Goal: Task Accomplishment & Management: Manage account settings

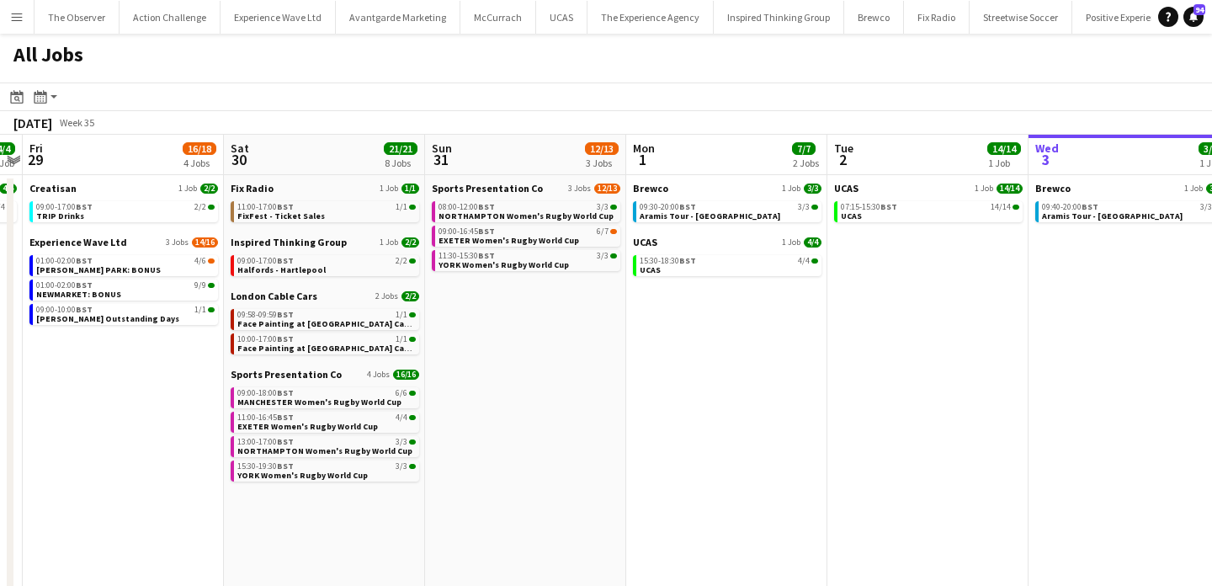
scroll to position [0, 369]
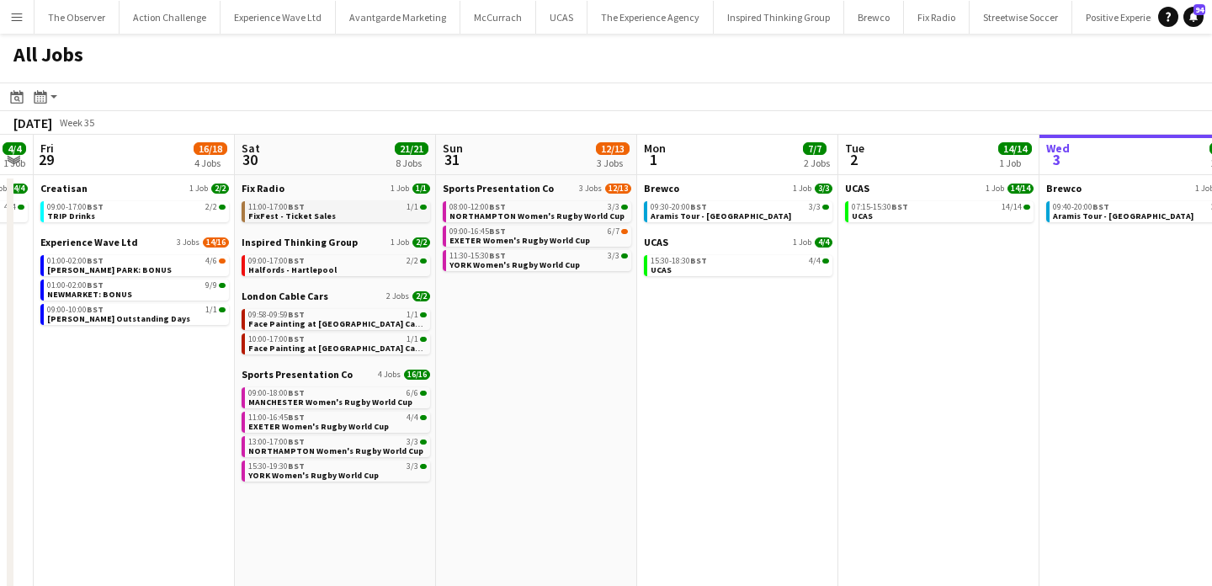
click at [370, 213] on link "11:00-17:00 BST 1/1 FixFest - Ticket Sales" at bounding box center [337, 210] width 178 height 19
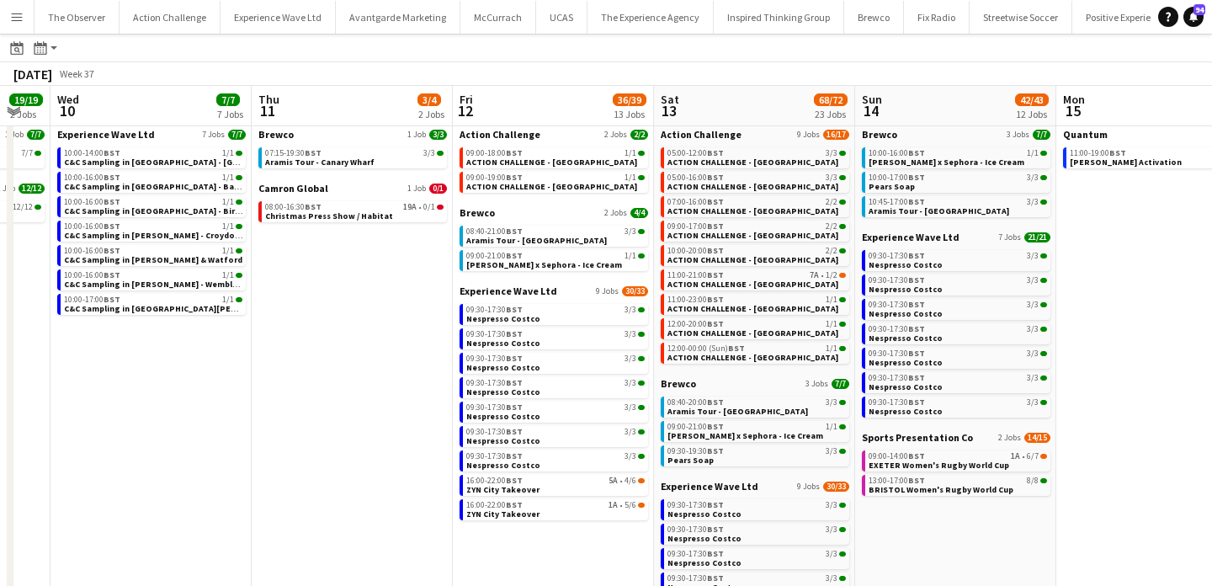
scroll to position [0, 759]
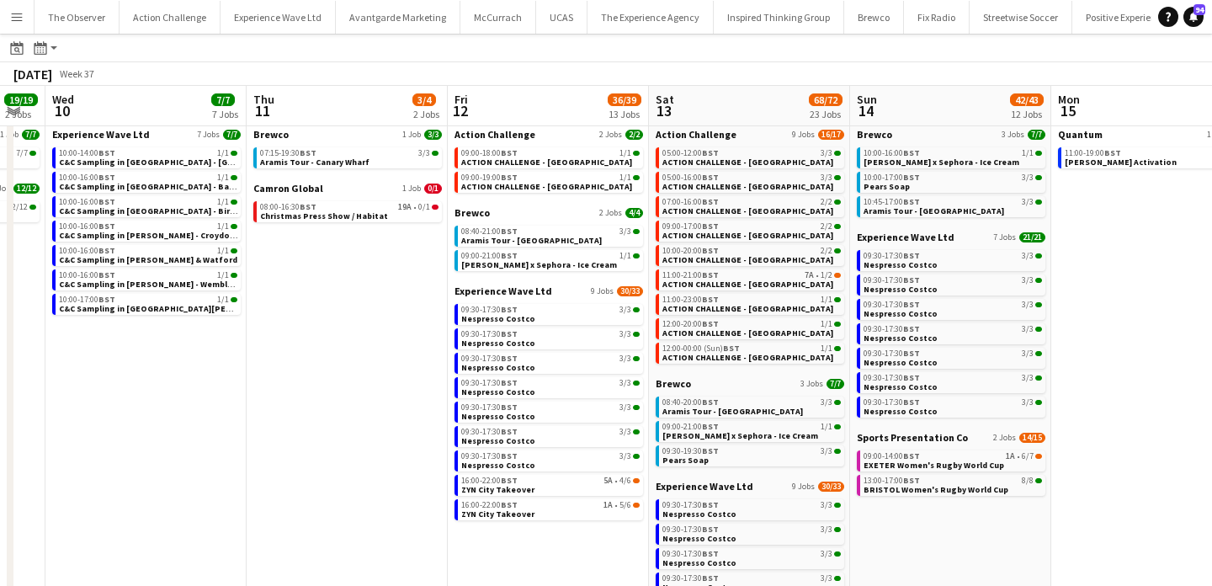
click at [878, 466] on span "EXETER Women's Rugby World Cup" at bounding box center [934, 465] width 141 height 11
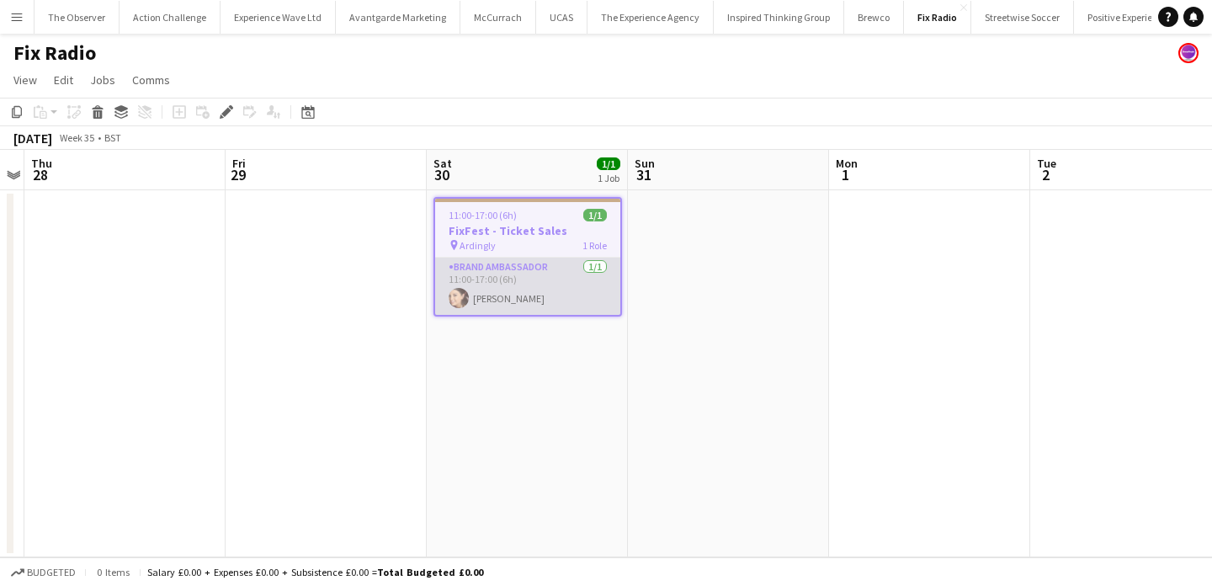
click at [535, 297] on app-card-role "Brand Ambassador 1/1 11:00-17:00 (6h) Natasha Curtis" at bounding box center [527, 286] width 185 height 57
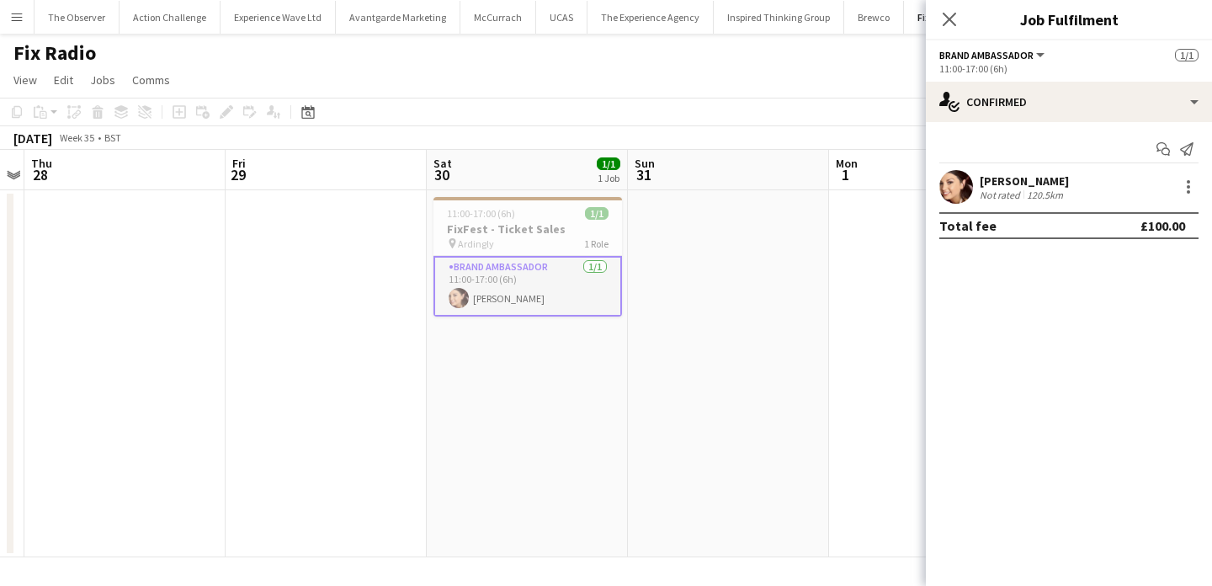
click at [664, 284] on app-date-cell at bounding box center [728, 373] width 201 height 367
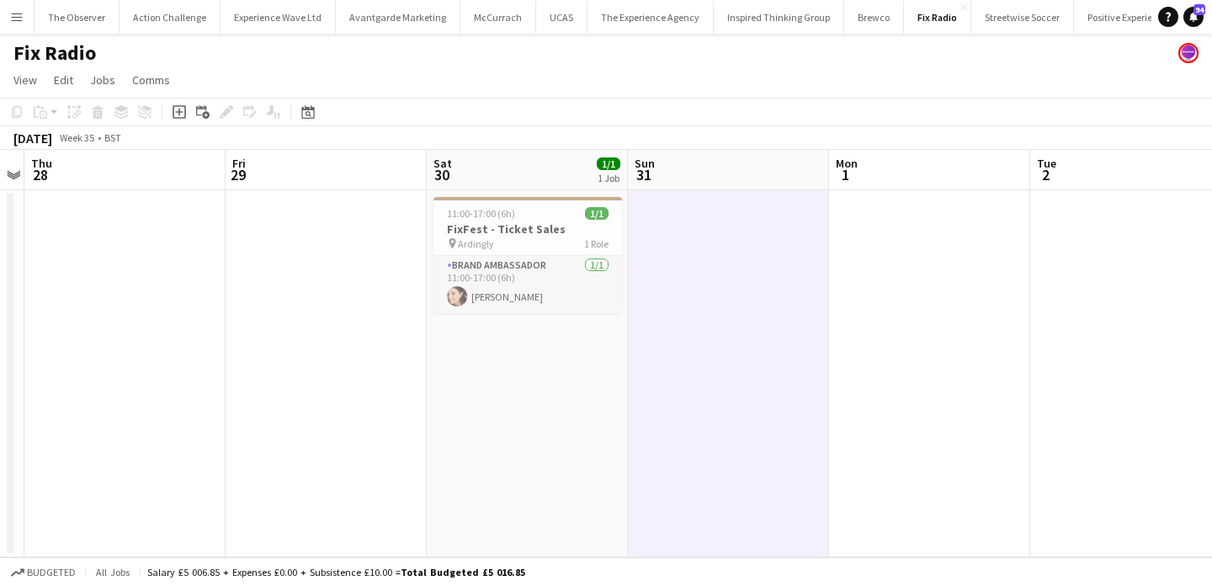
click at [24, 17] on button "Menu" at bounding box center [17, 17] width 34 height 34
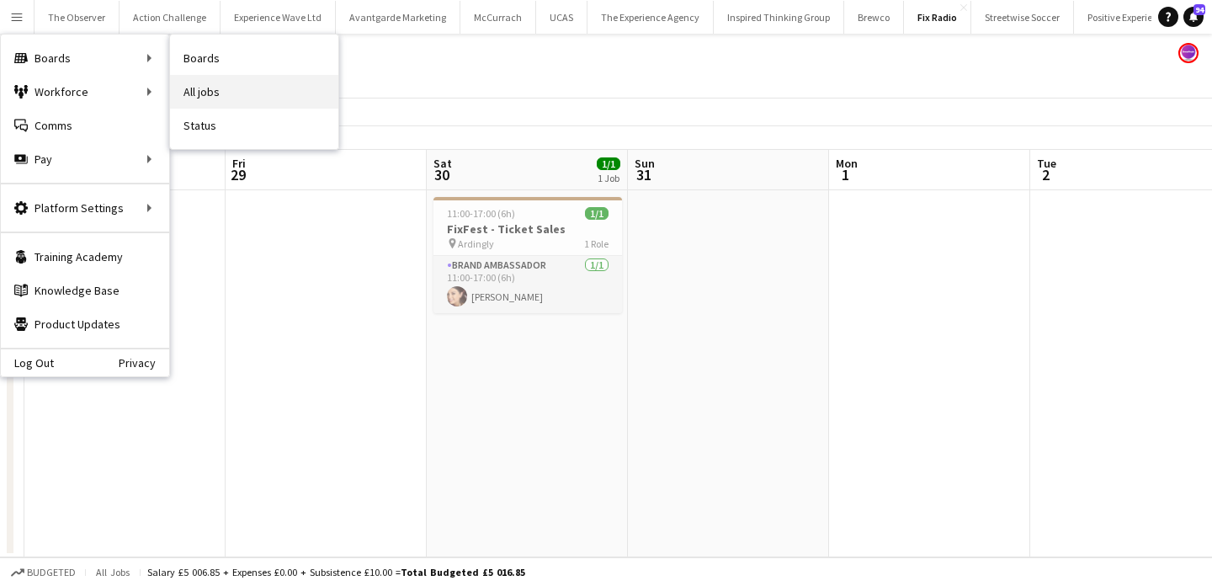
click at [258, 88] on link "All jobs" at bounding box center [254, 92] width 168 height 34
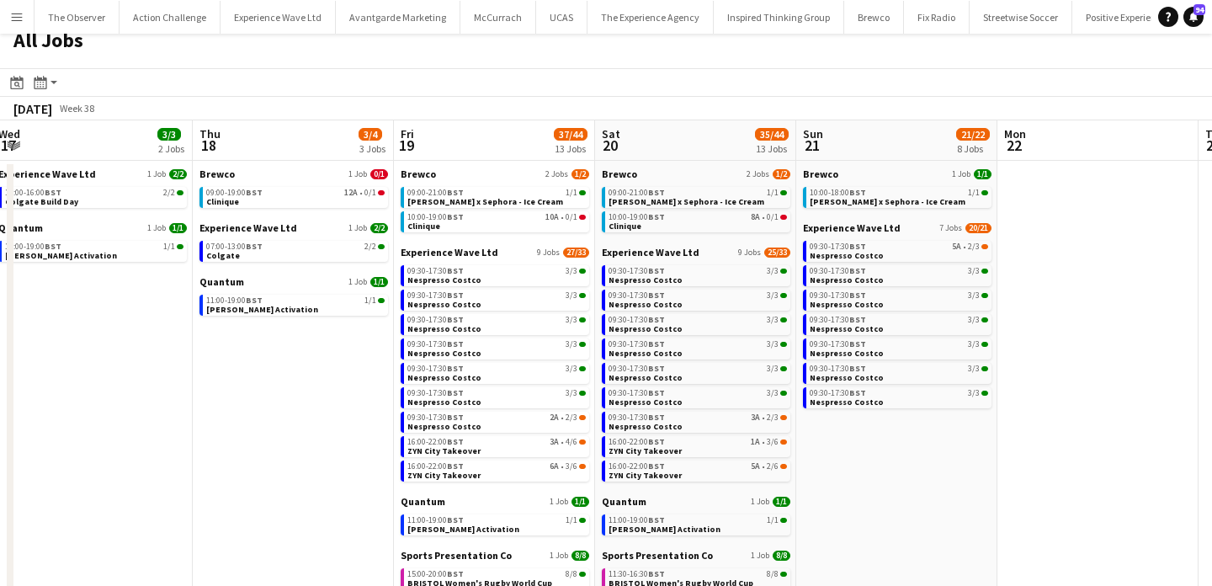
scroll to position [0, 504]
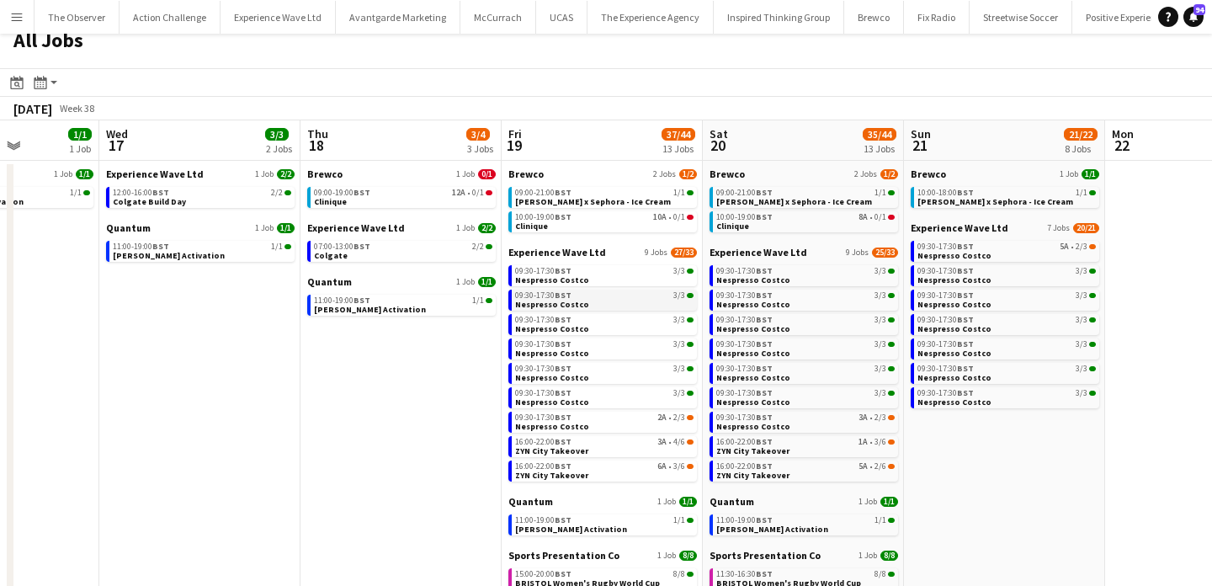
click at [605, 291] on div "09:30-17:30 BST 3/3" at bounding box center [604, 295] width 178 height 8
click at [538, 17] on button "UCAS Close" at bounding box center [561, 17] width 51 height 33
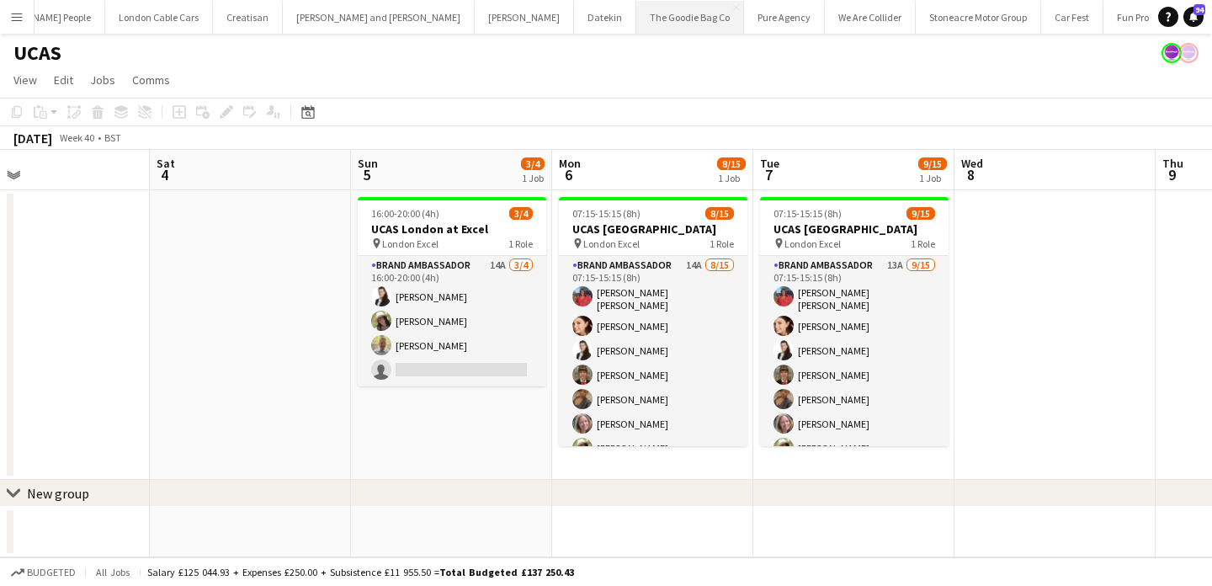
scroll to position [0, 1632]
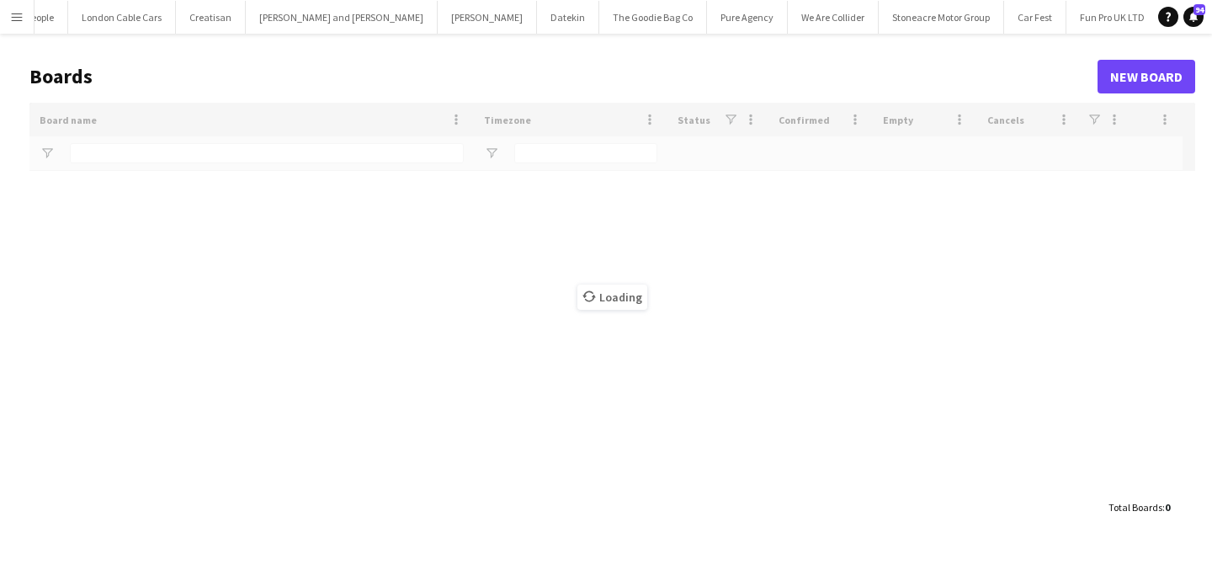
scroll to position [0, 1631]
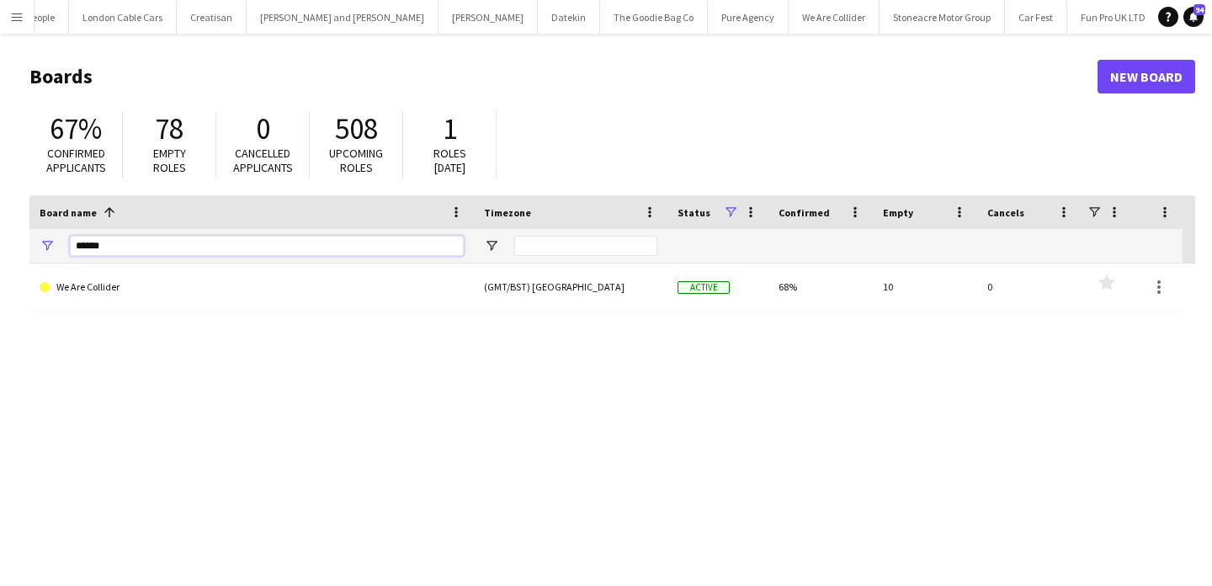
click at [314, 248] on input "******" at bounding box center [267, 246] width 394 height 20
click at [314, 249] on input "******" at bounding box center [267, 246] width 394 height 20
type input "*"
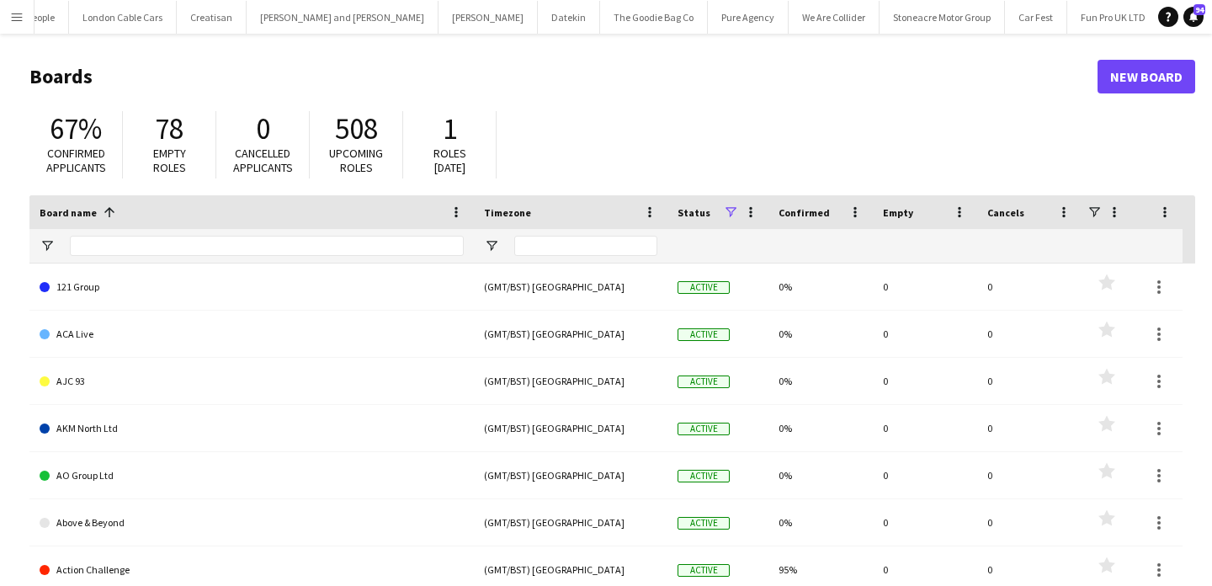
click at [12, 18] on app-icon "Menu" at bounding box center [16, 16] width 13 height 13
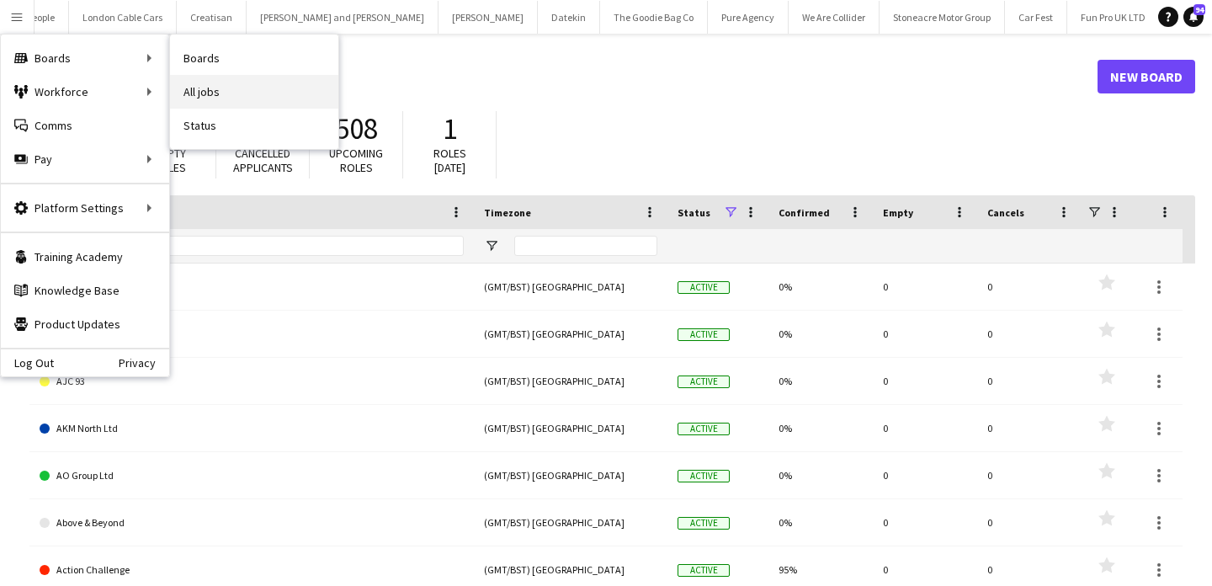
click at [207, 83] on link "All jobs" at bounding box center [254, 92] width 168 height 34
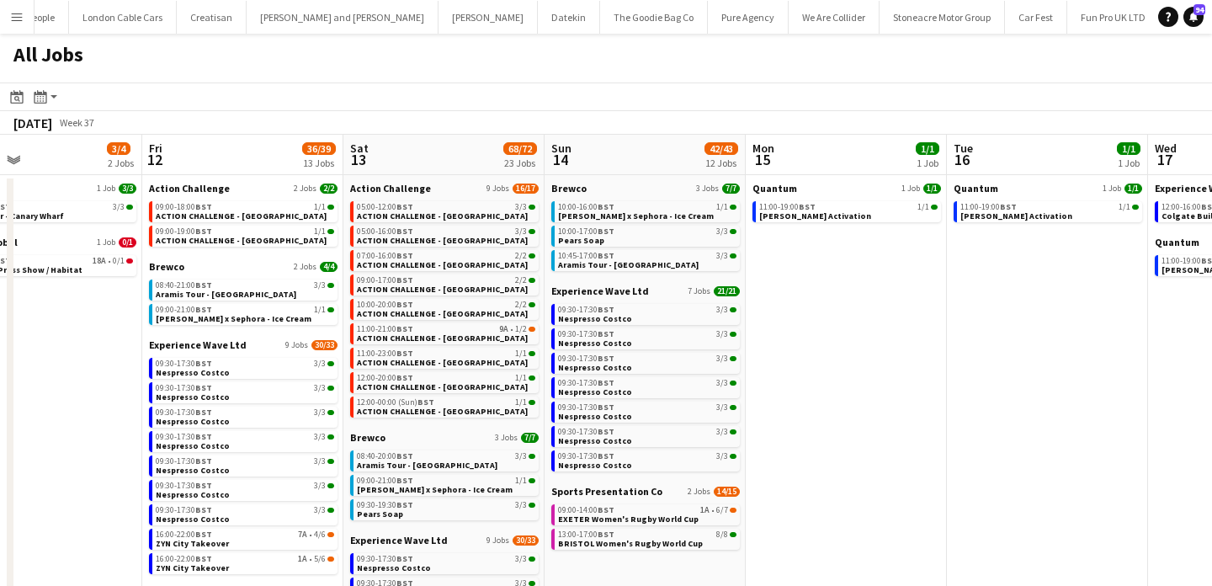
scroll to position [0, 674]
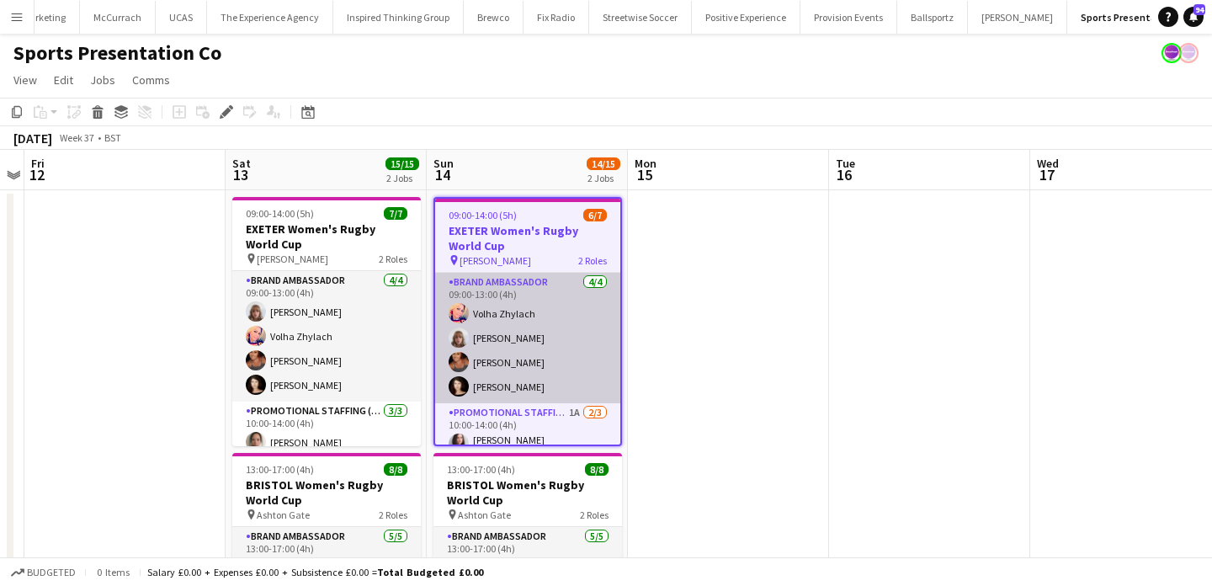
click at [566, 358] on app-card-role "Brand Ambassador 4/4 09:00-13:00 (4h) Volha Zhylach Caitlyn Chapman Jodie Sande…" at bounding box center [527, 338] width 185 height 131
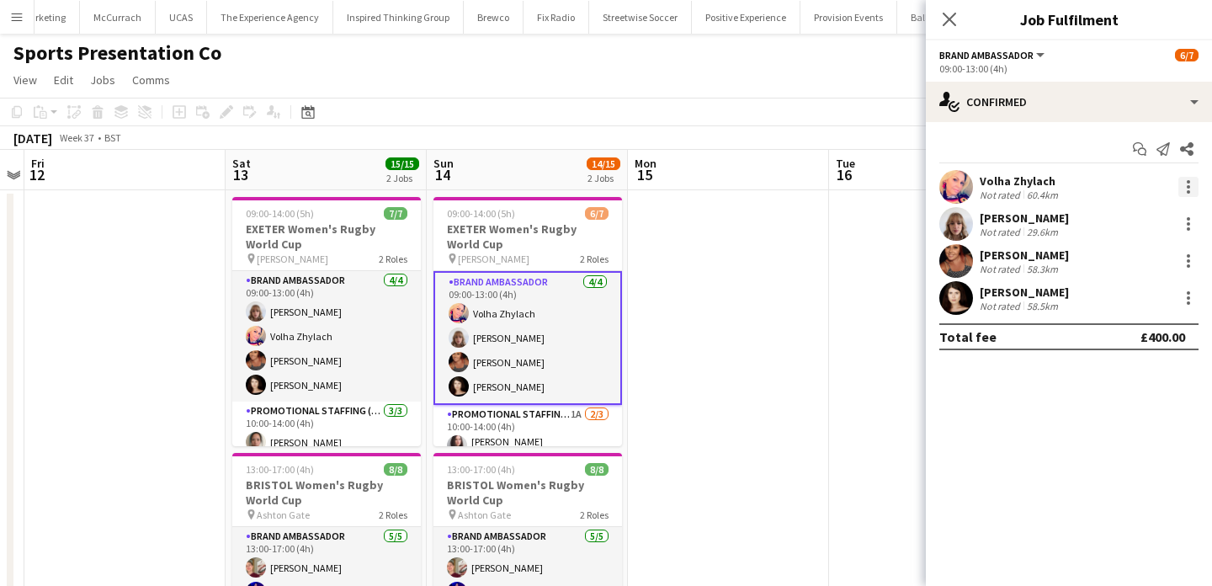
click at [1193, 189] on div at bounding box center [1189, 187] width 20 height 20
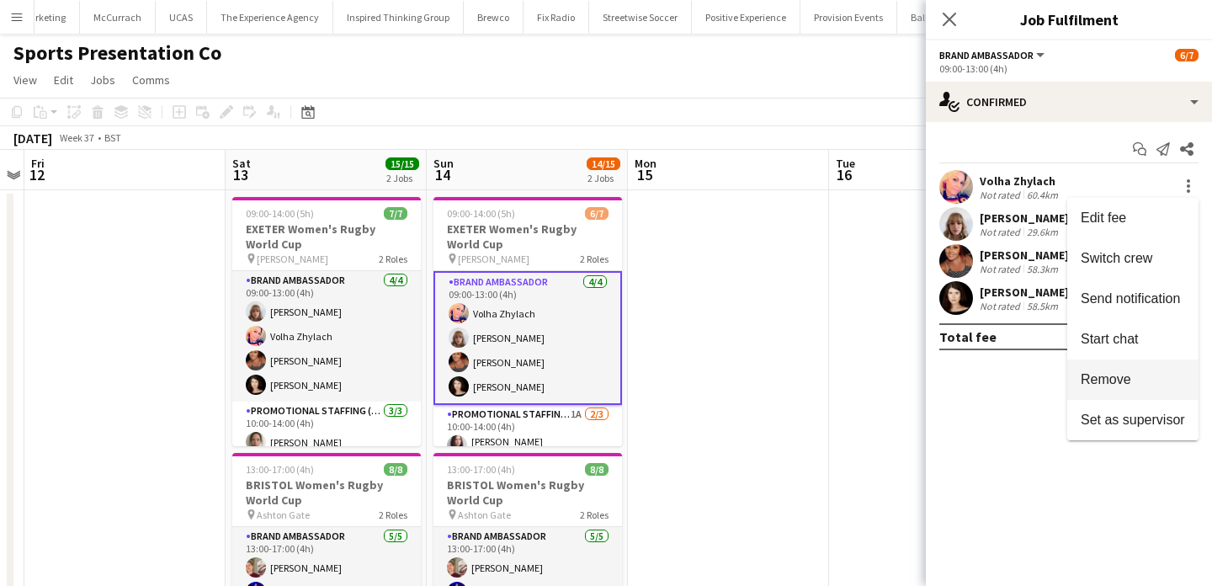
click at [1143, 379] on span "Remove" at bounding box center [1133, 379] width 104 height 15
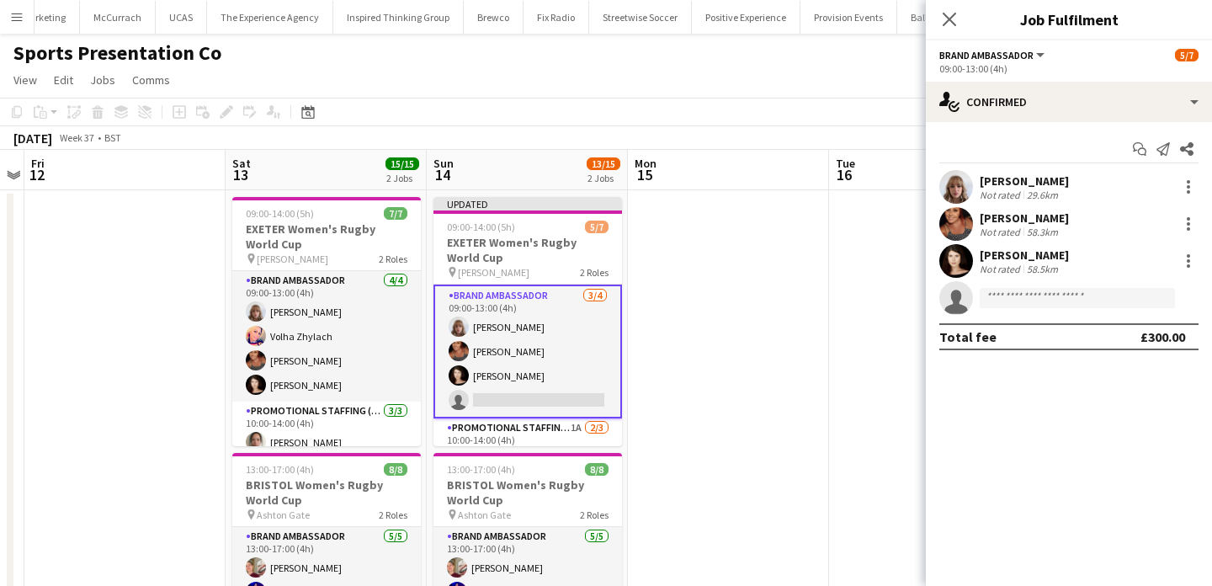
click at [813, 357] on app-date-cell at bounding box center [728, 557] width 201 height 734
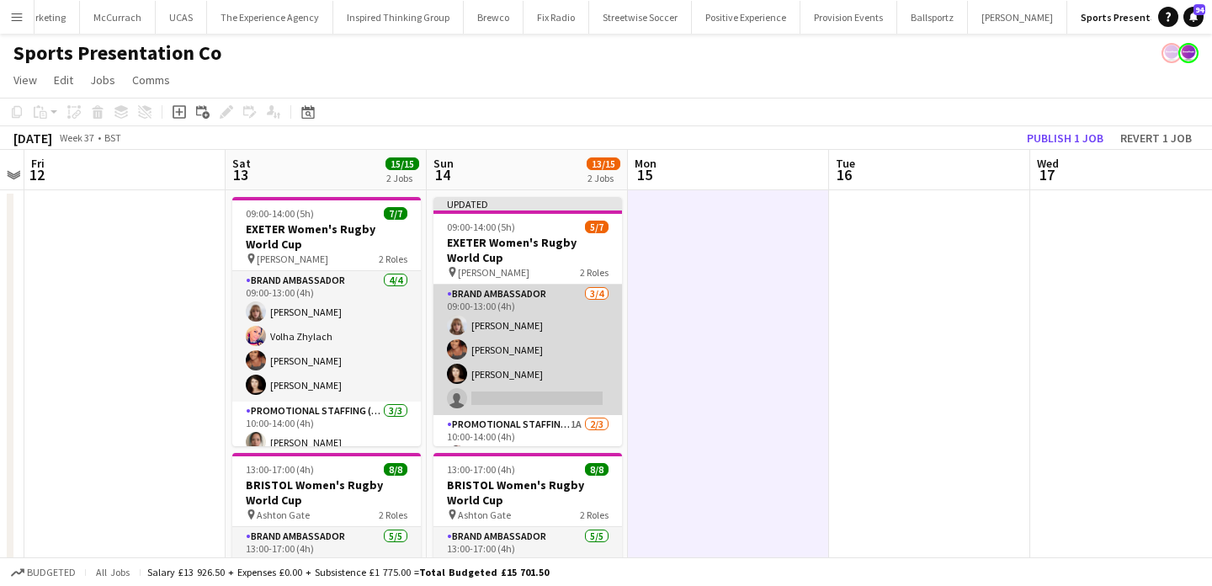
scroll to position [75, 0]
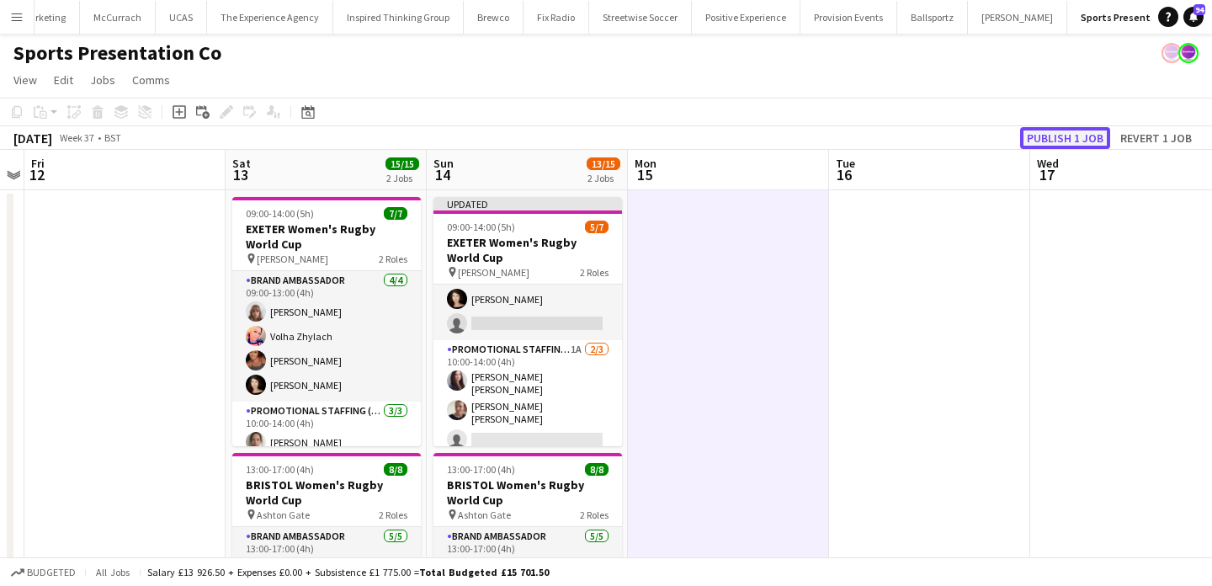
click at [1041, 143] on button "Publish 1 job" at bounding box center [1065, 138] width 90 height 22
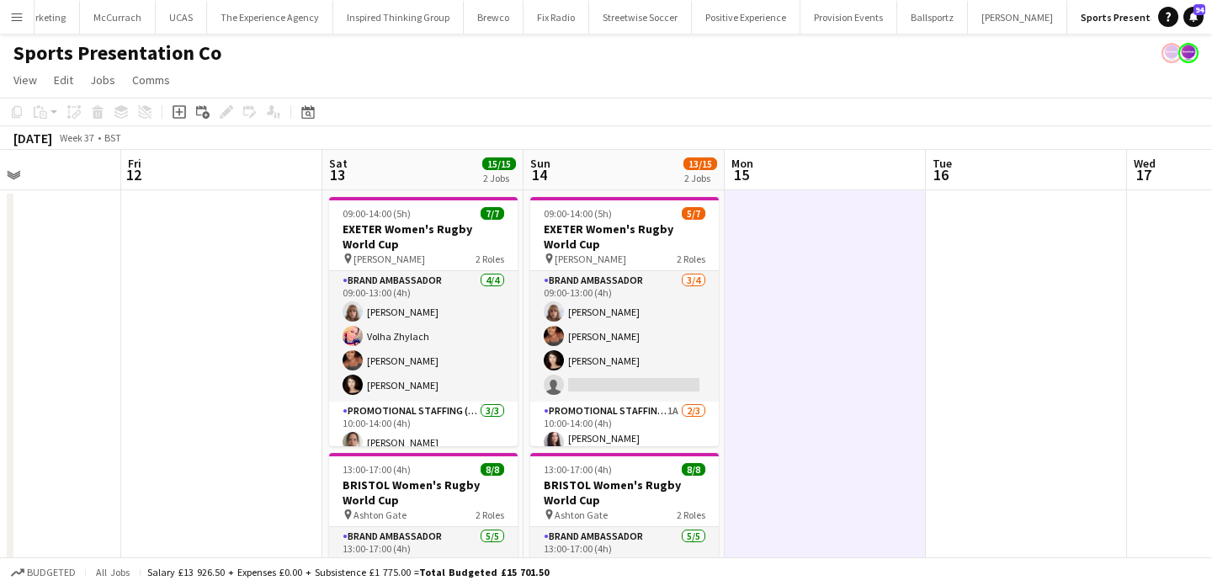
scroll to position [0, 472]
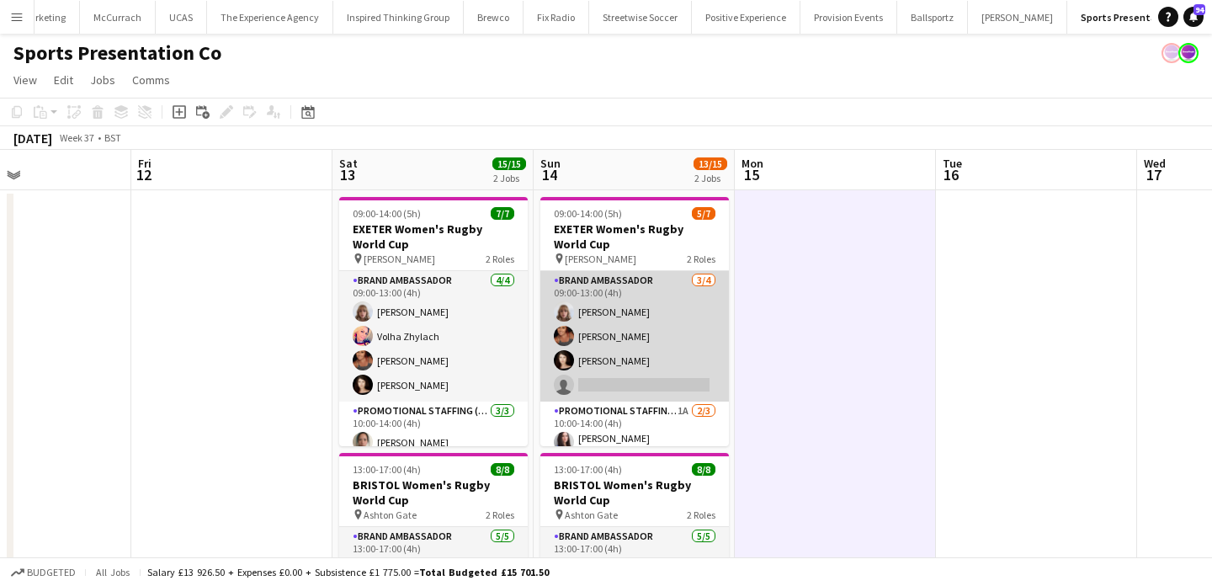
click at [626, 369] on app-card-role "Brand Ambassador 3/4 09:00-13:00 (4h) Caitlyn Chapman Jodie Sanders Ellen Swail…" at bounding box center [635, 336] width 189 height 131
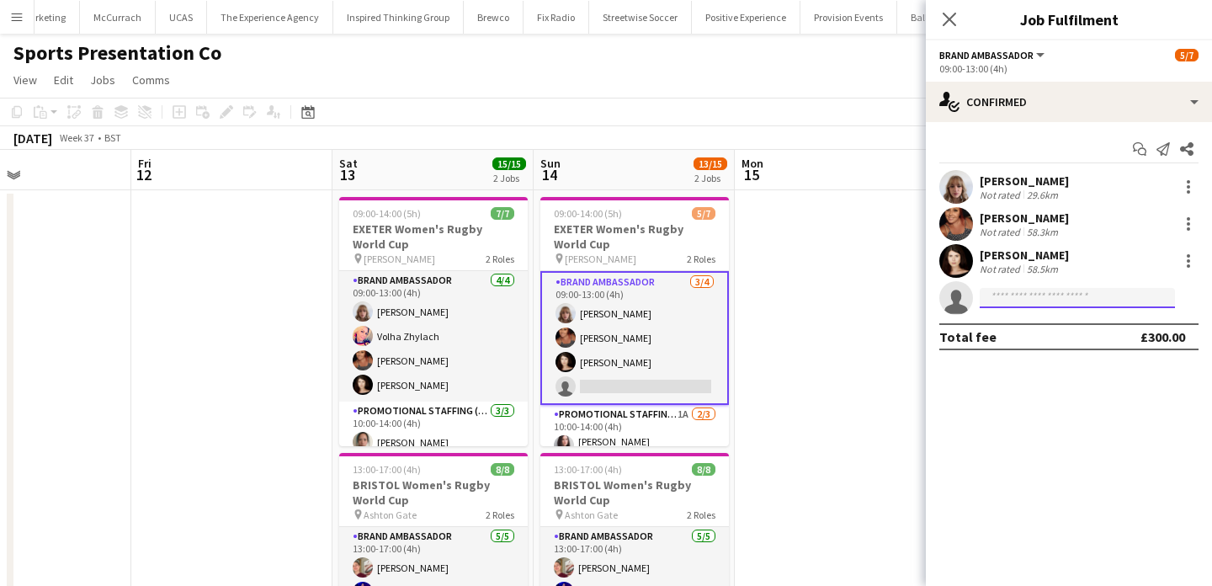
click at [1069, 298] on input at bounding box center [1077, 298] width 195 height 20
paste input "**********"
type input "**********"
click at [1110, 301] on input "**********" at bounding box center [1077, 298] width 195 height 20
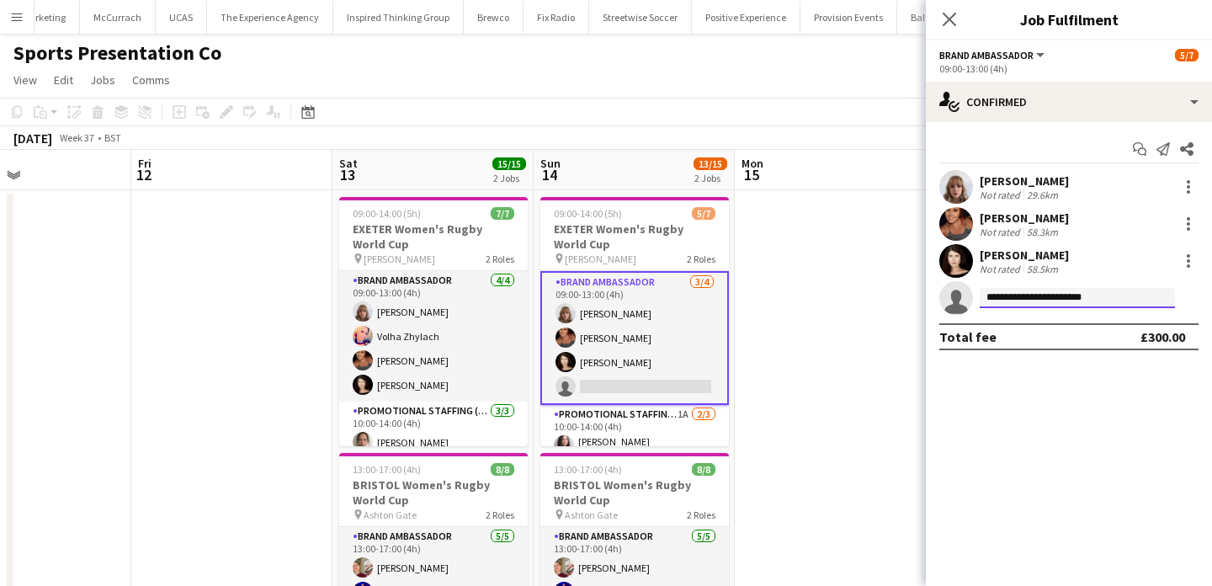
click at [1110, 301] on input "**********" at bounding box center [1077, 298] width 195 height 20
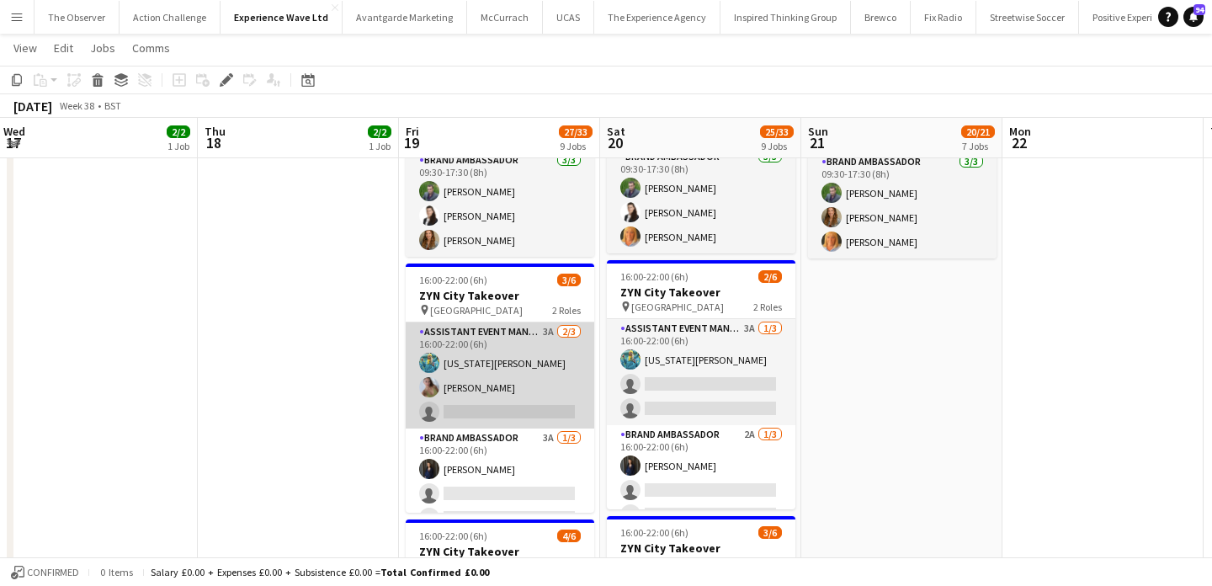
click at [571, 385] on app-card-role "Assistant Event Manager 3A 2/3 16:00-22:00 (6h) georgia komar Bethany Clews sin…" at bounding box center [500, 375] width 189 height 106
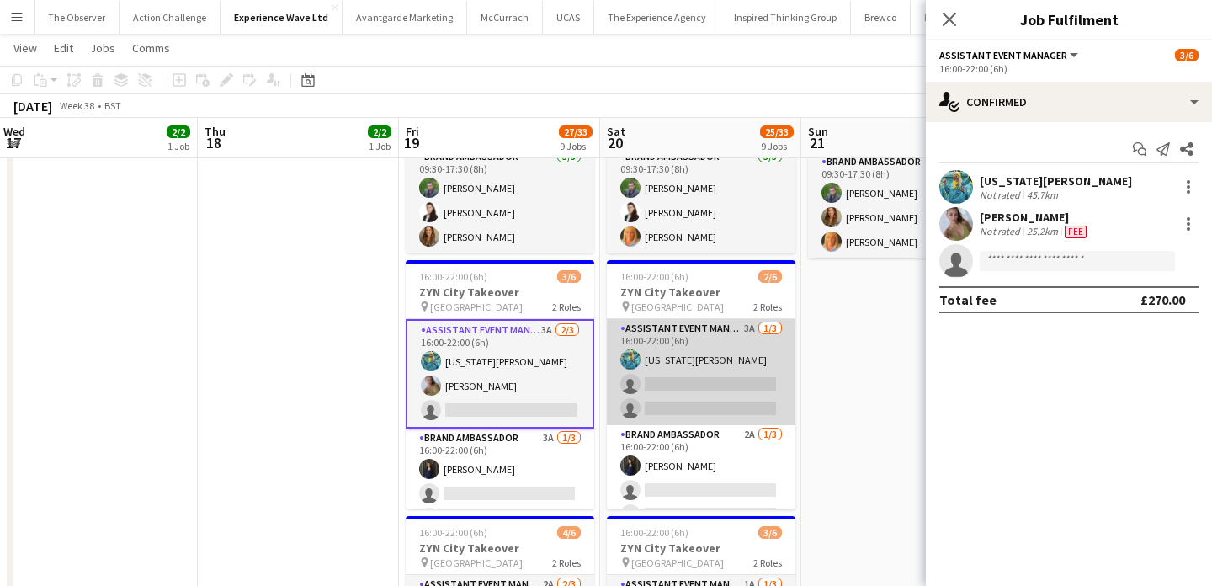
click at [685, 370] on app-card-role "Assistant Event Manager 3A 1/3 16:00-22:00 (6h) georgia komar single-neutral-ac…" at bounding box center [701, 372] width 189 height 106
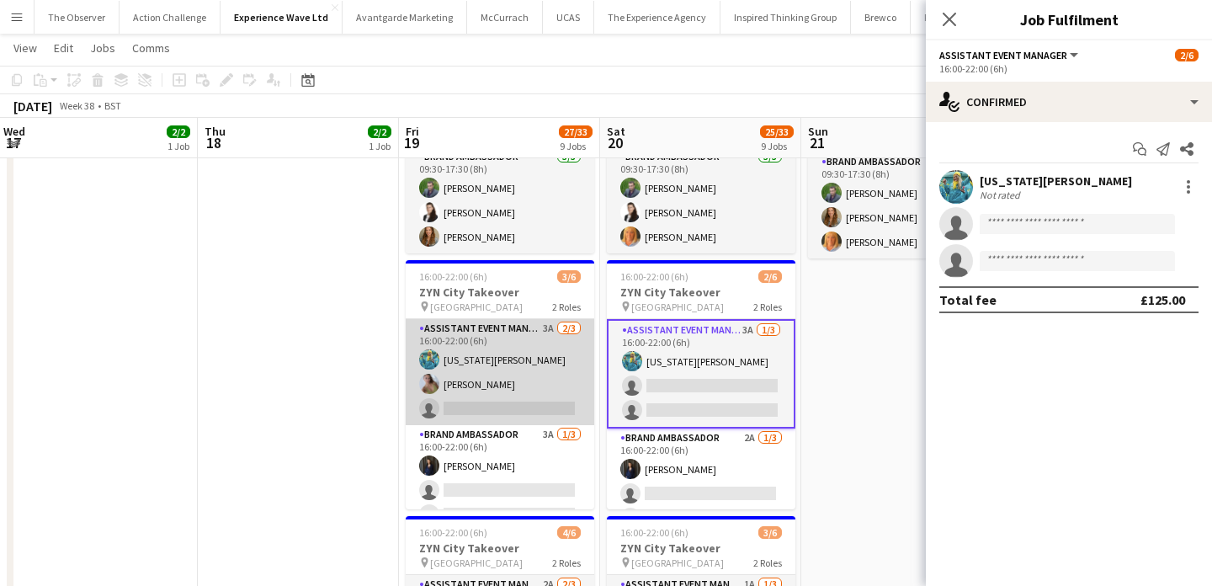
click at [561, 387] on app-card-role "Assistant Event Manager 3A 2/3 16:00-22:00 (6h) georgia komar Bethany Clews sin…" at bounding box center [500, 372] width 189 height 106
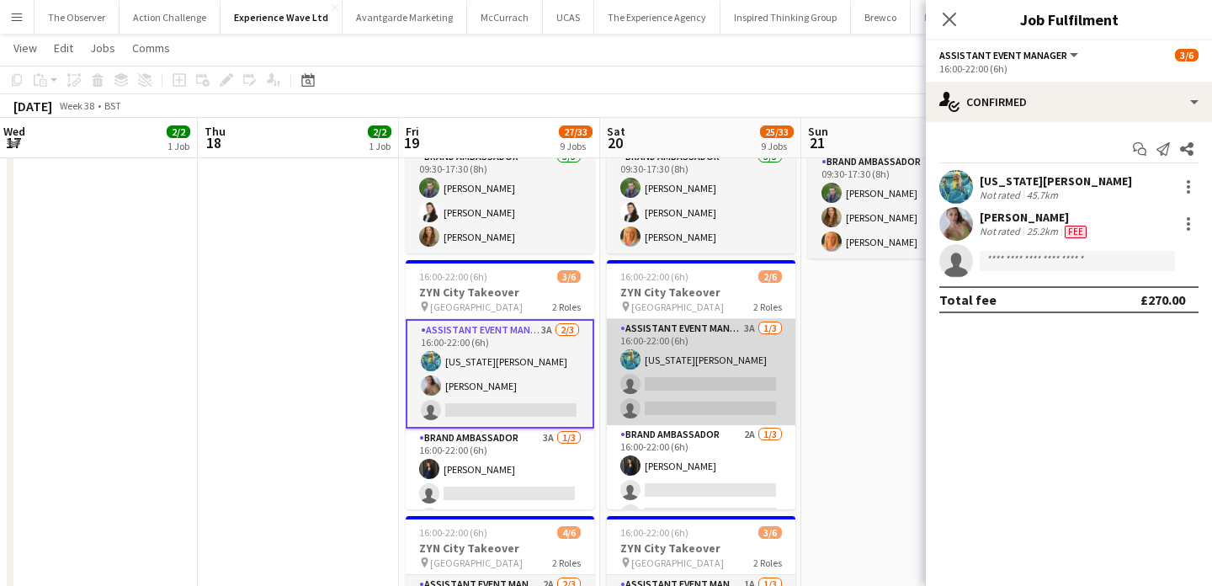
click at [690, 399] on app-card-role "Assistant Event Manager 3A 1/3 16:00-22:00 (6h) georgia komar single-neutral-ac…" at bounding box center [701, 372] width 189 height 106
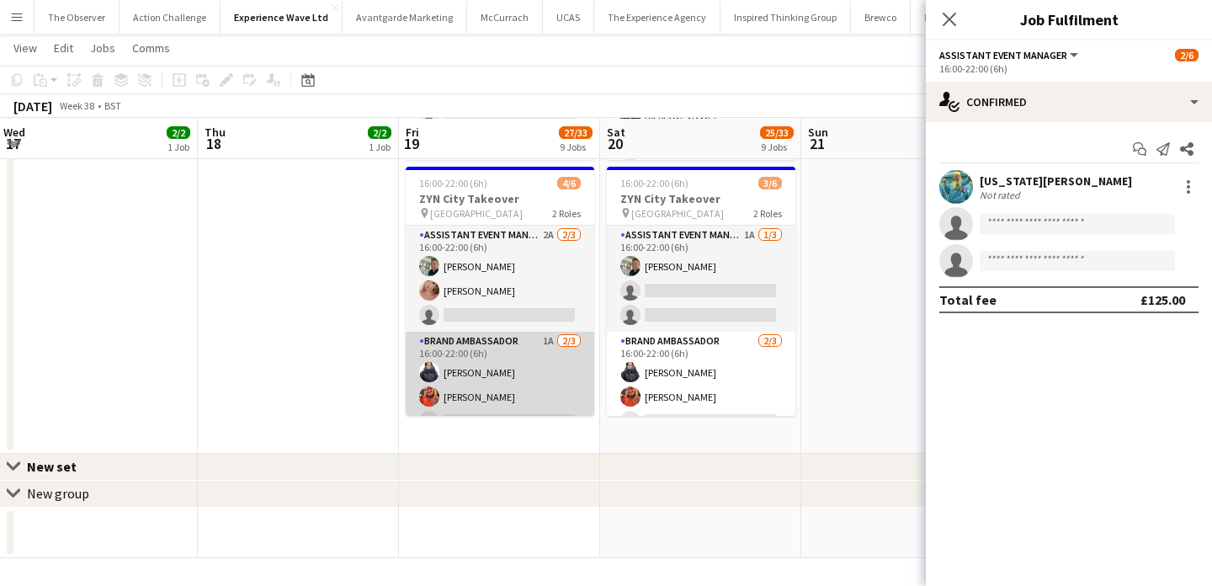
scroll to position [22, 0]
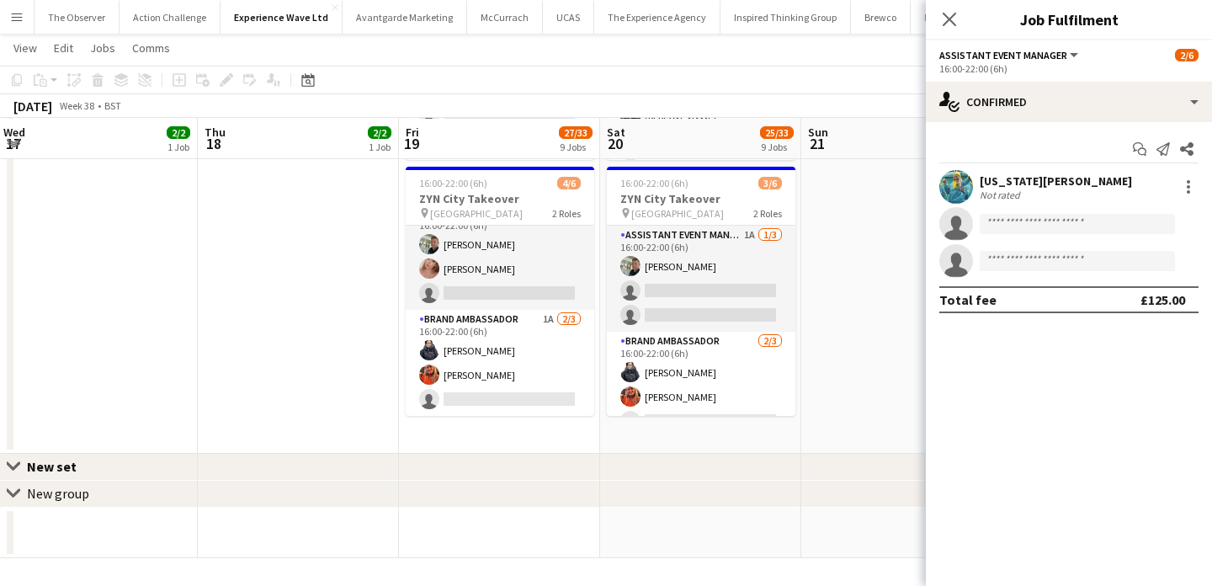
click at [14, 11] on app-icon "Menu" at bounding box center [16, 16] width 13 height 13
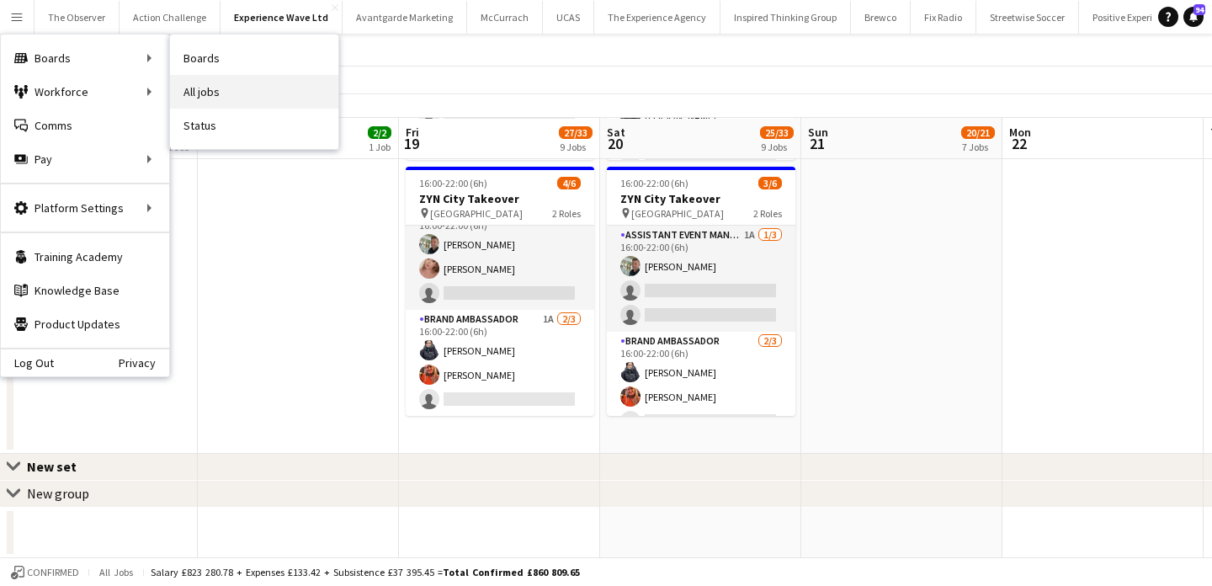
click at [205, 96] on link "All jobs" at bounding box center [254, 92] width 168 height 34
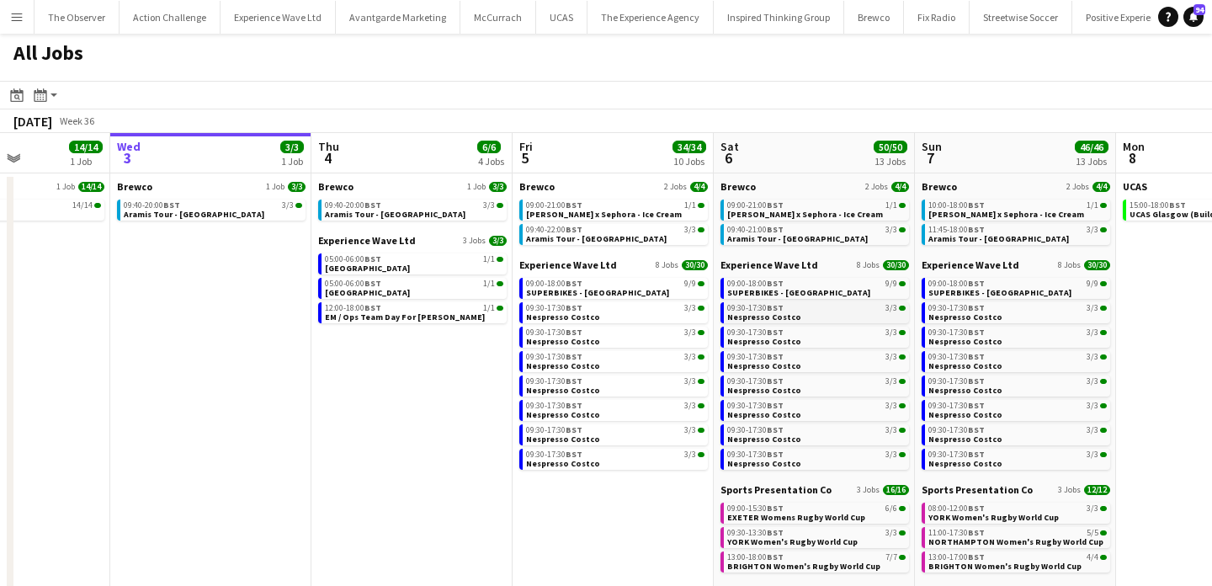
scroll to position [0, 709]
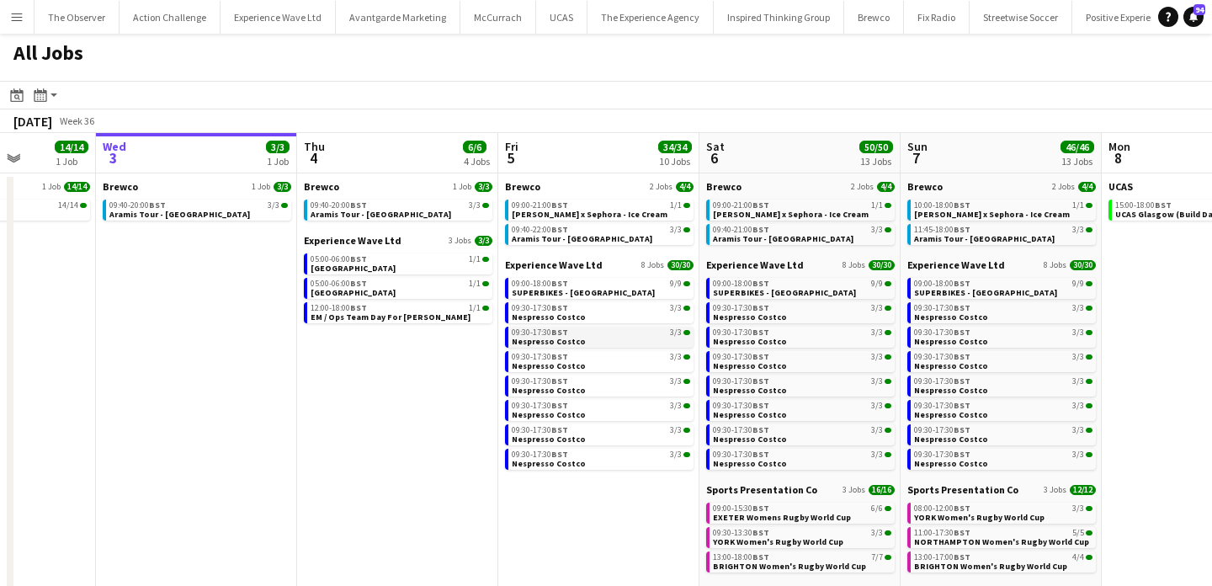
click at [629, 333] on div "09:30-17:30 BST 3/3" at bounding box center [601, 332] width 178 height 8
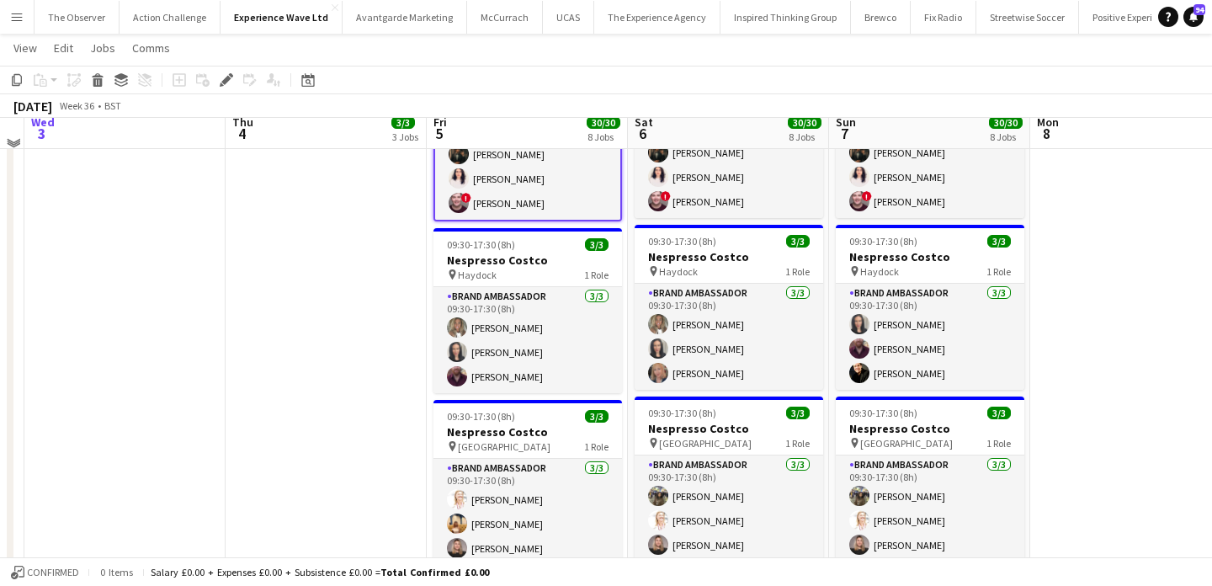
scroll to position [898, 0]
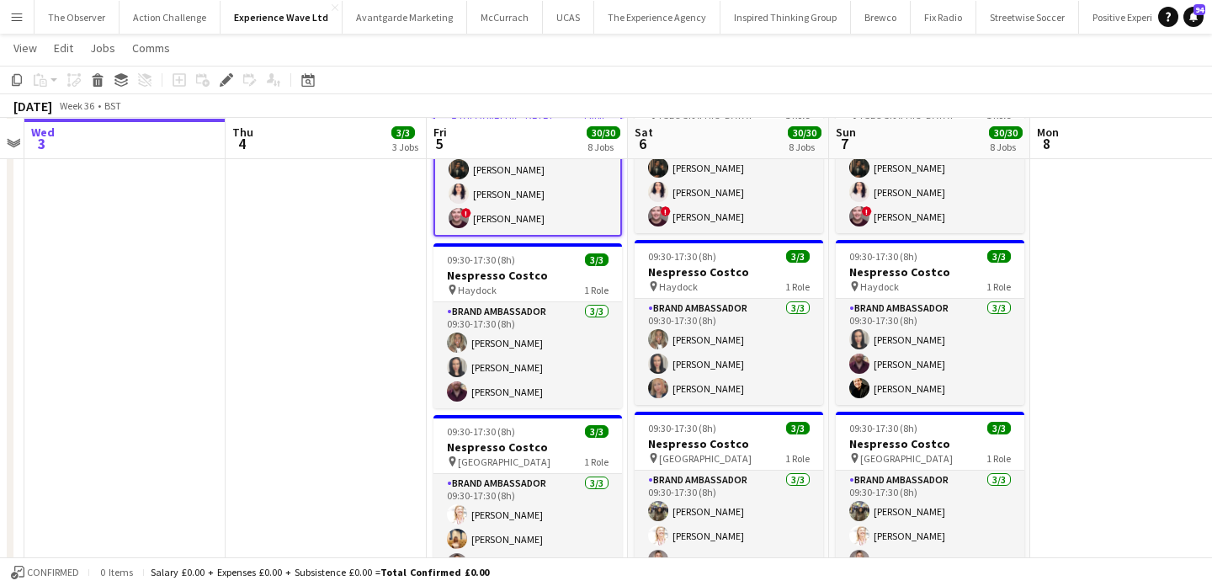
click at [594, 400] on app-card-role "Brand Ambassador [DATE] 09:30-17:30 (8h) [PERSON_NAME] [PERSON_NAME] [PERSON_NA…" at bounding box center [528, 355] width 189 height 106
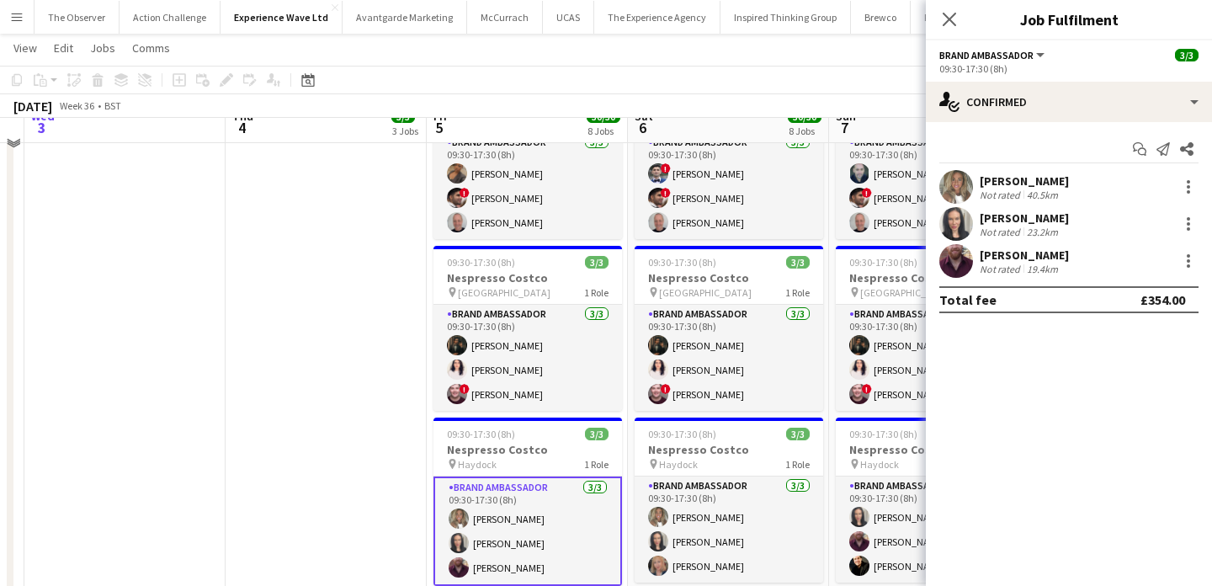
scroll to position [664, 0]
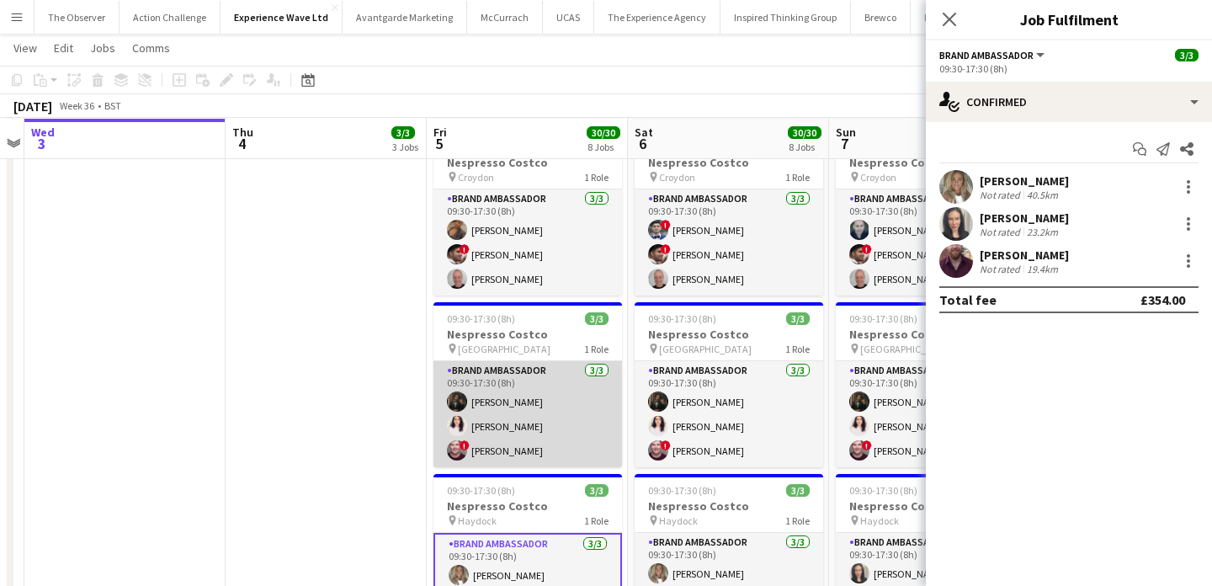
click at [584, 377] on app-card-role "Brand Ambassador [DATE] 09:30-17:30 (8h) [PERSON_NAME] [PERSON_NAME] ! [PERSON_…" at bounding box center [528, 414] width 189 height 106
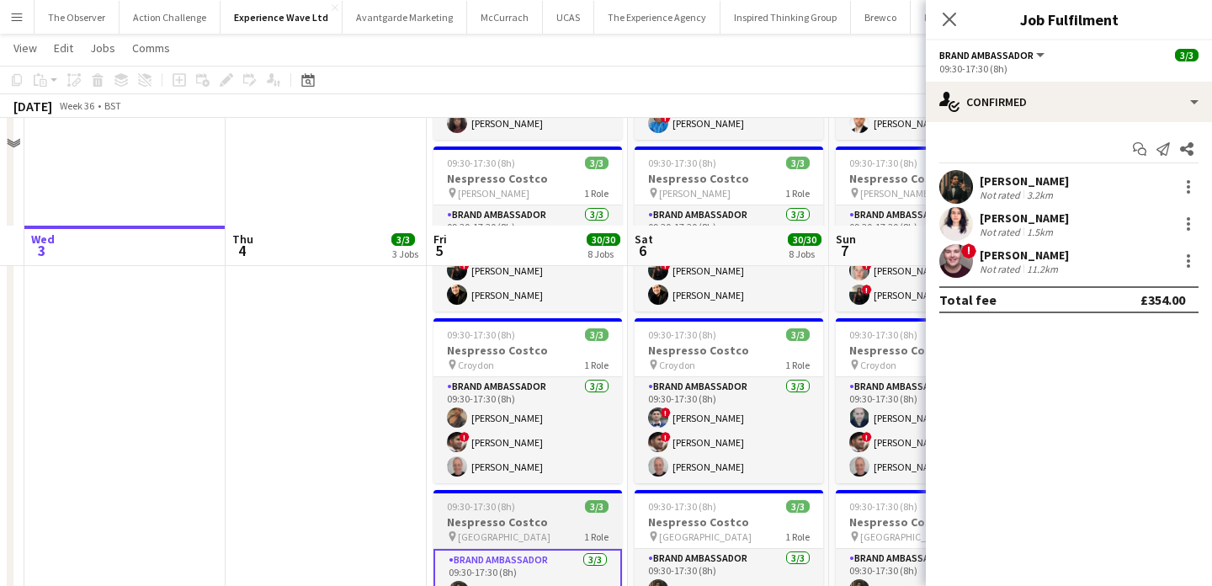
scroll to position [425, 0]
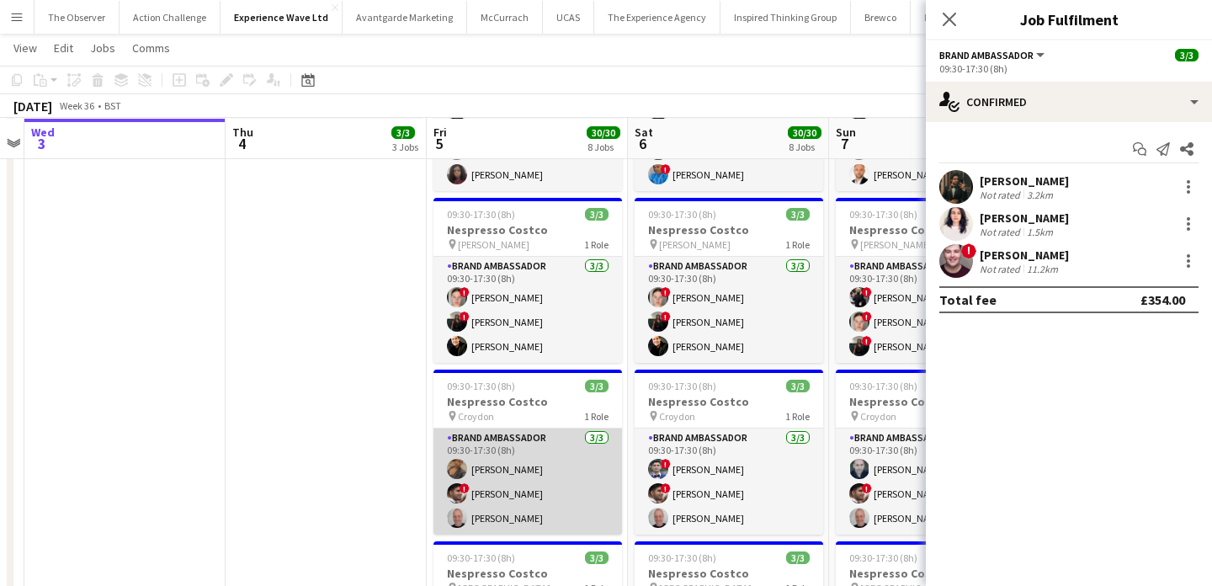
click at [579, 471] on app-card-role "Brand Ambassador 3/3 09:30-17:30 (8h) Sara Engambe ! Waqar Butt Rob Frater" at bounding box center [528, 482] width 189 height 106
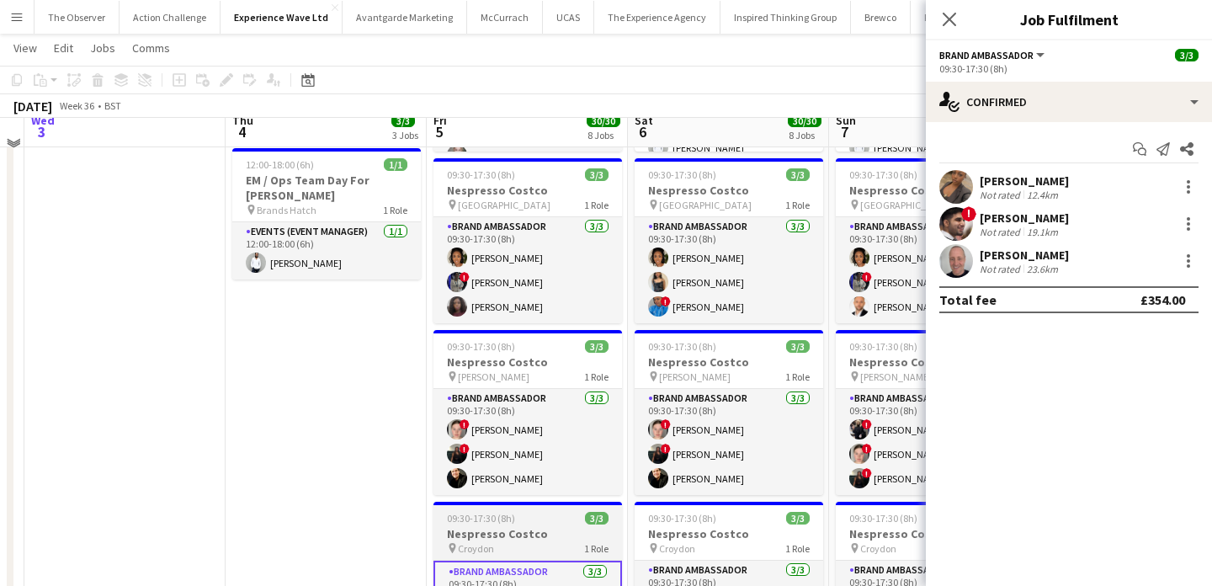
scroll to position [259, 0]
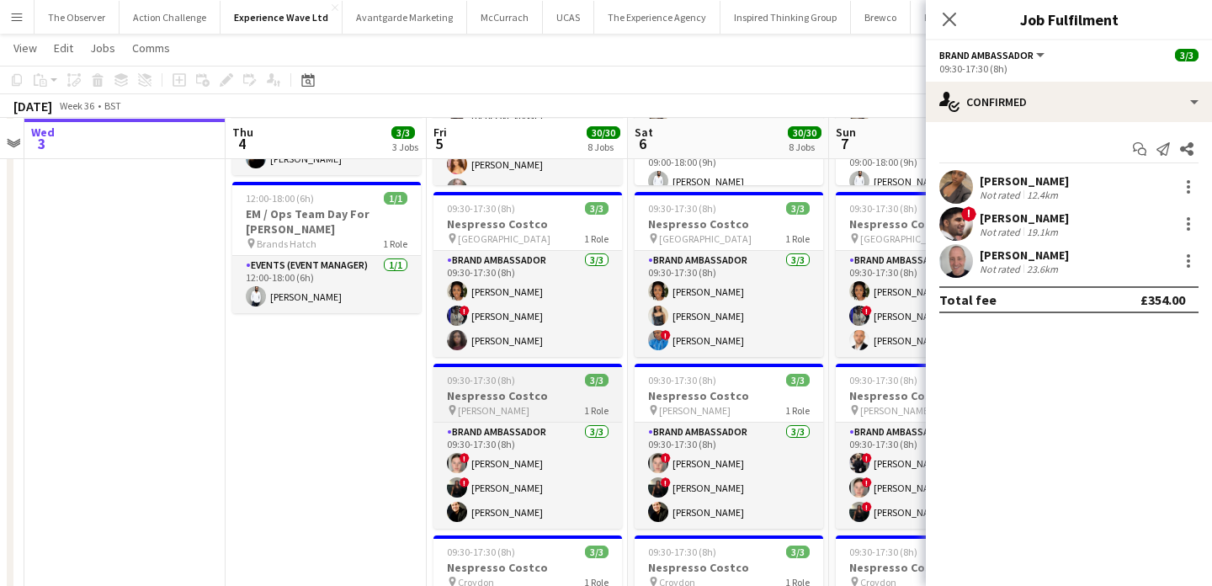
click at [593, 394] on h3 "Nespresso Costco" at bounding box center [528, 395] width 189 height 15
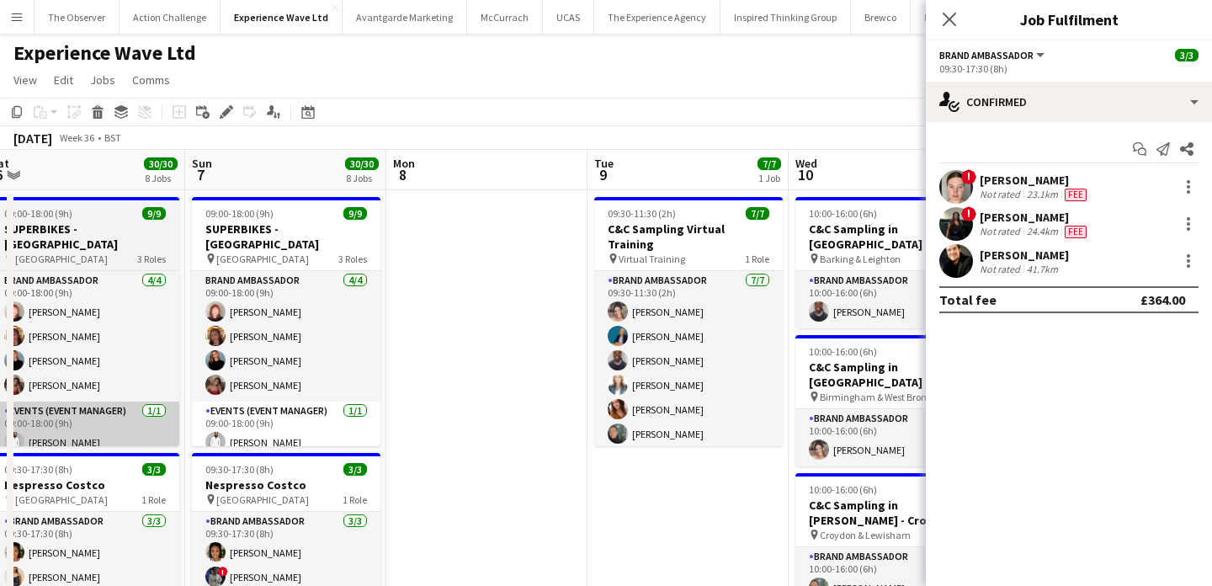
scroll to position [0, 593]
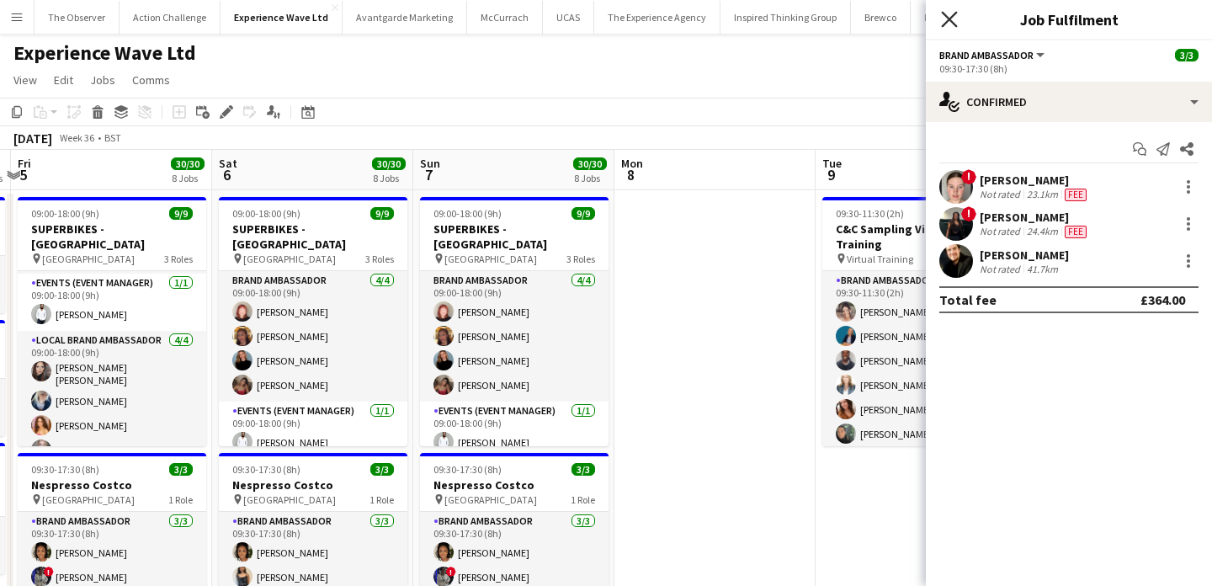
click at [944, 24] on icon at bounding box center [949, 19] width 16 height 16
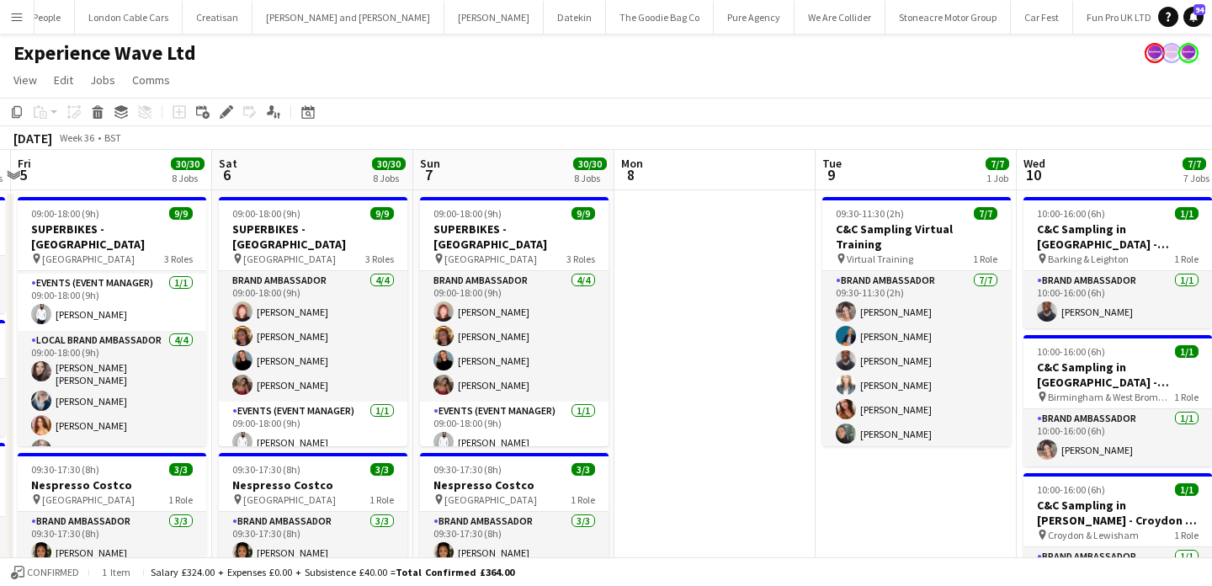
scroll to position [0, 1633]
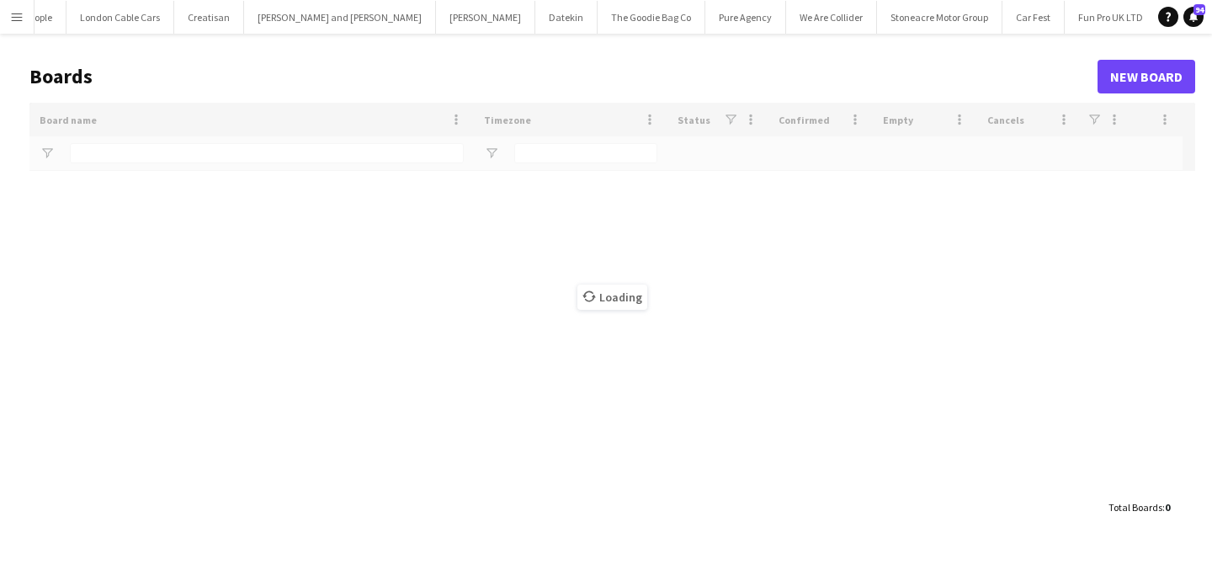
scroll to position [0, 1631]
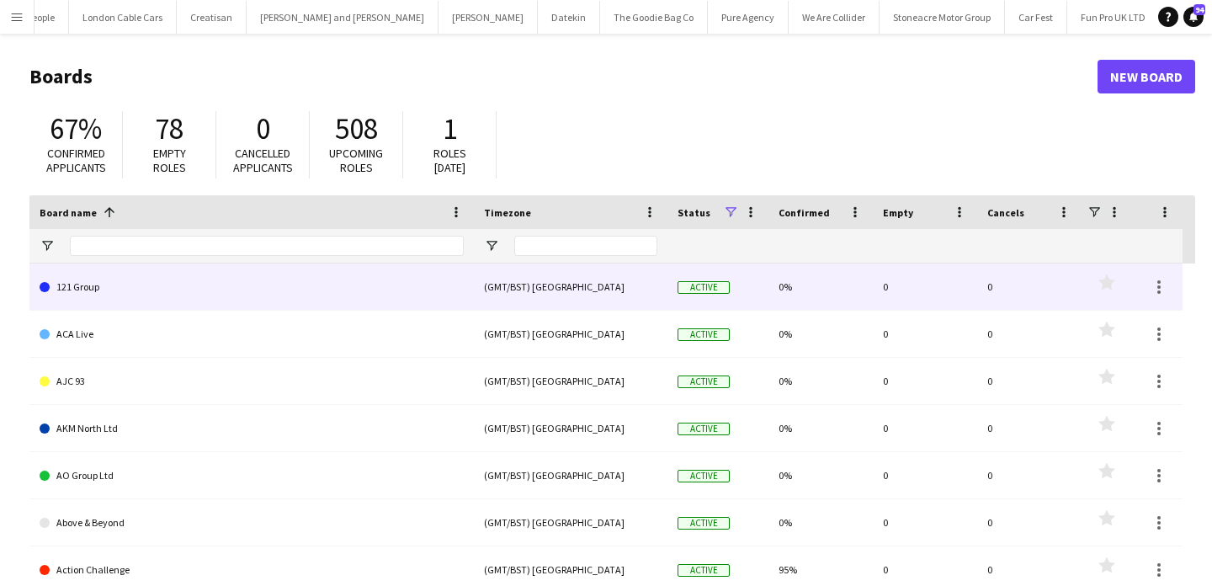
click at [301, 274] on link "121 Group" at bounding box center [252, 287] width 424 height 47
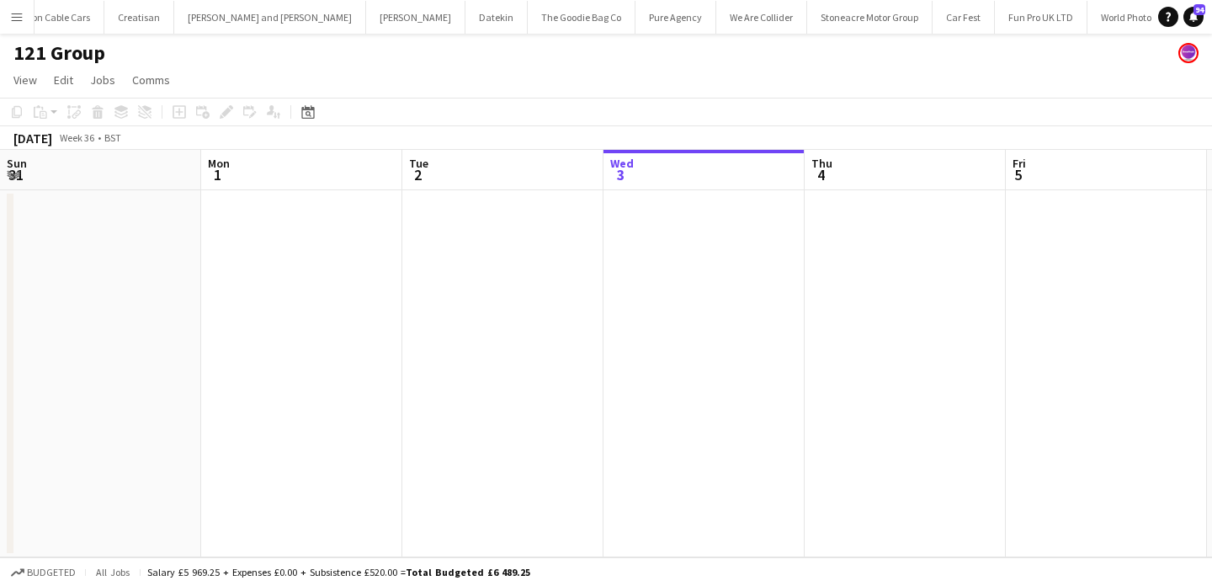
scroll to position [0, 402]
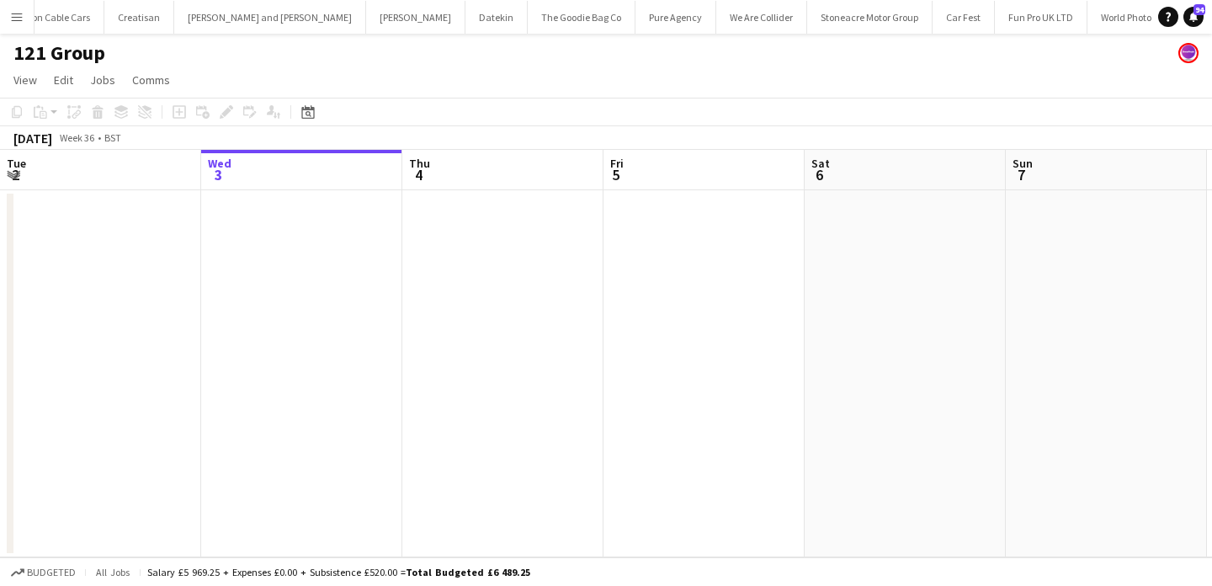
click at [10, 13] on app-icon "Menu" at bounding box center [16, 16] width 13 height 13
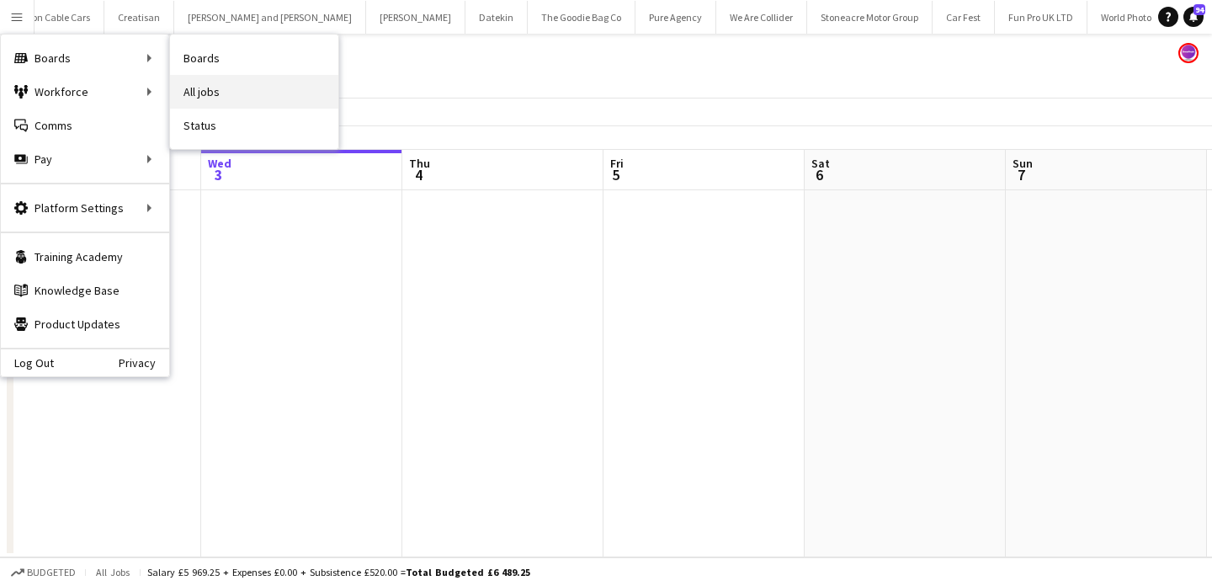
click at [291, 88] on link "All jobs" at bounding box center [254, 92] width 168 height 34
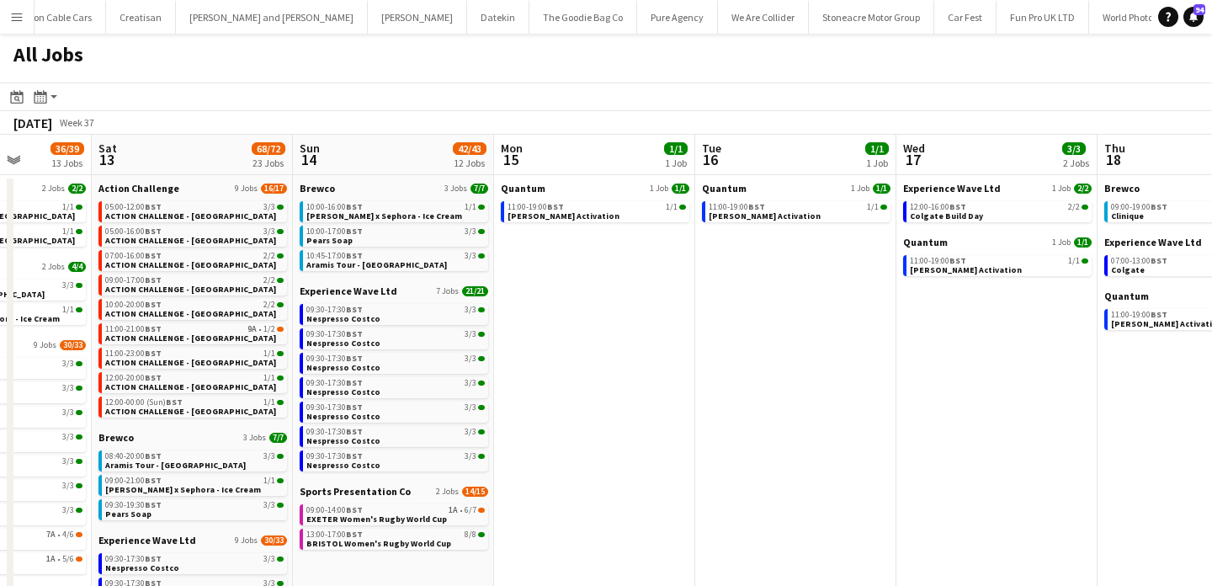
scroll to position [0, 469]
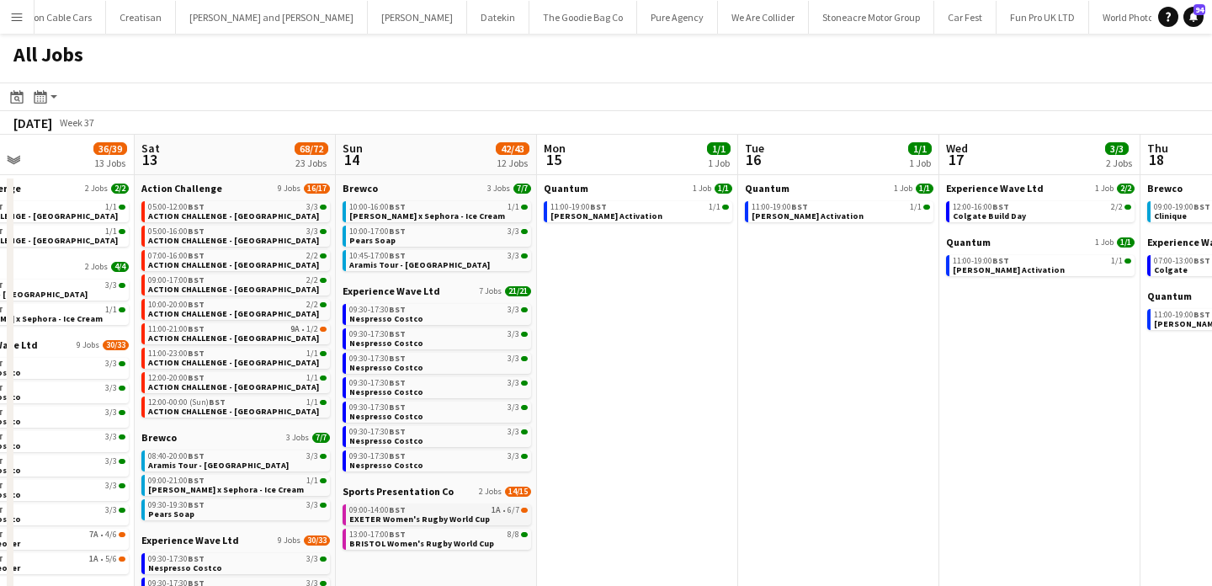
click at [484, 519] on link "09:00-14:00 BST 1A • 6/7 EXETER Women's Rugby World Cup" at bounding box center [438, 513] width 178 height 19
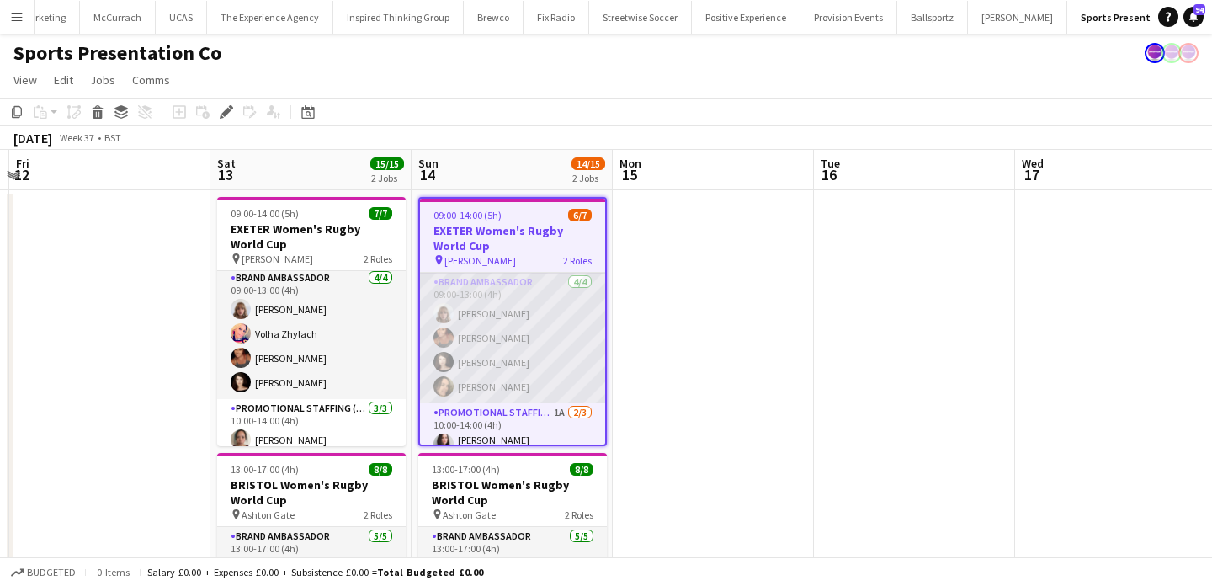
scroll to position [65, 0]
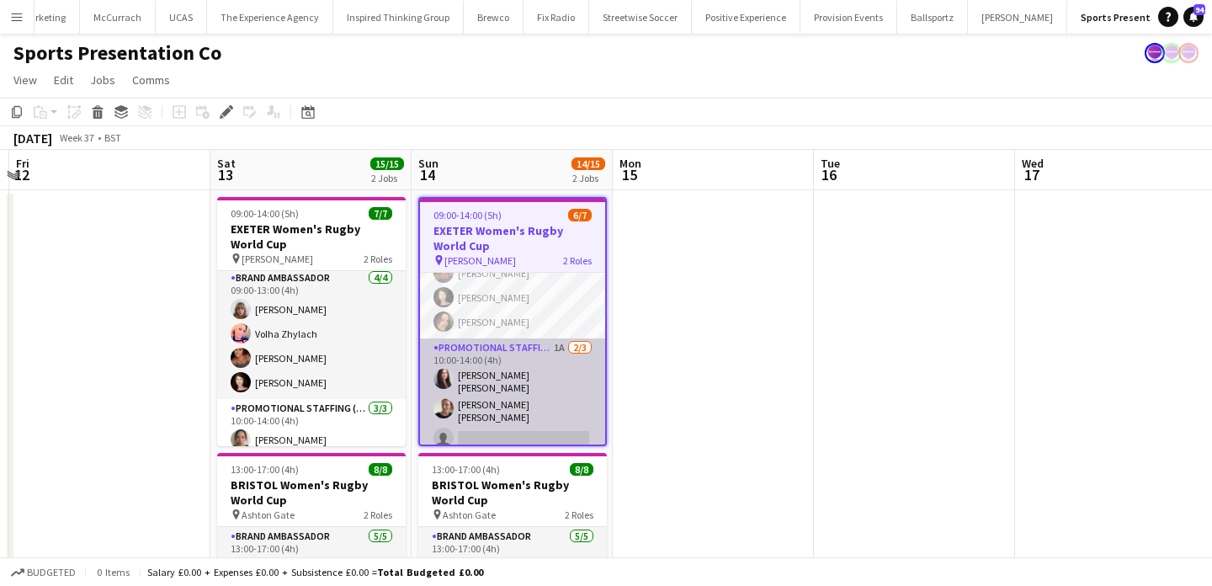
click at [563, 405] on app-card-role "Promotional Staffing (Brand Ambassadors) 1A 2/3 10:00-14:00 (4h) Mireia Quingle…" at bounding box center [512, 396] width 185 height 116
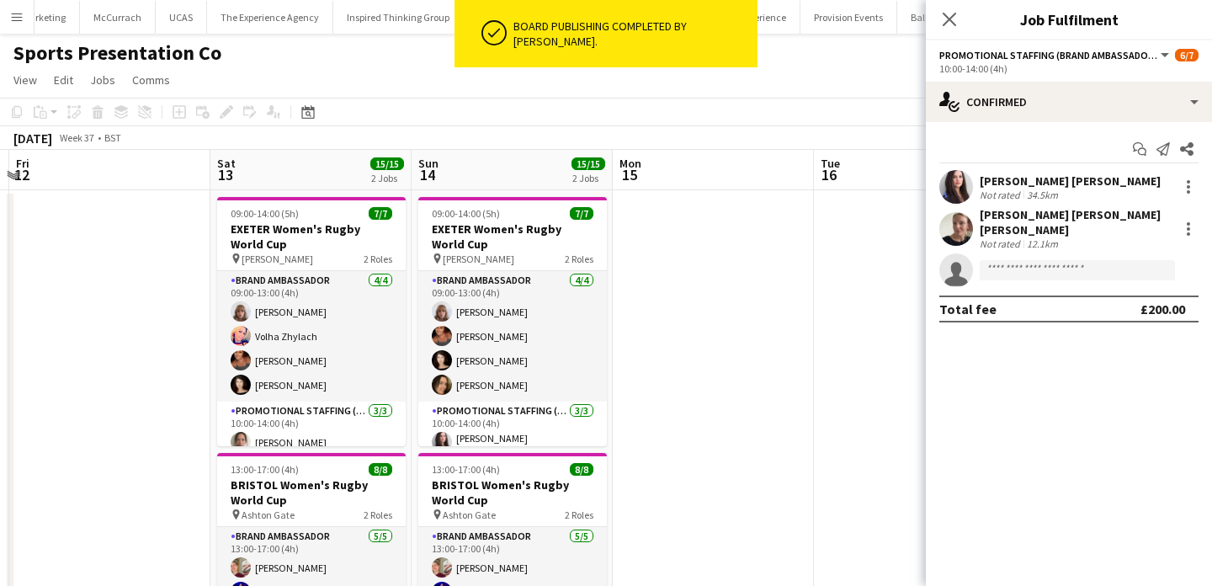
click at [672, 391] on app-date-cell at bounding box center [713, 463] width 201 height 546
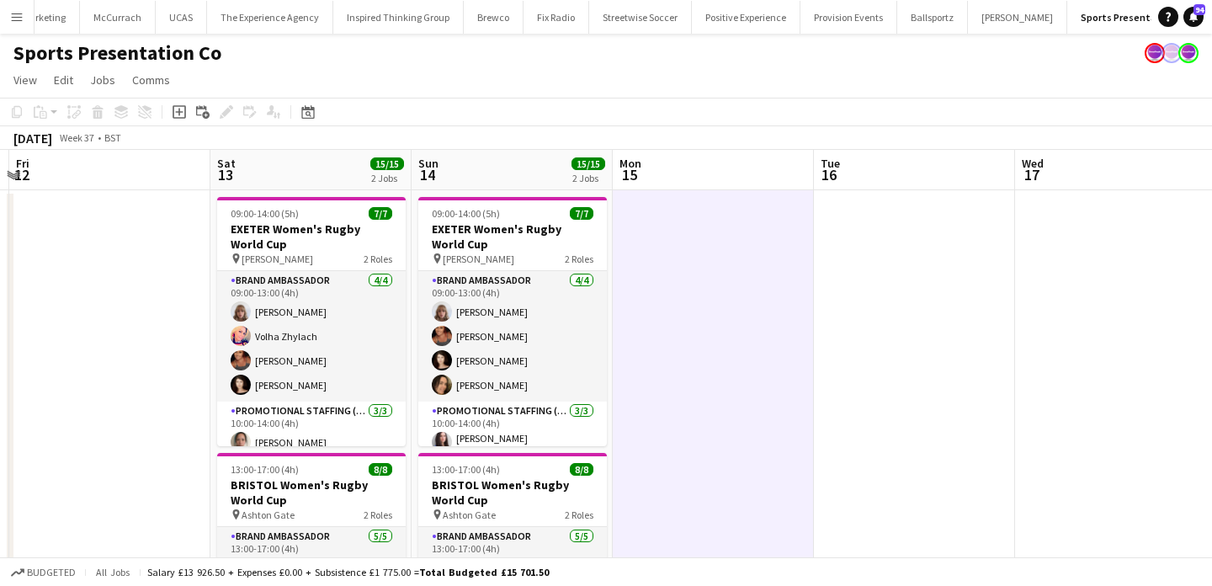
click at [13, 19] on app-icon "Menu" at bounding box center [16, 16] width 13 height 13
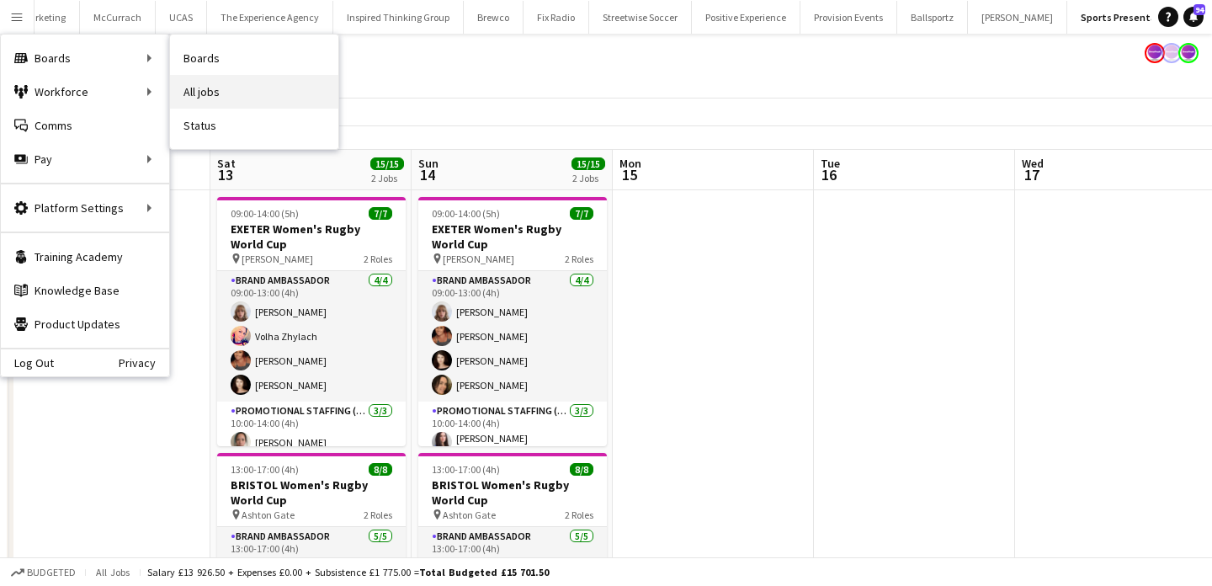
click at [221, 106] on link "All jobs" at bounding box center [254, 92] width 168 height 34
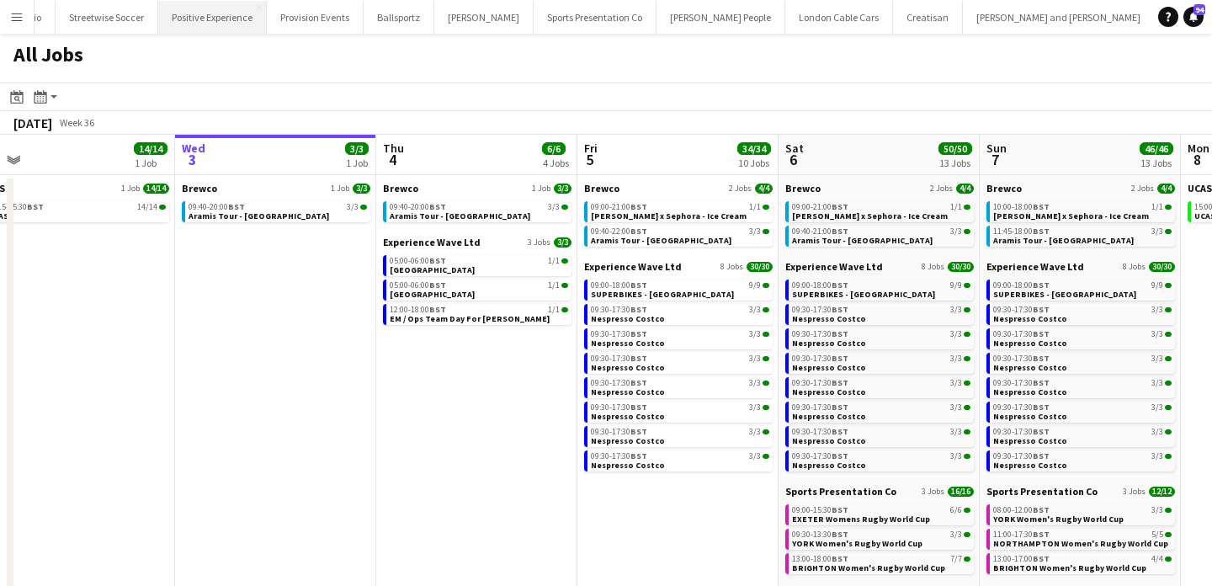
scroll to position [0, 1110]
click at [381, 10] on button "Sports Presentation Co Close" at bounding box center [399, 17] width 123 height 33
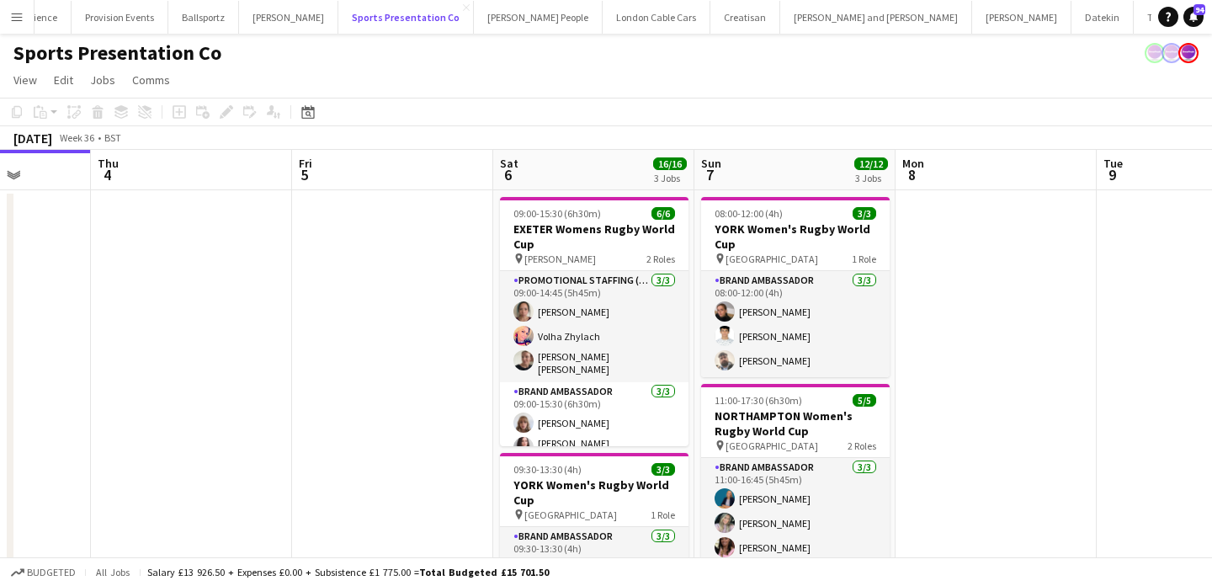
scroll to position [0, 721]
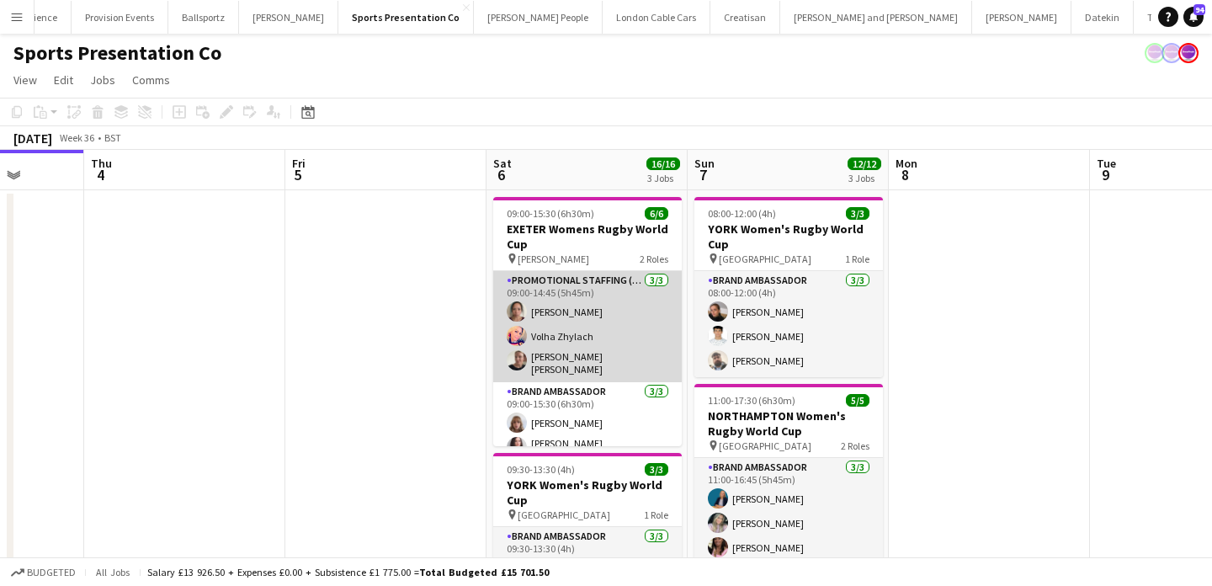
click at [629, 317] on app-card-role "Promotional Staffing (Brand Ambassadors) 3/3 09:00-14:45 (5h45m) Amy Lee Volha …" at bounding box center [587, 326] width 189 height 111
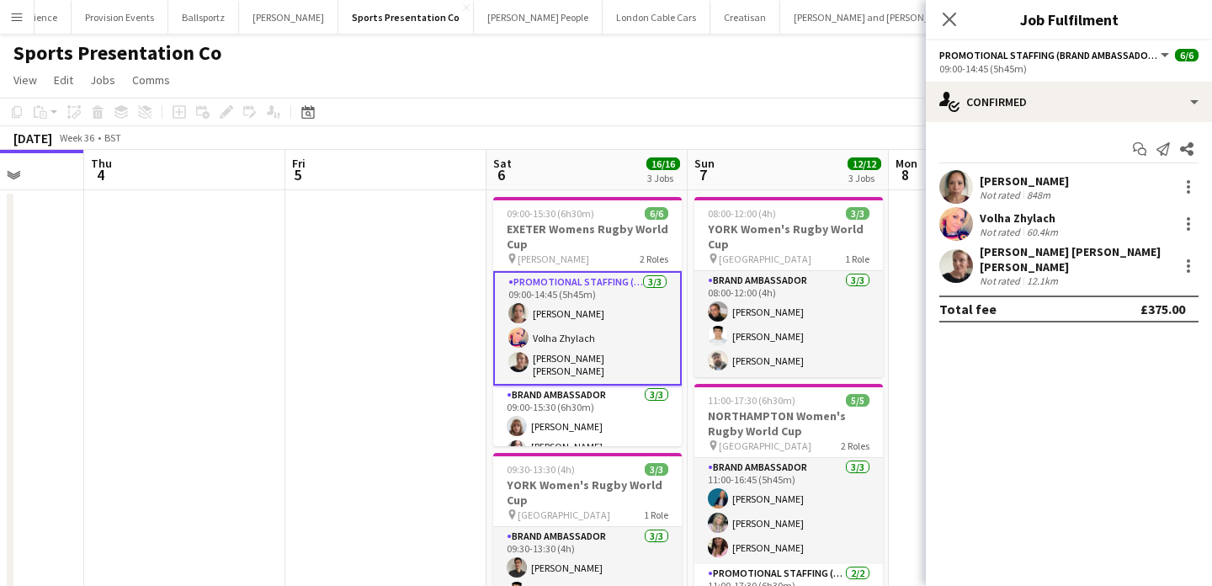
click at [964, 185] on app-user-avatar at bounding box center [957, 187] width 34 height 34
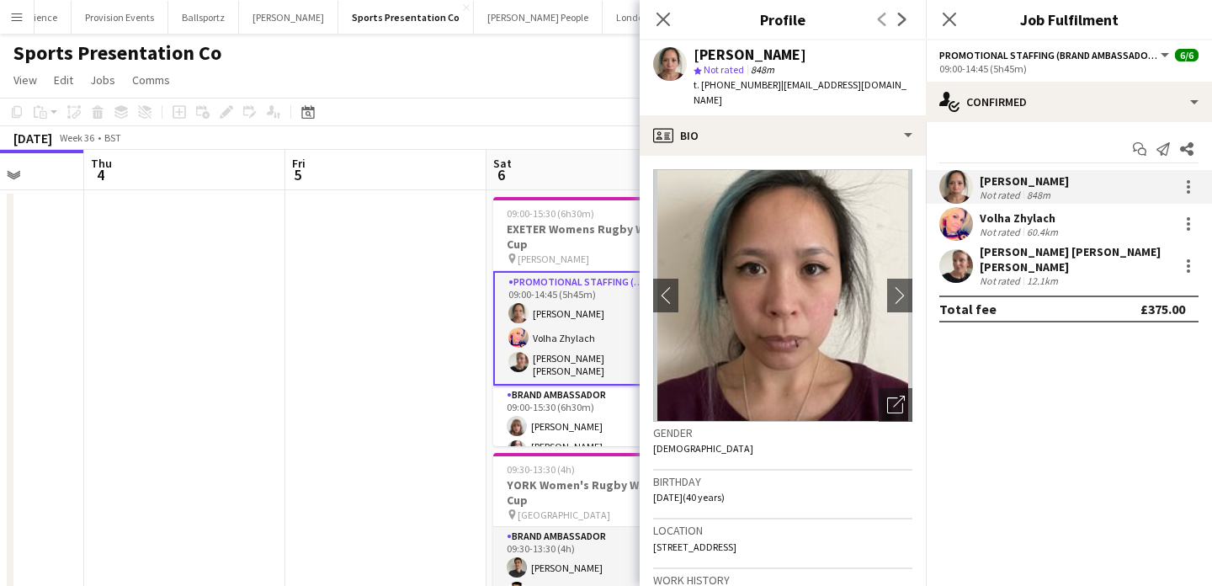
click at [739, 54] on div "Amy Lee" at bounding box center [750, 54] width 113 height 15
drag, startPoint x: 739, startPoint y: 54, endPoint x: 709, endPoint y: 54, distance: 30.3
click at [710, 54] on div "Amy Lee" at bounding box center [750, 54] width 113 height 15
copy div "Amy Lee"
click at [453, 266] on app-date-cell at bounding box center [385, 557] width 201 height 734
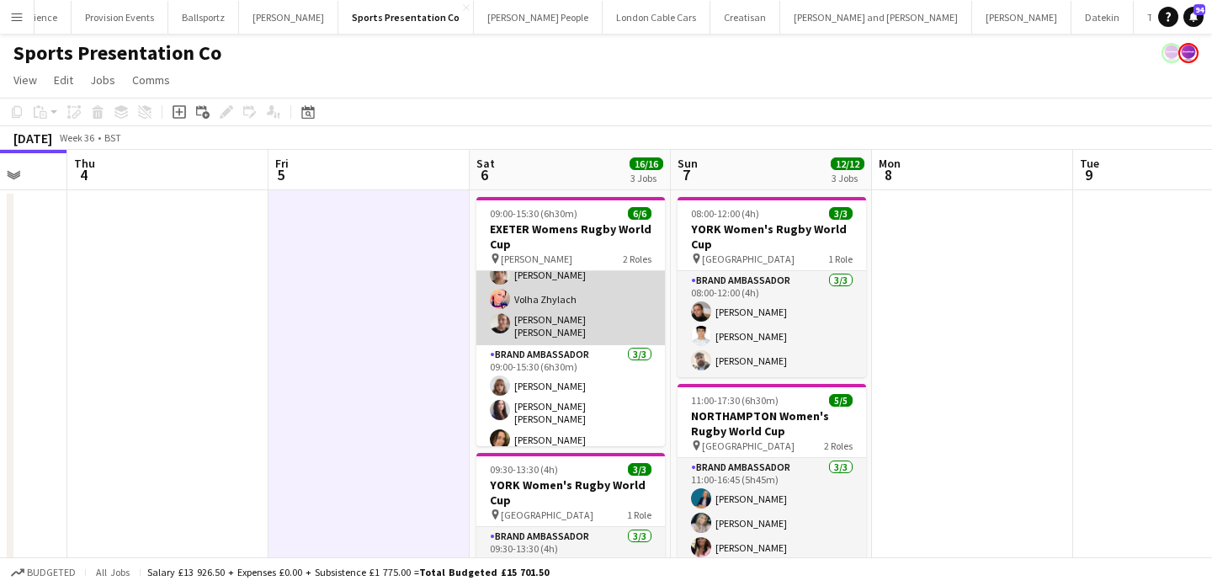
scroll to position [0, 0]
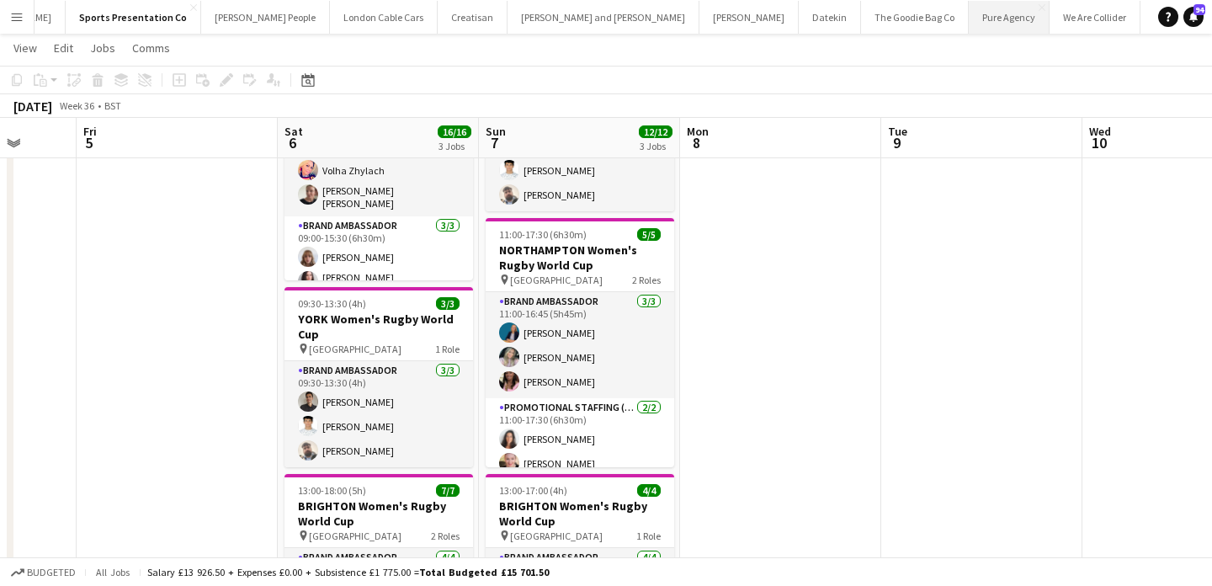
scroll to position [0, 1705]
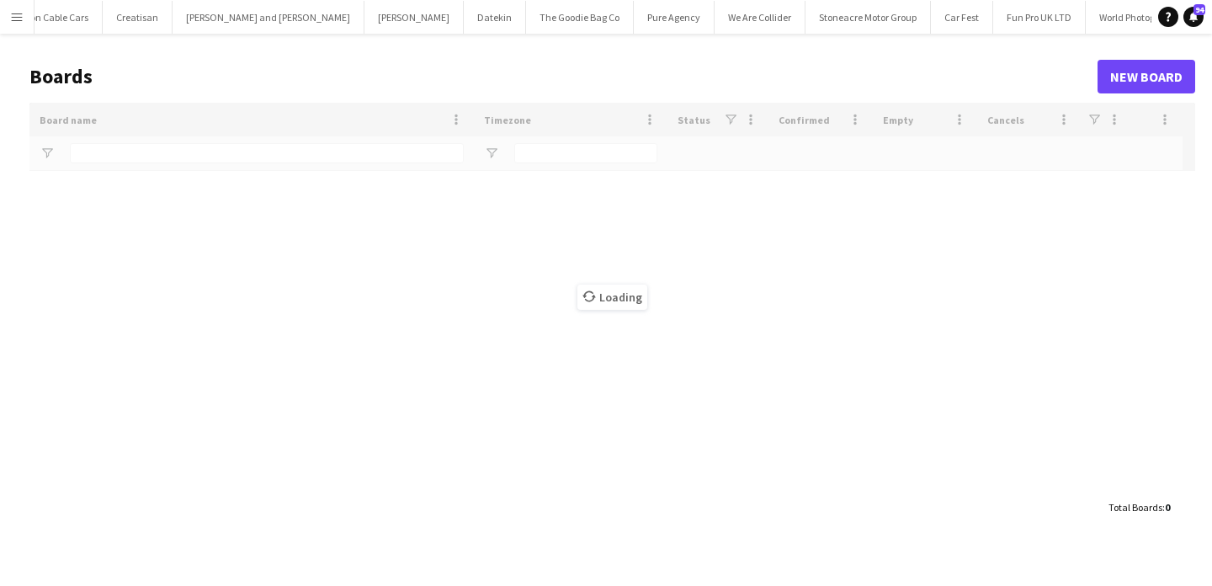
scroll to position [0, 1702]
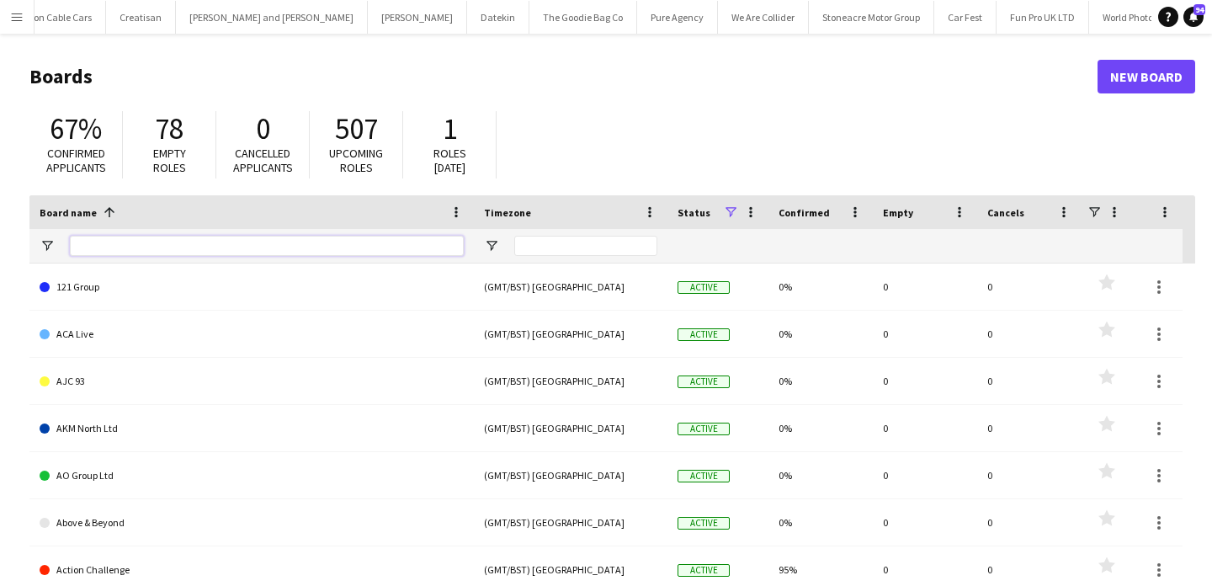
click at [253, 253] on input "Board name Filter Input" at bounding box center [267, 246] width 394 height 20
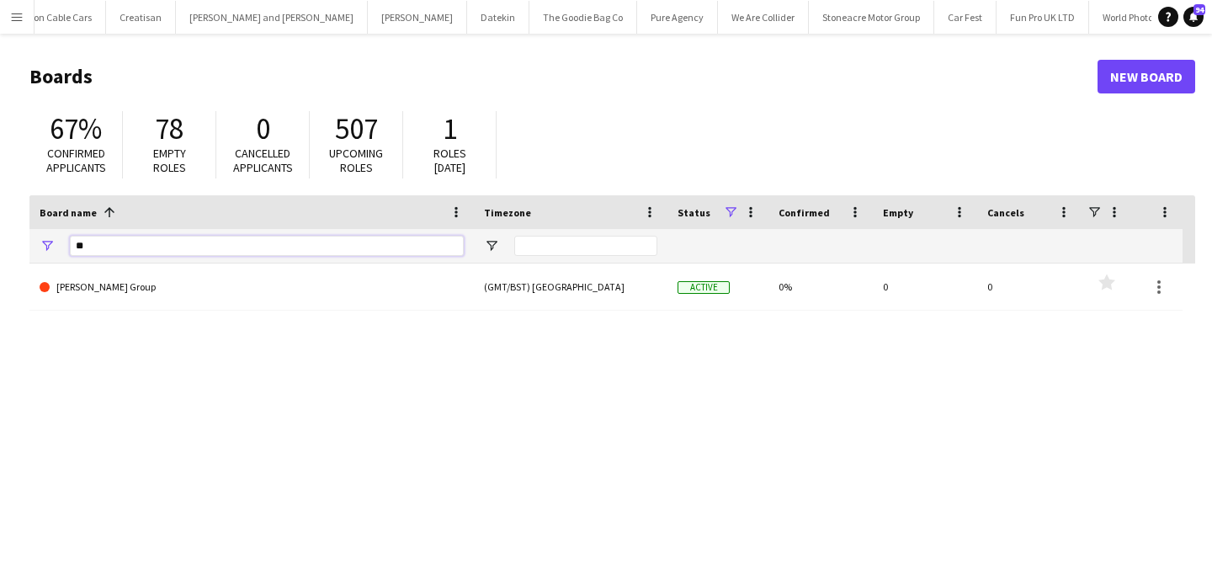
type input "*"
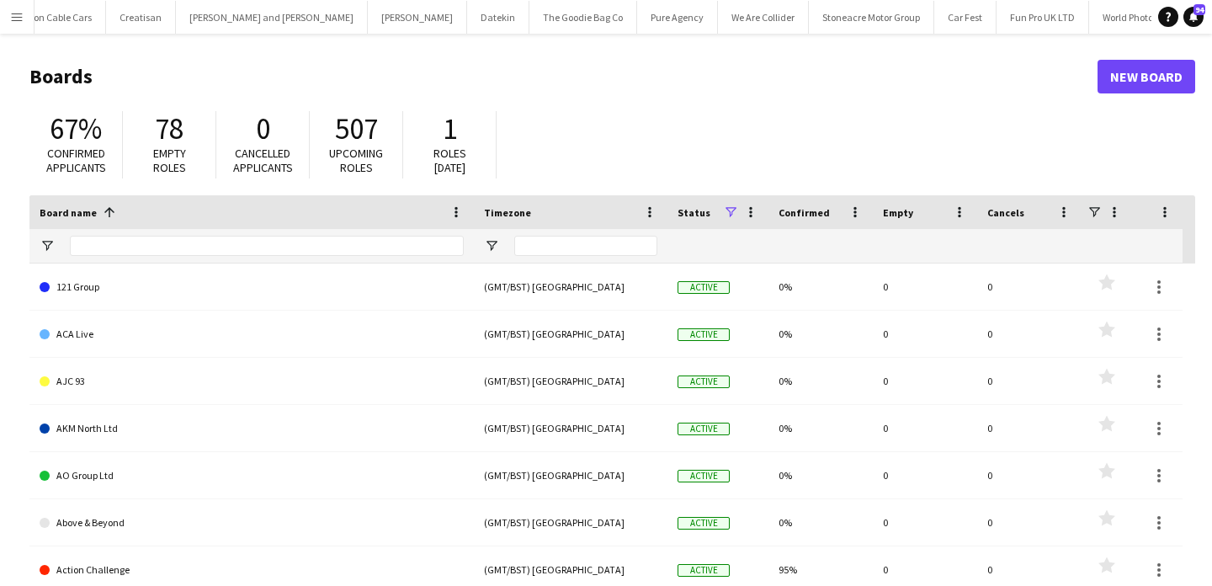
click at [25, 18] on button "Menu" at bounding box center [17, 17] width 34 height 34
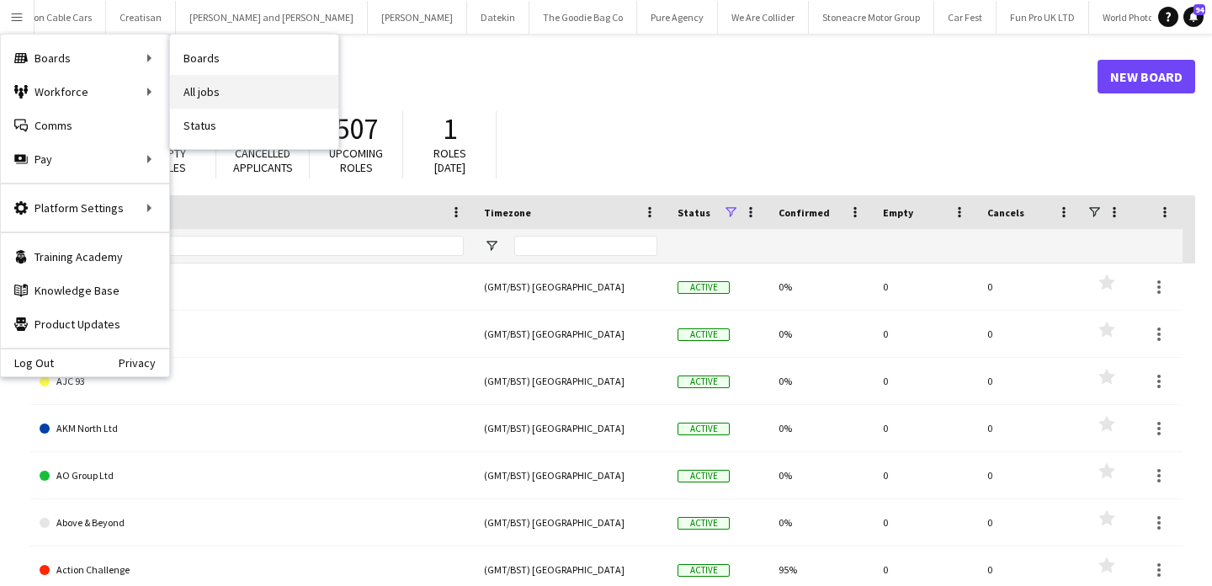
click at [193, 86] on link "All jobs" at bounding box center [254, 92] width 168 height 34
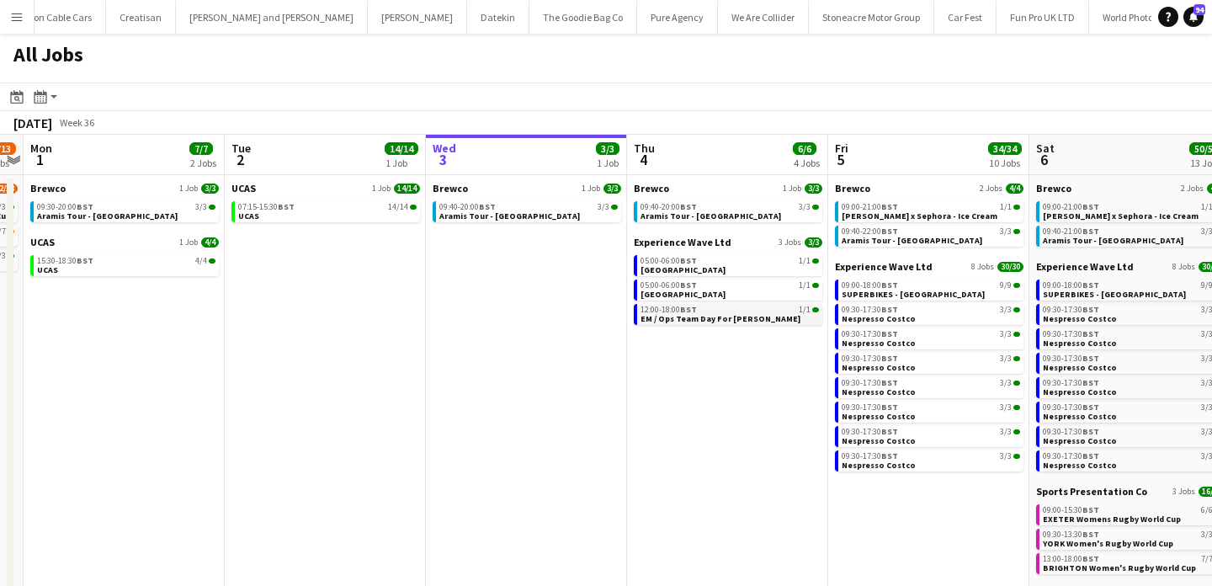
scroll to position [0, 702]
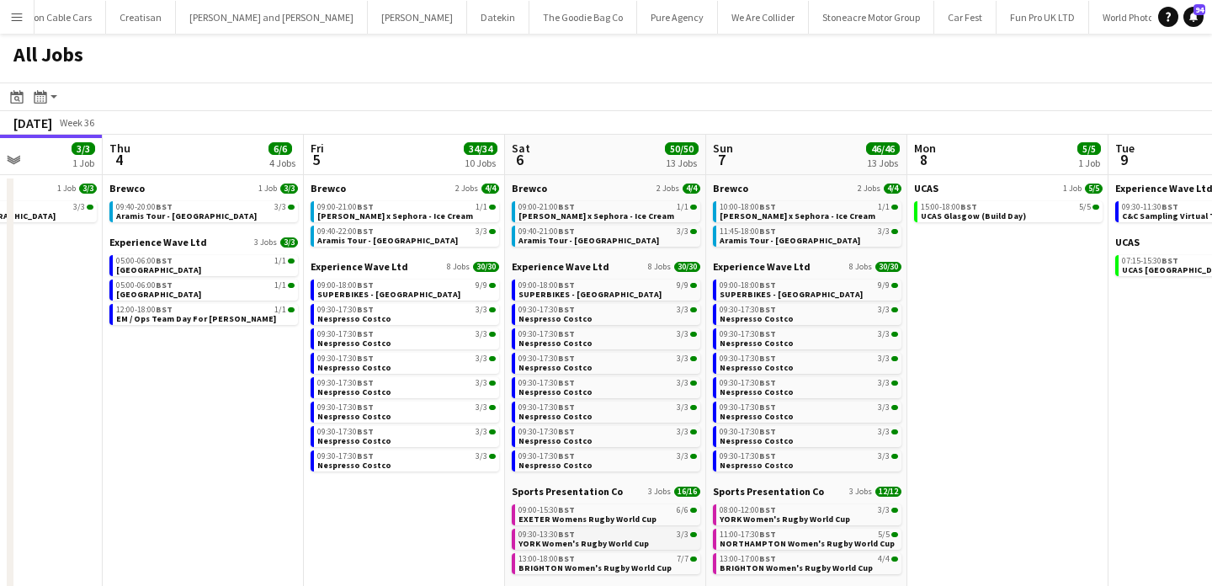
click at [621, 541] on span "YORK Women's Rugby World Cup" at bounding box center [584, 543] width 131 height 11
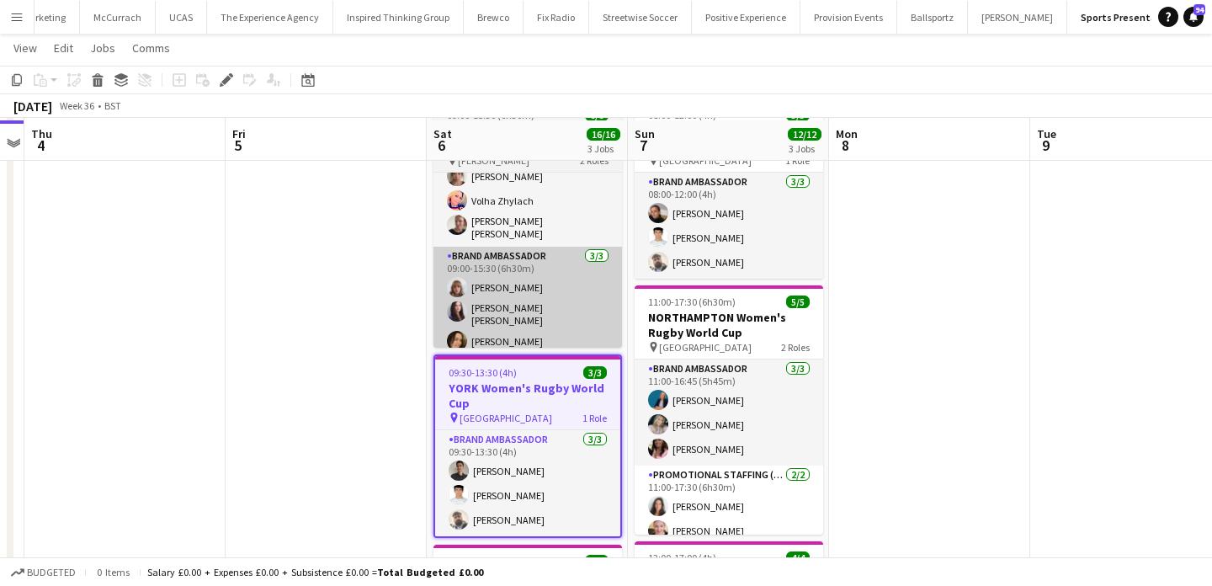
scroll to position [99, 0]
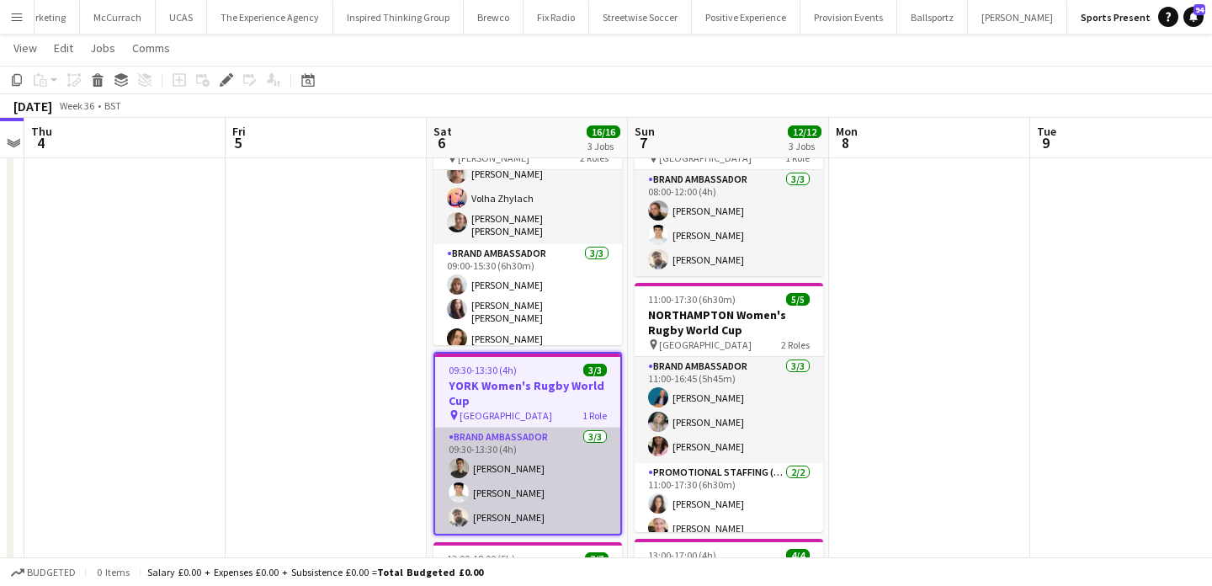
click at [541, 461] on app-card-role "Brand Ambassador 3/3 09:30-13:30 (4h) Adam Carless Parth Chabhadiya Daniel Jenk…" at bounding box center [527, 481] width 185 height 106
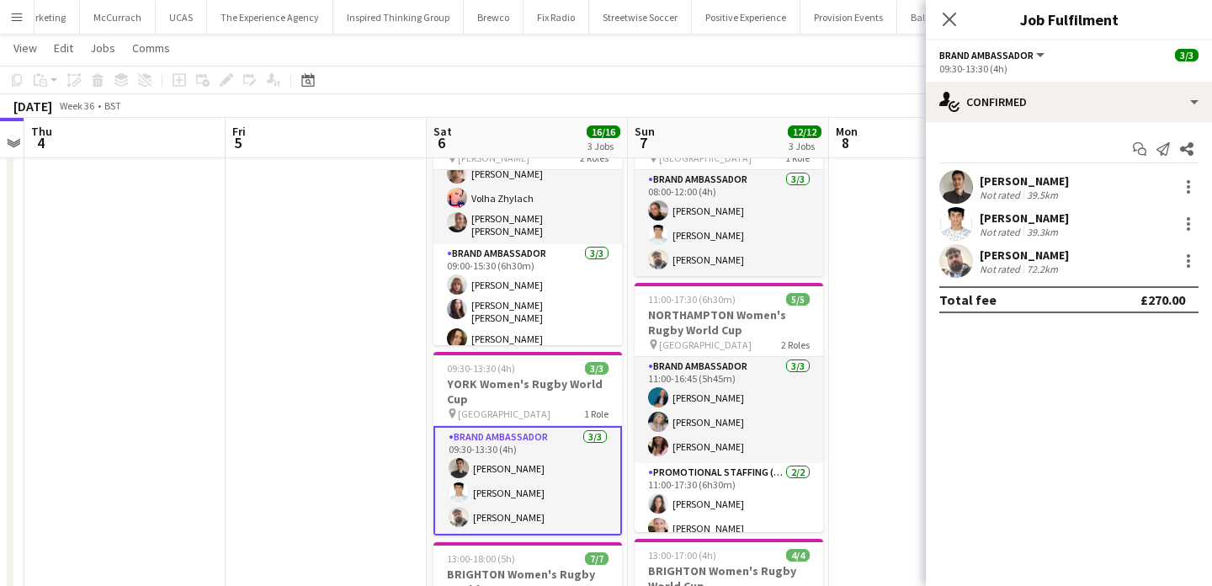
click at [541, 461] on app-card-role "Brand Ambassador 3/3 09:30-13:30 (4h) Adam Carless Parth Chabhadiya Daniel Jenk…" at bounding box center [528, 480] width 189 height 109
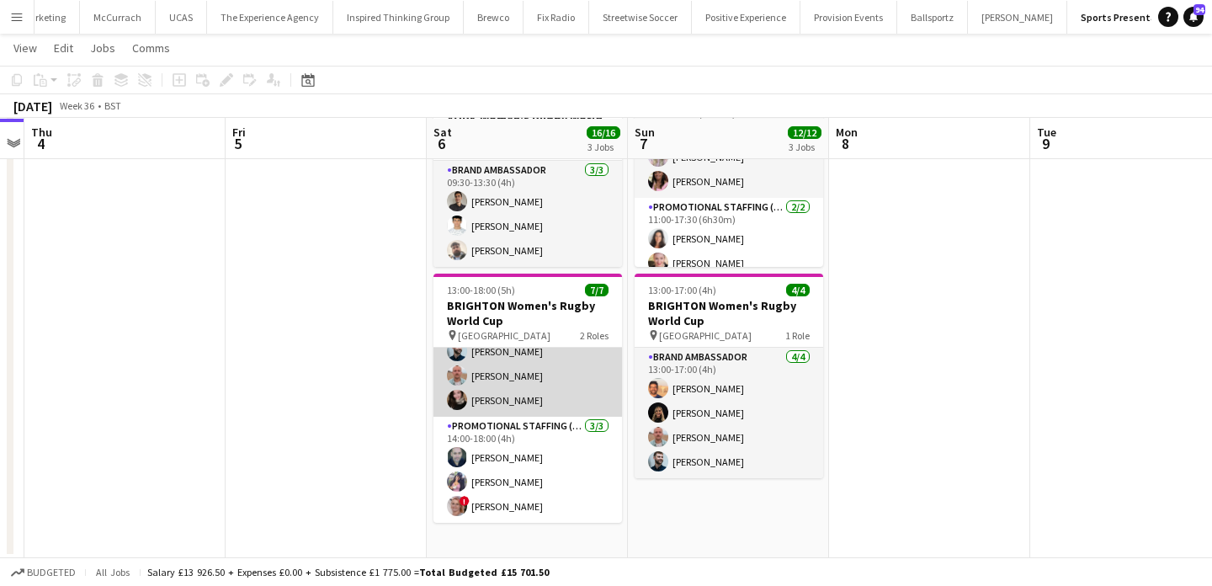
scroll to position [0, 0]
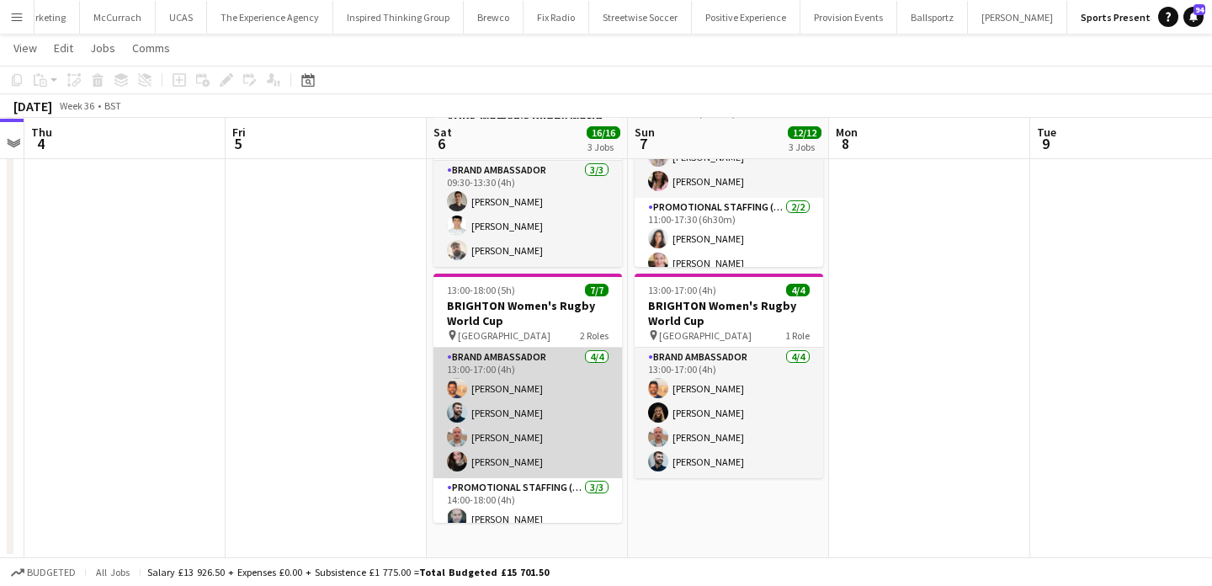
click at [536, 399] on app-card-role "Brand Ambassador 4/4 13:00-17:00 (4h) Andre Cunha Haydn Beardslee George Prothe…" at bounding box center [528, 413] width 189 height 131
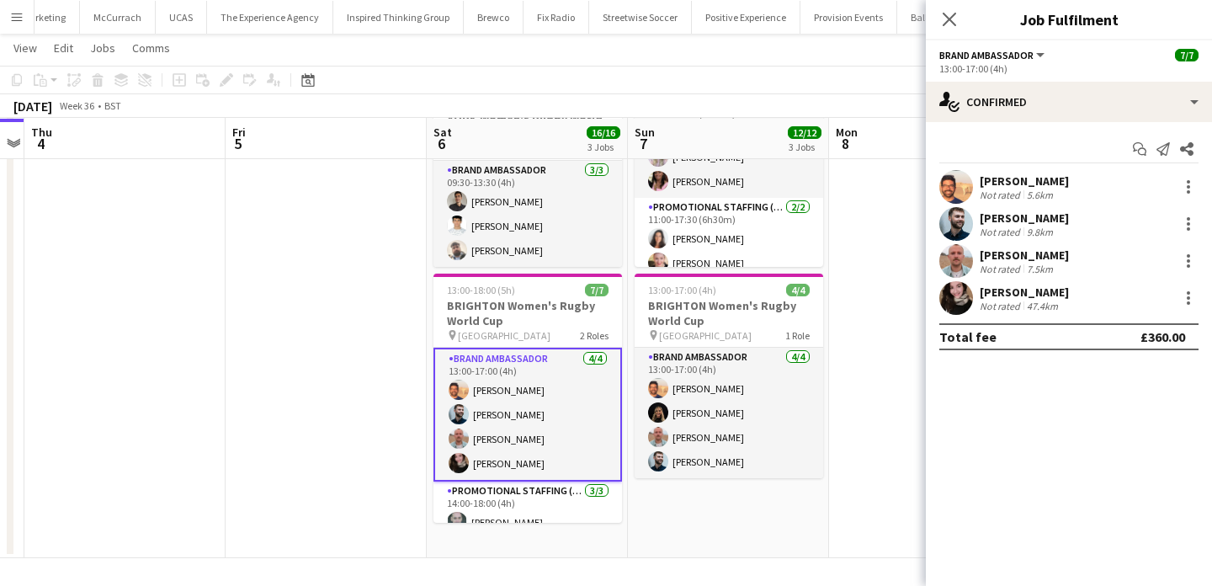
click at [1004, 198] on div "Not rated" at bounding box center [1002, 195] width 44 height 13
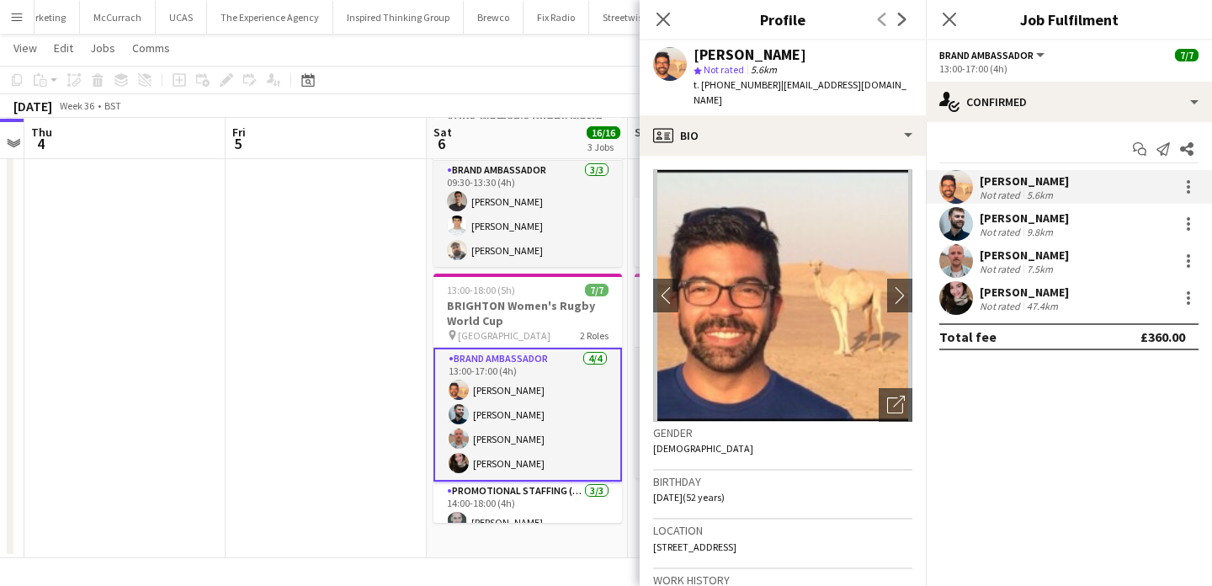
click at [741, 83] on span "t. +4407525730343" at bounding box center [738, 84] width 88 height 13
drag, startPoint x: 741, startPoint y: 83, endPoint x: 703, endPoint y: 83, distance: 37.9
click at [703, 83] on span "t. +4407525730343" at bounding box center [738, 84] width 88 height 13
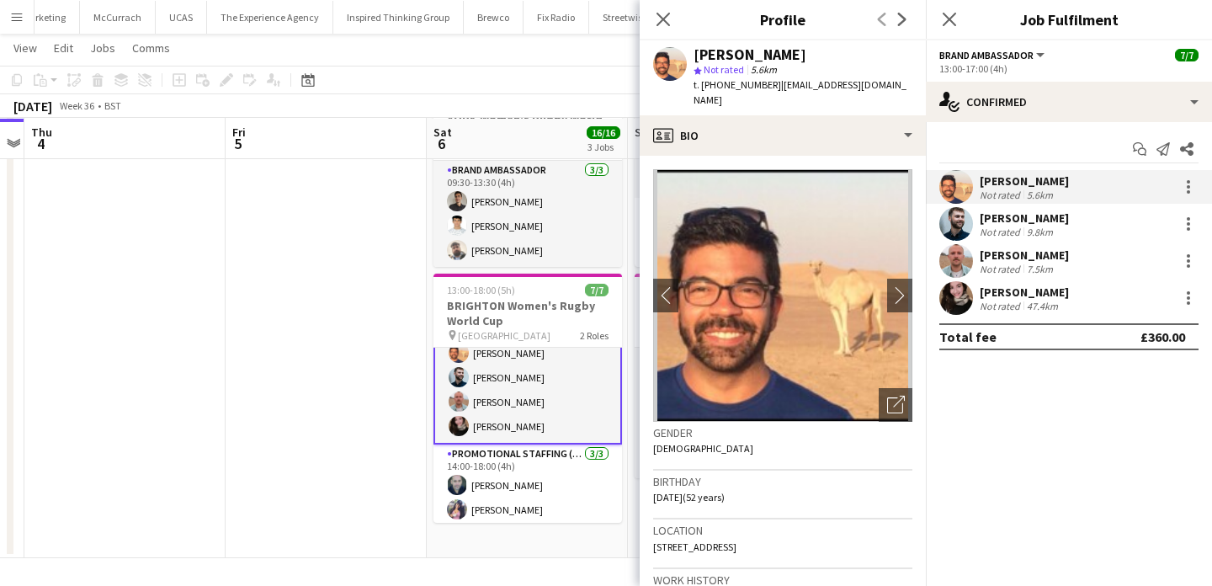
scroll to position [65, 0]
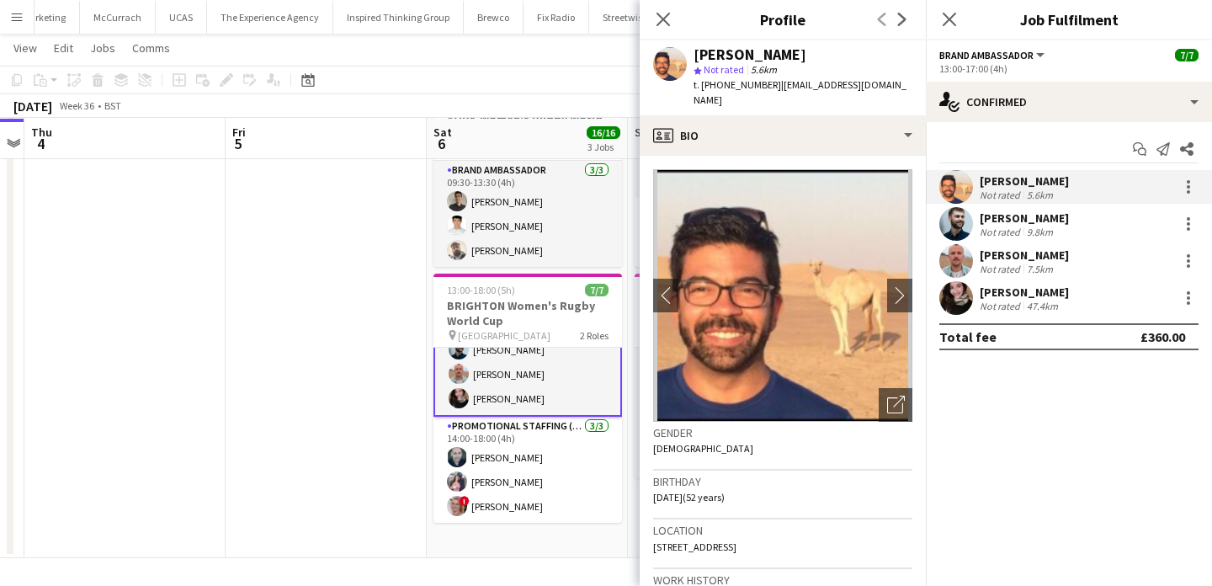
click at [373, 336] on app-date-cell at bounding box center [326, 191] width 201 height 734
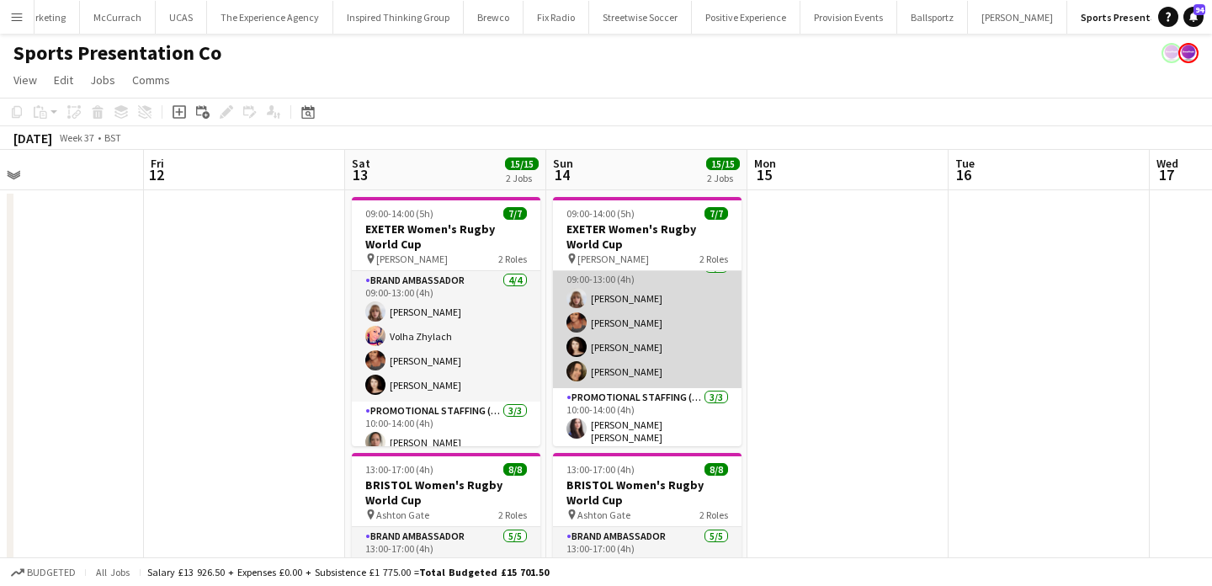
scroll to position [0, 0]
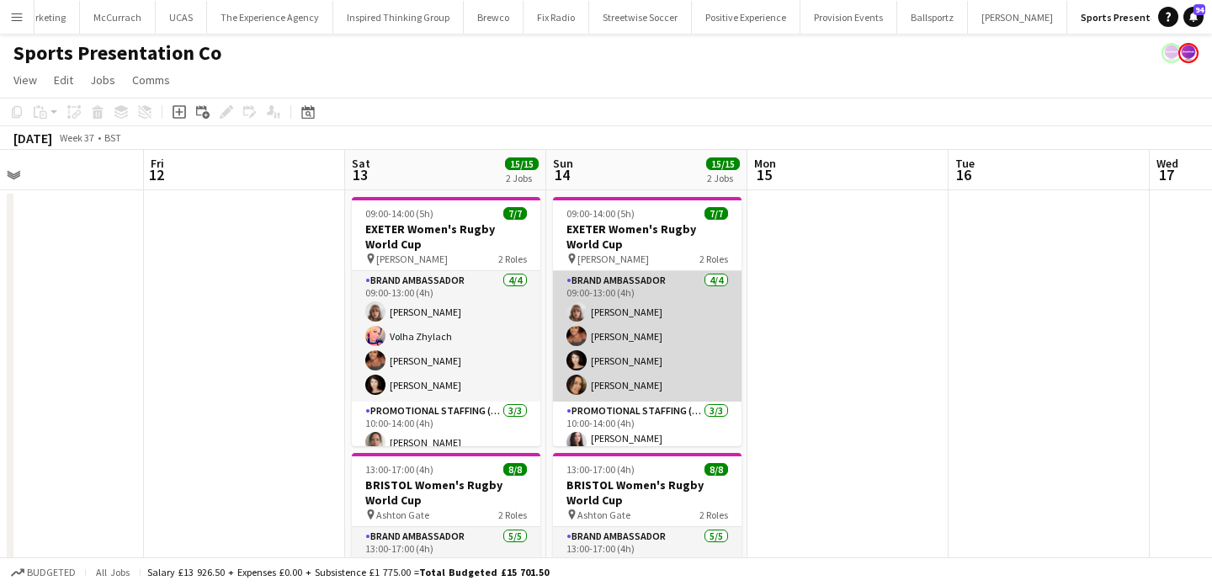
click at [601, 352] on app-card-role "Brand Ambassador 4/4 09:00-13:00 (4h) Caitlyn Chapman Jodie Sanders Ellen Swail…" at bounding box center [647, 336] width 189 height 131
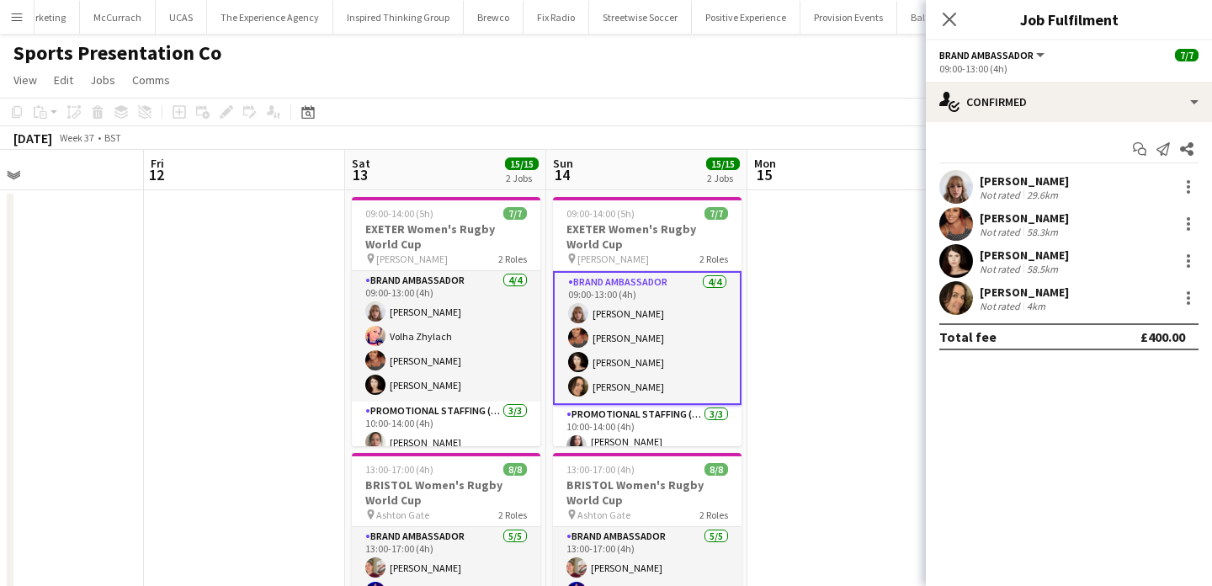
click at [1002, 306] on div "Not rated" at bounding box center [1002, 306] width 44 height 13
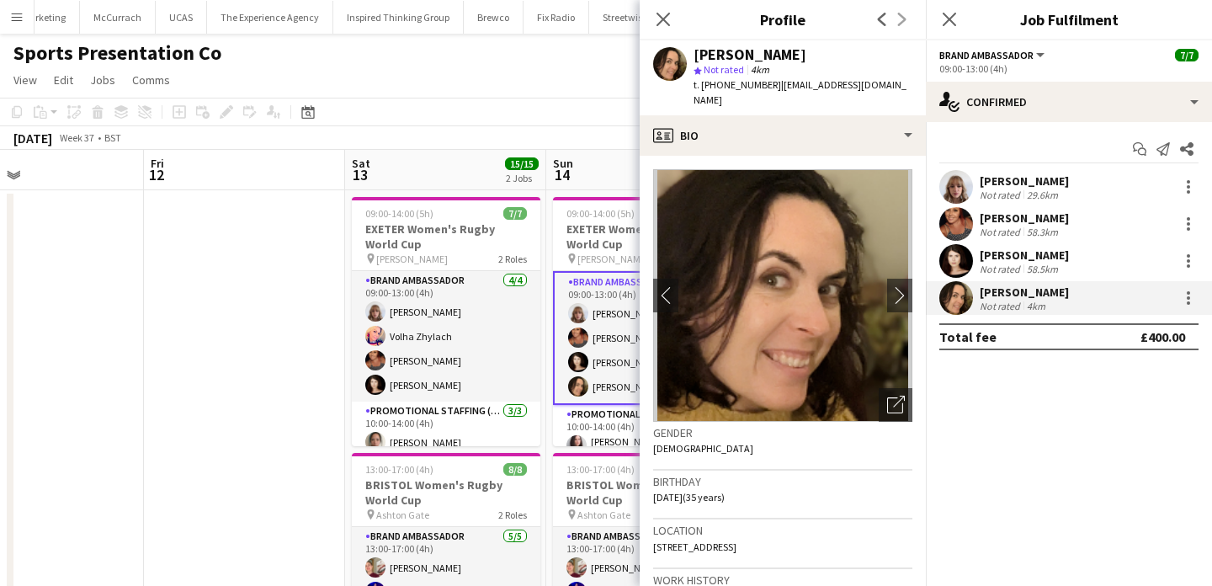
click at [1002, 306] on div "Not rated" at bounding box center [1002, 306] width 44 height 13
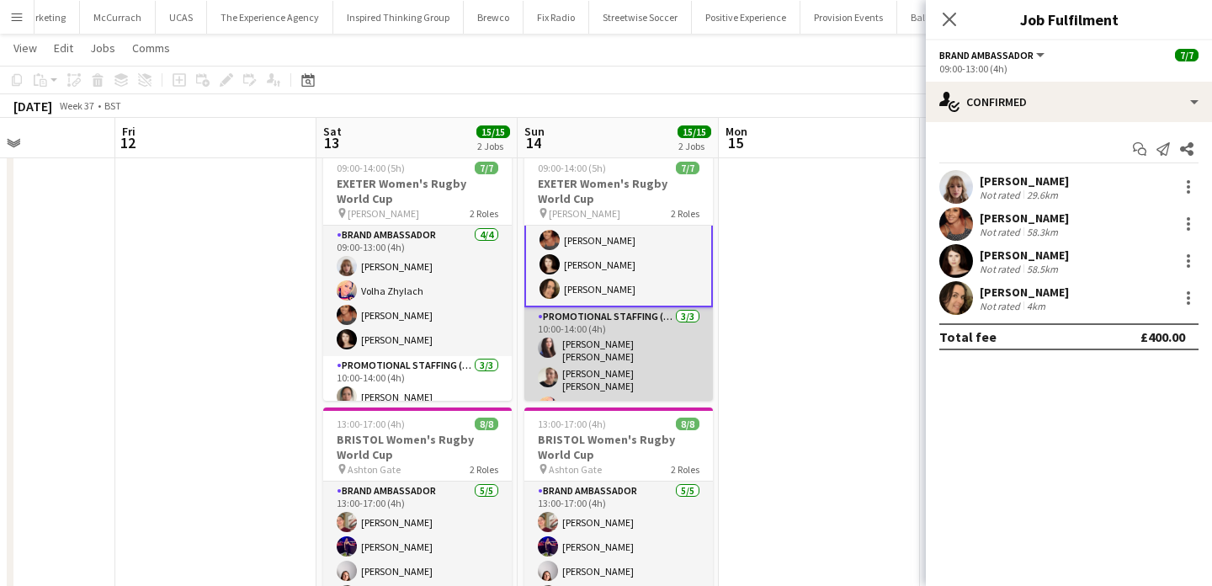
scroll to position [65, 0]
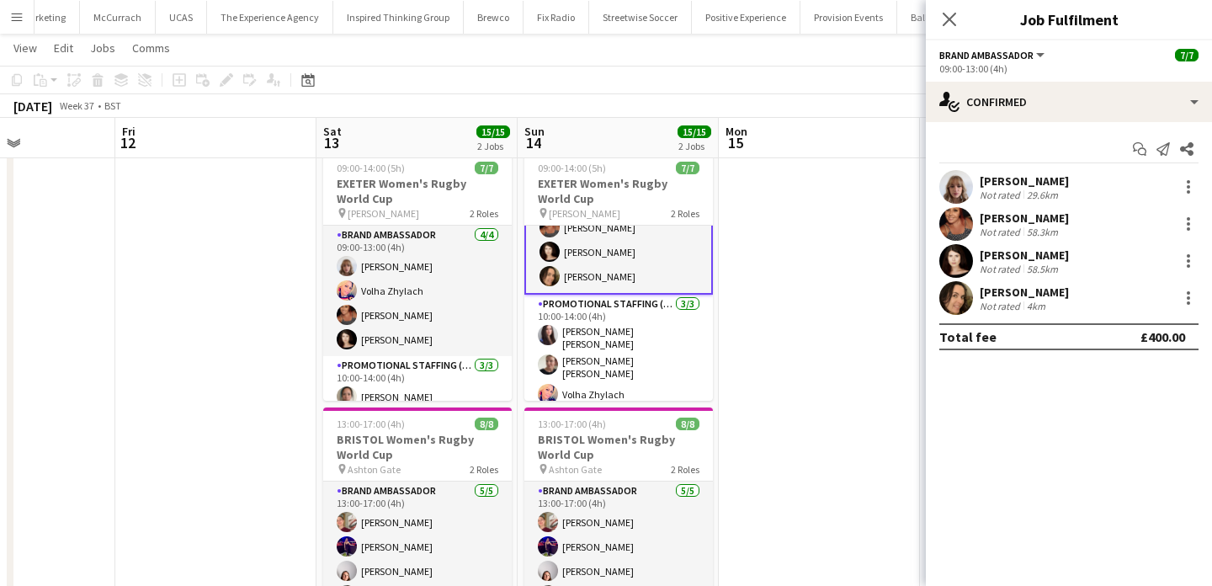
click at [765, 362] on app-date-cell at bounding box center [819, 512] width 201 height 734
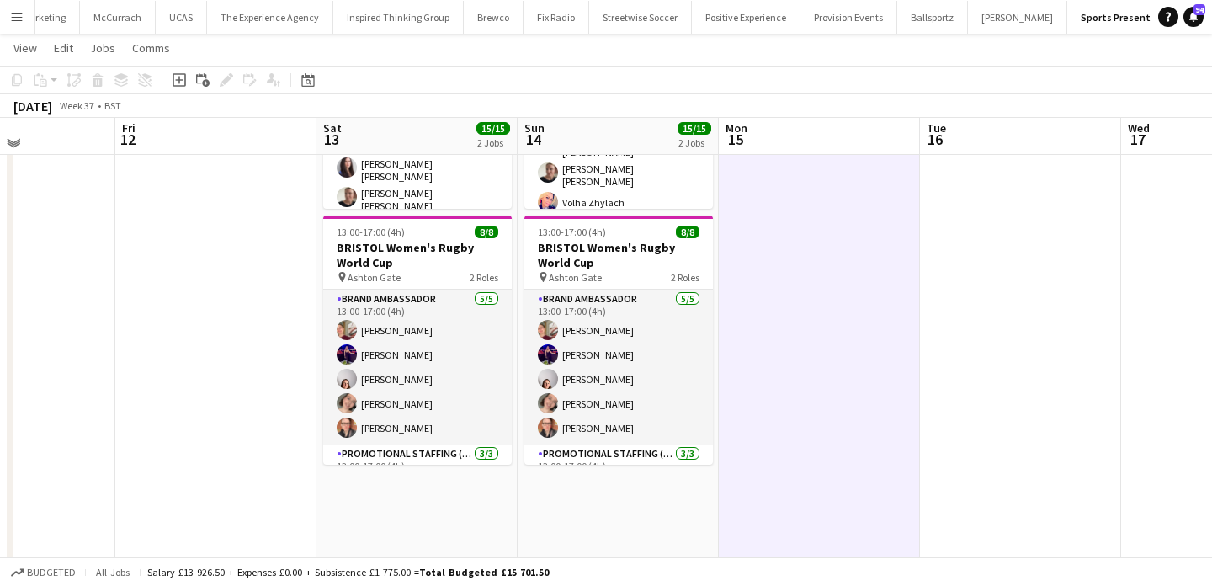
scroll to position [221, 0]
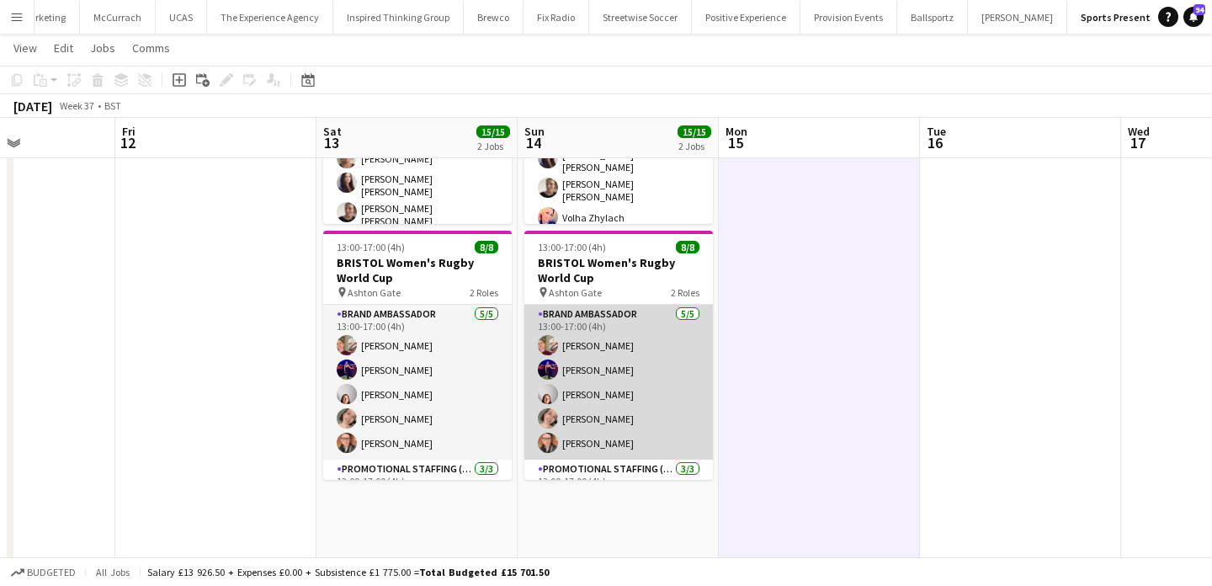
click at [589, 365] on app-card-role "Brand Ambassador 5/5 13:00-17:00 (4h) Gemma Farr Jennifer Duffy Genevieve Calla…" at bounding box center [619, 382] width 189 height 155
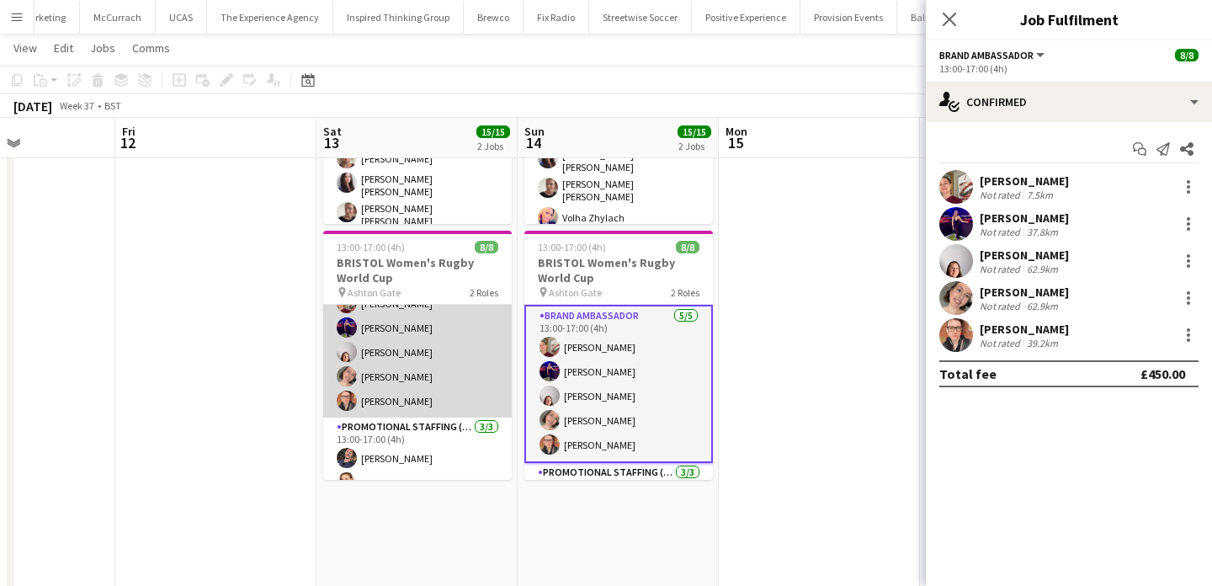
scroll to position [0, 0]
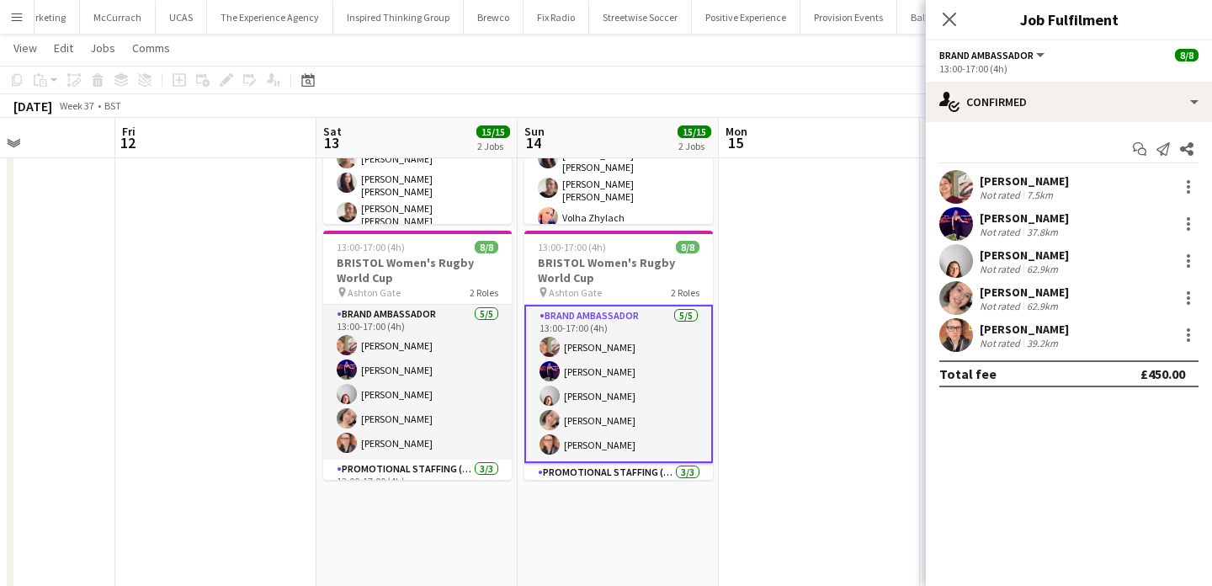
click at [456, 534] on app-date-cell "09:00-14:00 (5h) 7/7 EXETER Women's Rugby World Cup pin Sandy Park 2 Roles Bran…" at bounding box center [417, 335] width 201 height 734
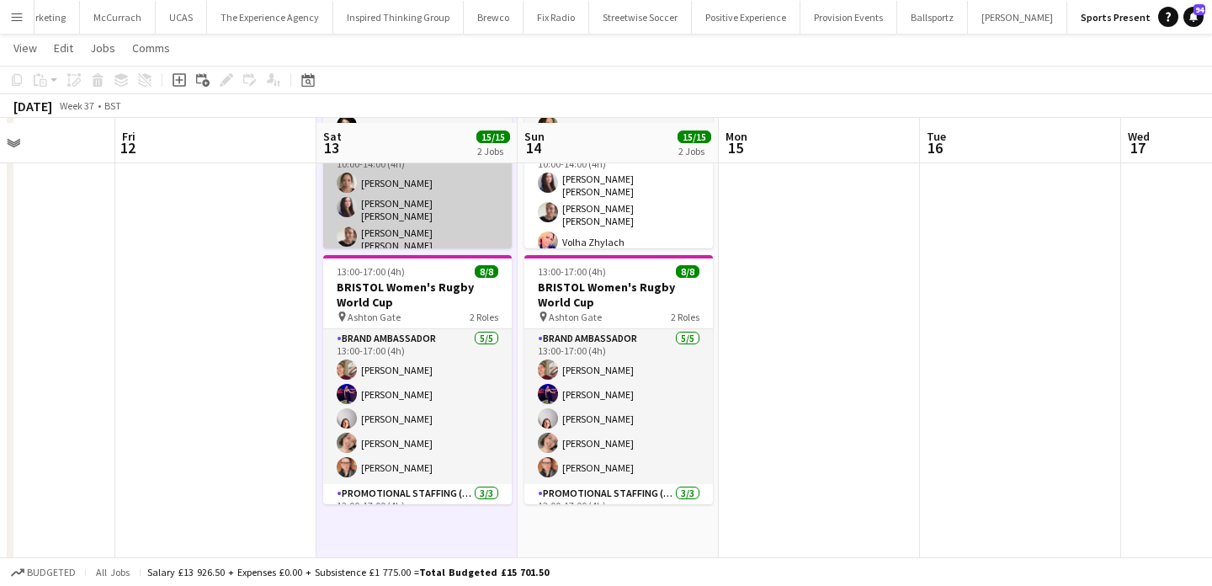
scroll to position [234, 0]
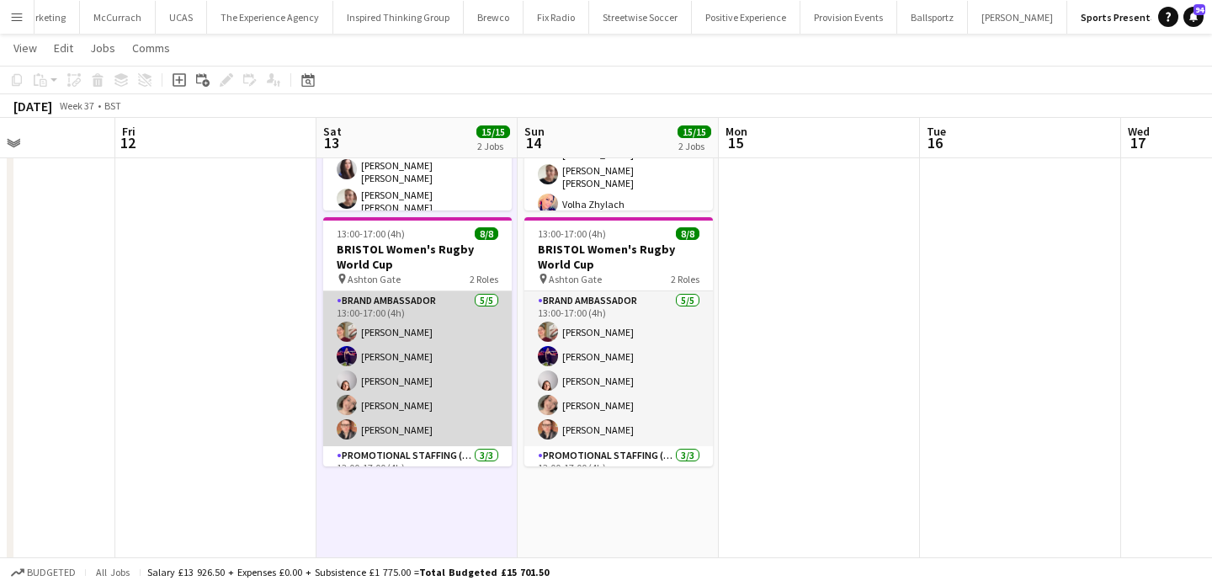
click at [467, 335] on app-card-role "Brand Ambassador 5/5 13:00-17:00 (4h) Gemma Farr Jennifer Duffy Genevieve Calla…" at bounding box center [417, 368] width 189 height 155
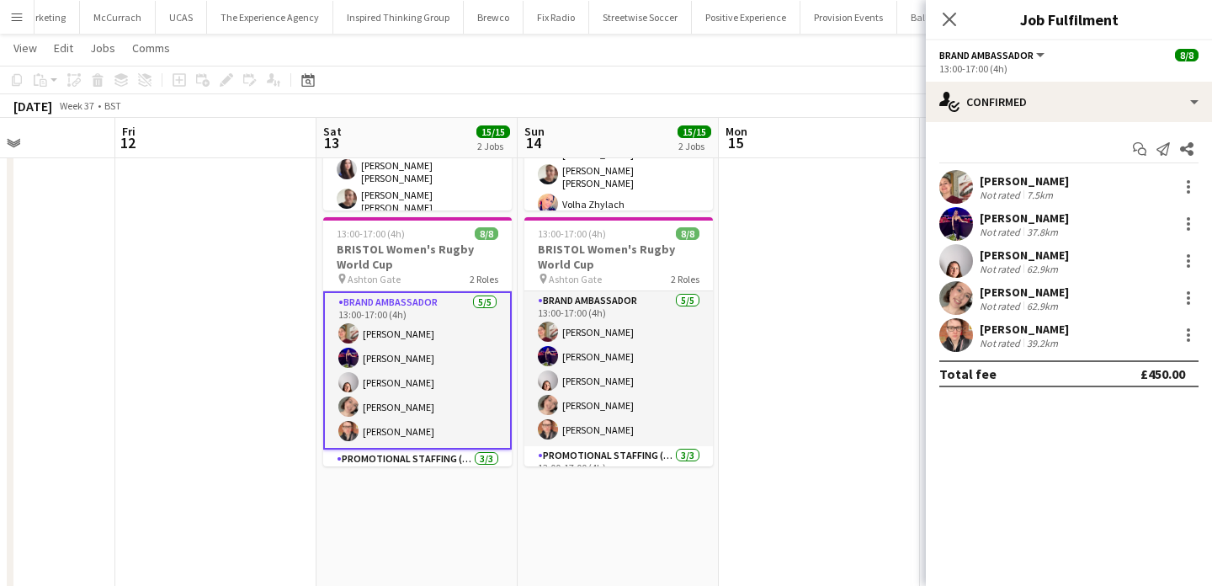
click at [977, 264] on div "Genevieve Callander Not rated 62.9km" at bounding box center [1069, 261] width 286 height 34
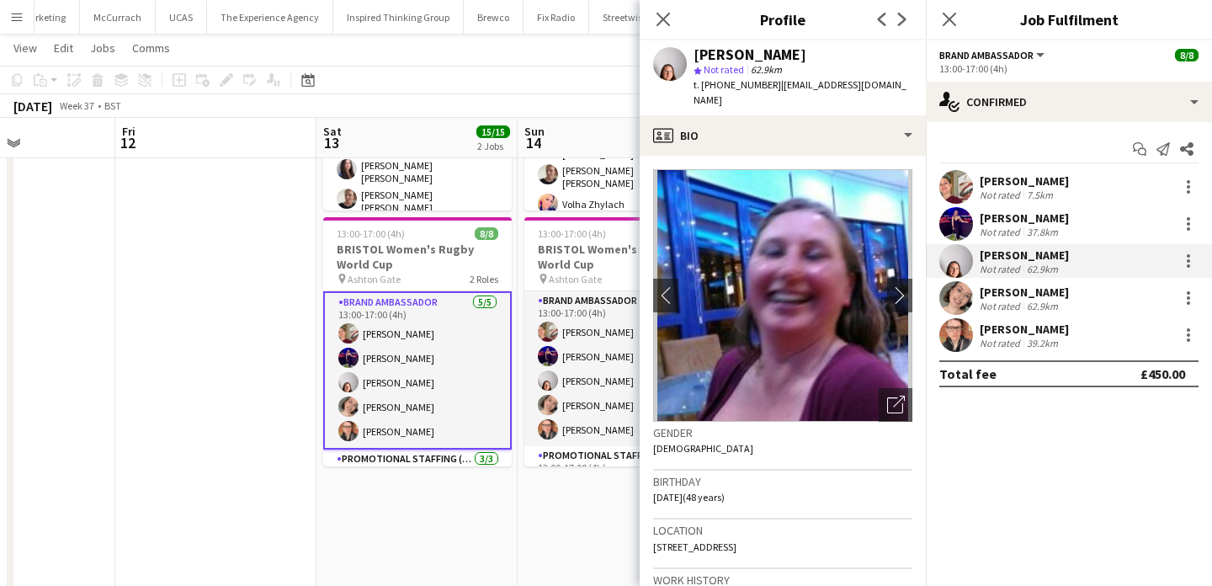
click at [807, 60] on div "Genevieve Callander" at bounding box center [750, 54] width 113 height 15
drag, startPoint x: 823, startPoint y: 60, endPoint x: 736, endPoint y: 56, distance: 86.8
click at [736, 56] on div "Genevieve Callander" at bounding box center [750, 54] width 113 height 15
copy div "Genevieve Callander"
click at [738, 88] on span "t. +4407941304795" at bounding box center [738, 84] width 88 height 13
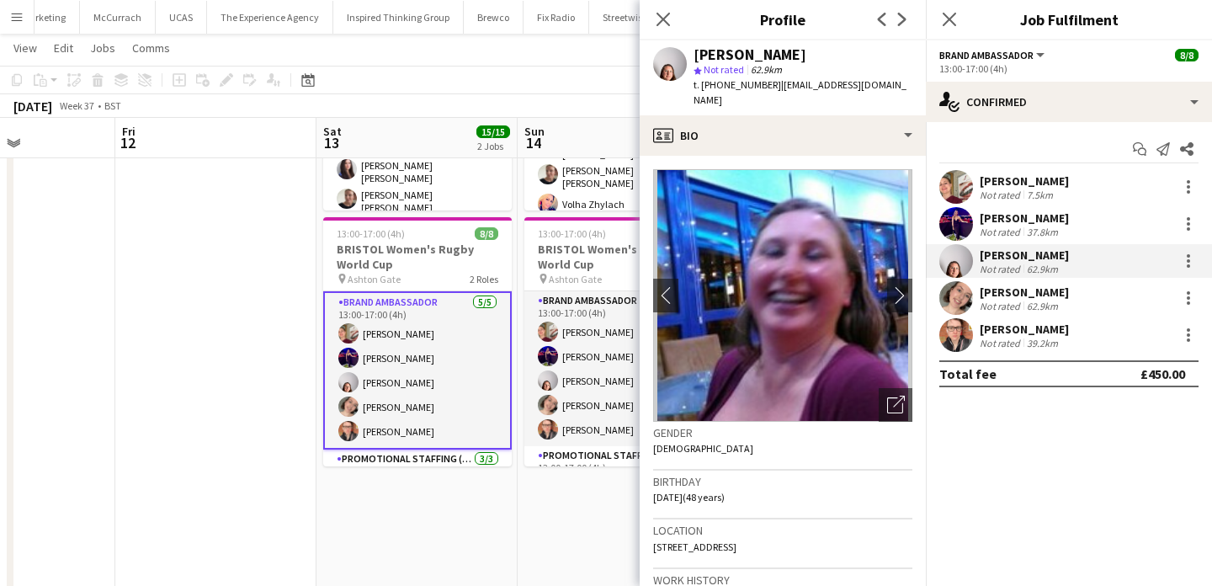
drag, startPoint x: 738, startPoint y: 88, endPoint x: 701, endPoint y: 88, distance: 37.0
click at [701, 88] on span "t. +4407941304795" at bounding box center [738, 84] width 88 height 13
copy span "+4407941304795"
click at [936, 289] on div "Emily Callander Not rated 62.9km" at bounding box center [1069, 298] width 286 height 34
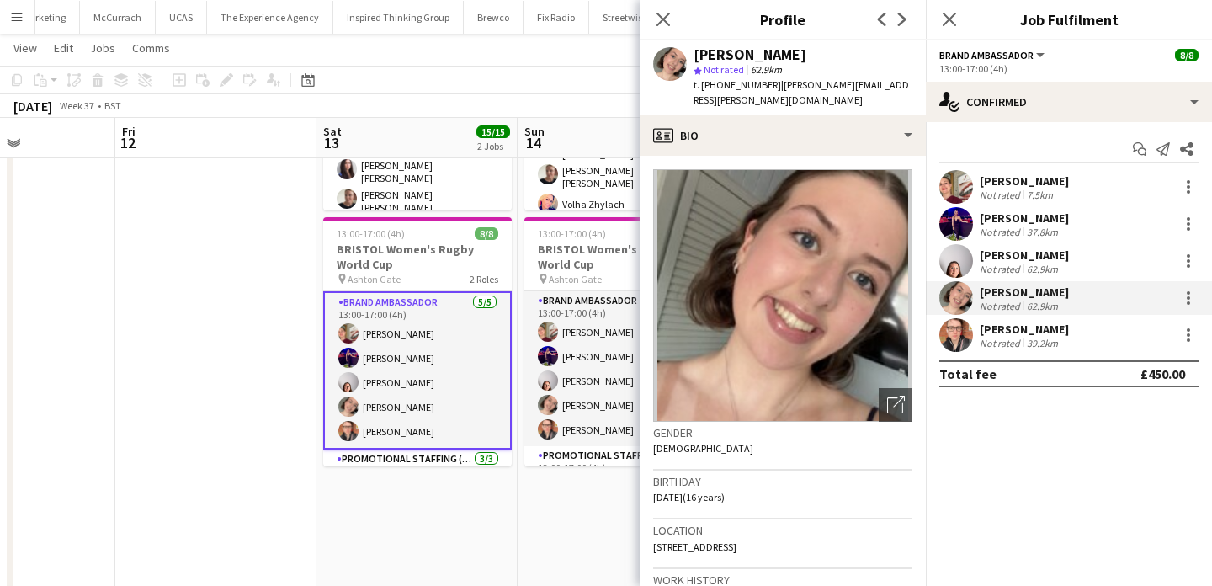
click at [786, 56] on div "Emily Callander" at bounding box center [750, 54] width 113 height 15
copy div "Emily Callander"
click at [458, 387] on app-card-role "Brand Ambassador 5/5 13:00-17:00 (4h) Gemma Farr Jennifer Duffy Genevieve Calla…" at bounding box center [417, 370] width 189 height 158
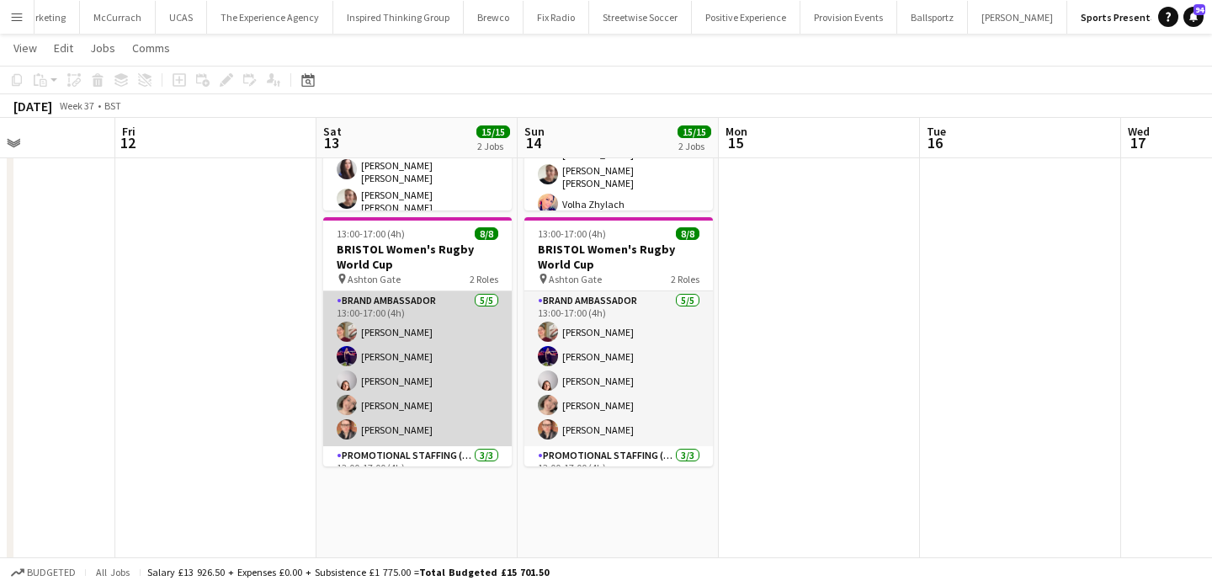
click at [477, 408] on app-card-role "Brand Ambassador 5/5 13:00-17:00 (4h) Gemma Farr Jennifer Duffy Genevieve Calla…" at bounding box center [417, 368] width 189 height 155
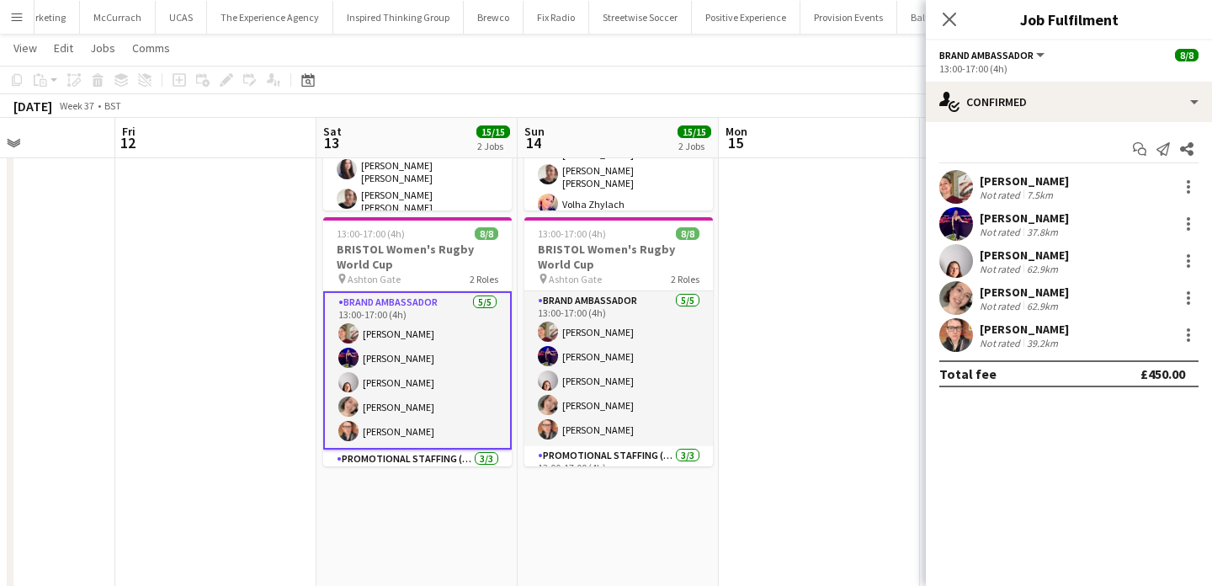
click at [959, 345] on app-user-avatar at bounding box center [957, 335] width 34 height 34
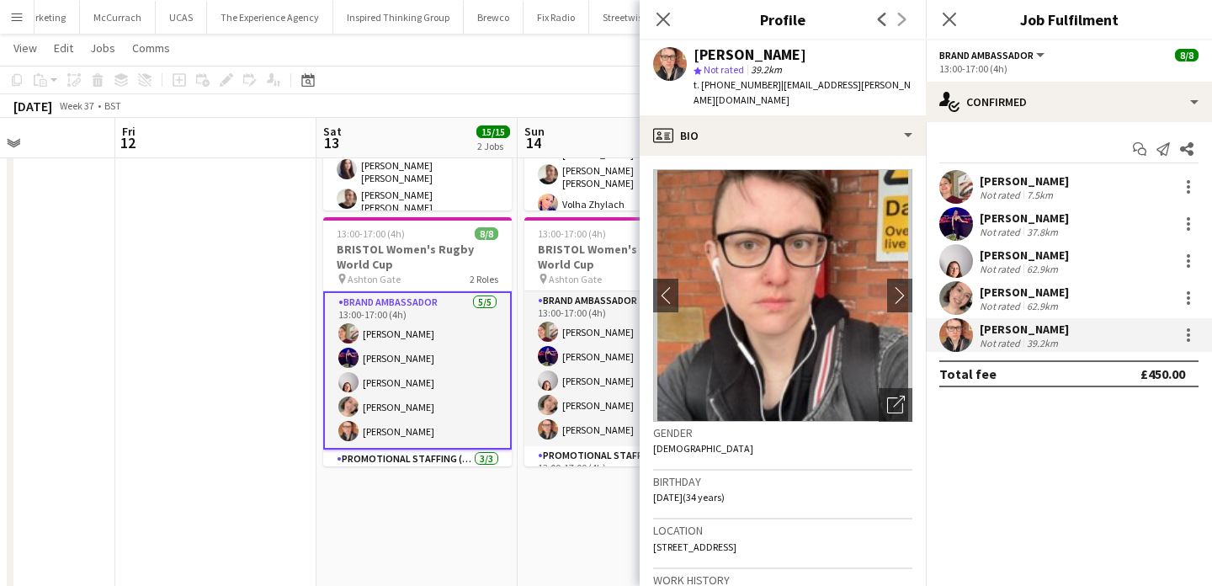
click at [712, 62] on div "star Not rated 39.2km" at bounding box center [803, 69] width 219 height 15
click at [711, 61] on div "Caitlin Cordwell" at bounding box center [750, 54] width 113 height 15
click at [769, 61] on div "Caitlin Cordwell" at bounding box center [750, 54] width 113 height 15
drag, startPoint x: 770, startPoint y: 61, endPoint x: 728, endPoint y: 56, distance: 42.3
click at [729, 56] on div "Caitlin Cordwell" at bounding box center [750, 54] width 113 height 15
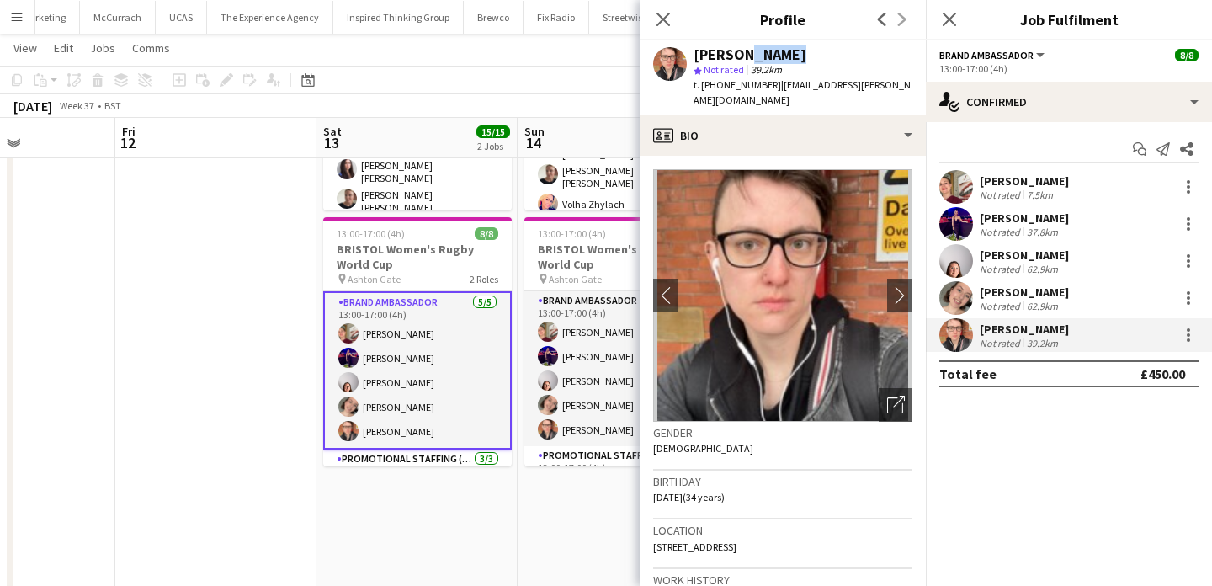
click at [728, 56] on div "Caitlin Cordwell" at bounding box center [750, 54] width 113 height 15
drag, startPoint x: 728, startPoint y: 56, endPoint x: 759, endPoint y: 56, distance: 31.2
click at [759, 56] on div "Caitlin Cordwell" at bounding box center [750, 54] width 113 height 15
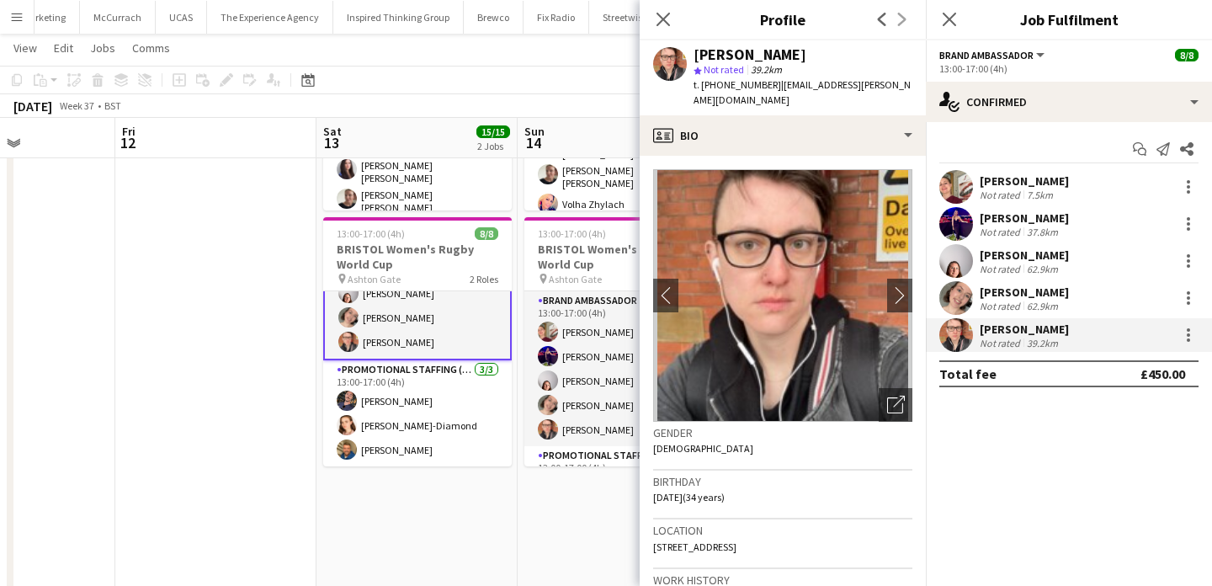
scroll to position [0, 0]
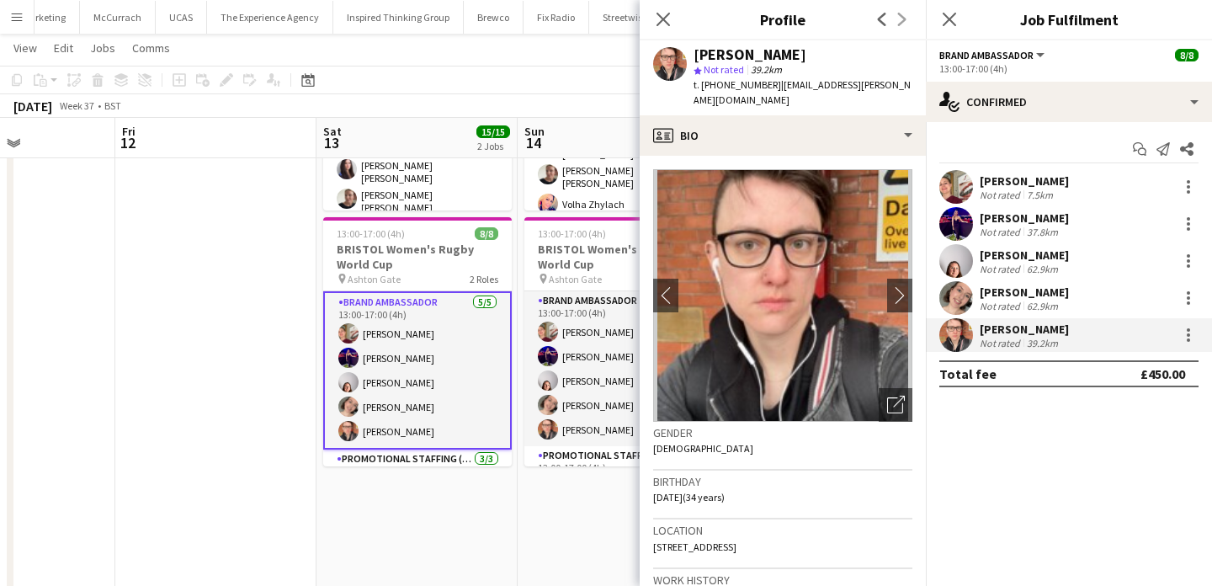
click at [965, 270] on app-user-avatar at bounding box center [957, 261] width 34 height 34
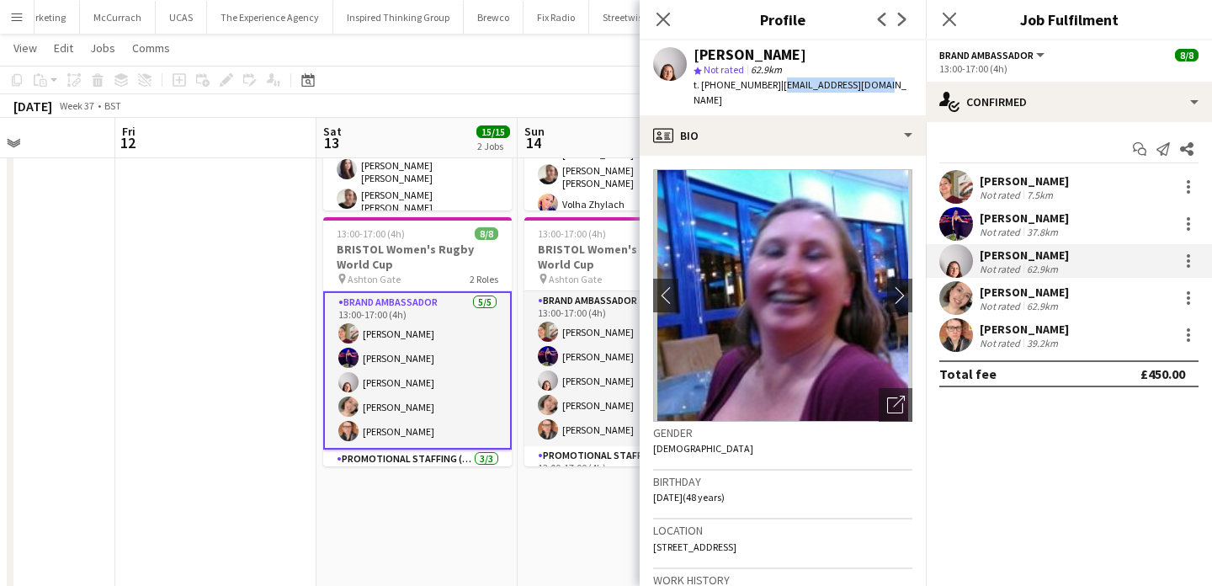
drag, startPoint x: 778, startPoint y: 87, endPoint x: 872, endPoint y: 94, distance: 94.6
click at [872, 94] on div "Genevieve Callander star Not rated 62.9km t. +4407941304795 | gencal76@hotmail.…" at bounding box center [783, 77] width 286 height 75
copy span "gencal76@hotmail.com"
click at [950, 293] on app-user-avatar at bounding box center [957, 298] width 34 height 34
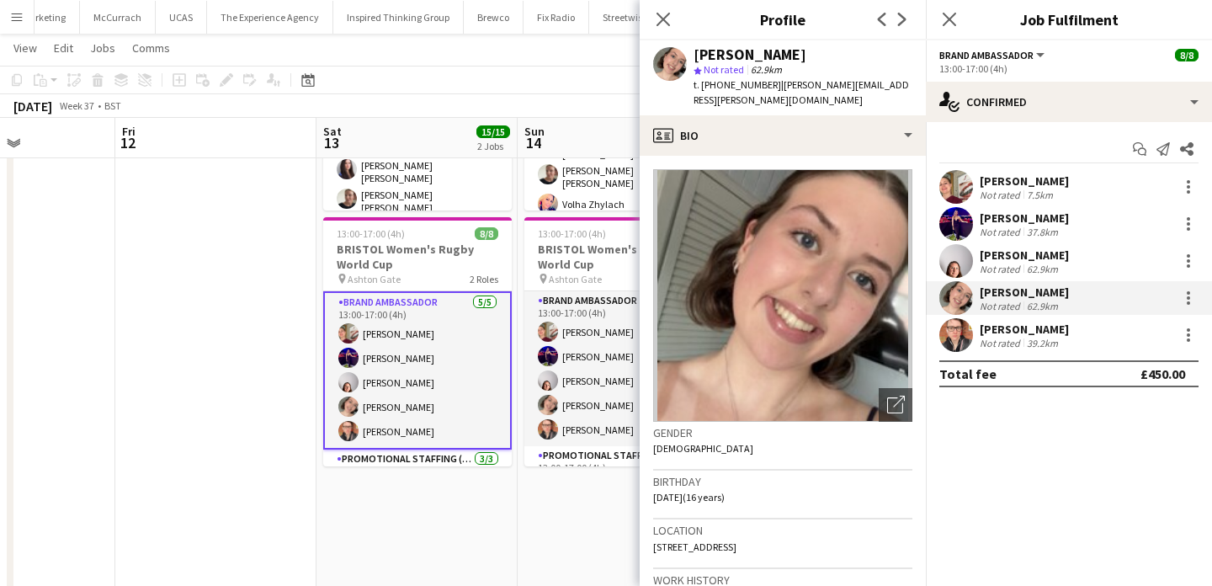
click at [704, 54] on div "Emily Callander" at bounding box center [750, 54] width 113 height 15
click at [713, 78] on span "t. +447999724157" at bounding box center [738, 84] width 88 height 13
drag, startPoint x: 713, startPoint y: 78, endPoint x: 703, endPoint y: 80, distance: 10.2
click at [703, 80] on span "t. +447999724157" at bounding box center [738, 84] width 88 height 13
copy span "+447999724157"
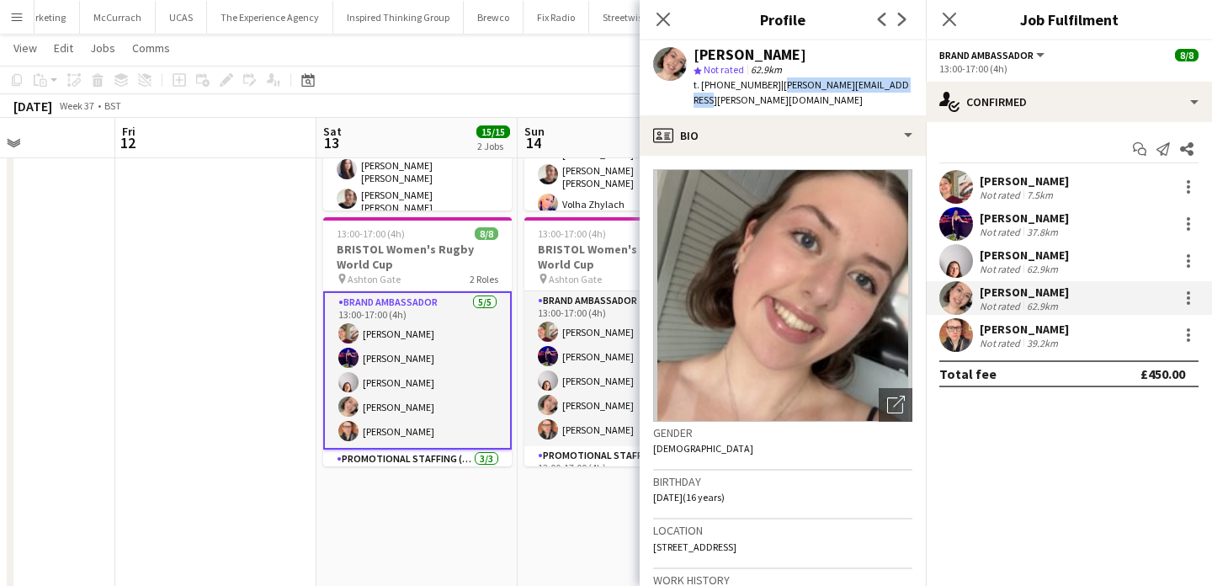
drag, startPoint x: 775, startPoint y: 83, endPoint x: 892, endPoint y: 87, distance: 117.1
click at [892, 88] on span "| emily.callander@icloud.com" at bounding box center [802, 92] width 216 height 28
copy span "emily.callander@icloud.com"
click at [972, 327] on div at bounding box center [957, 335] width 34 height 34
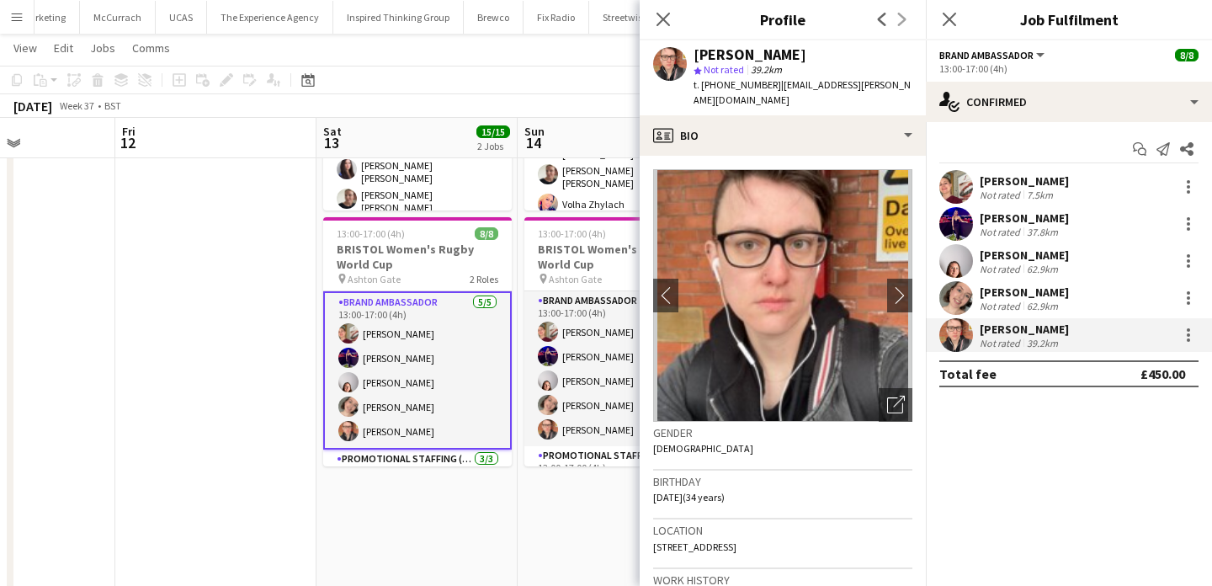
click at [730, 87] on span "t. +4407752495641" at bounding box center [738, 84] width 88 height 13
drag, startPoint x: 730, startPoint y: 87, endPoint x: 704, endPoint y: 87, distance: 26.1
click at [704, 87] on span "t. +4407752495641" at bounding box center [738, 84] width 88 height 13
copy span "+4407752495641"
drag, startPoint x: 779, startPoint y: 83, endPoint x: 894, endPoint y: 84, distance: 115.4
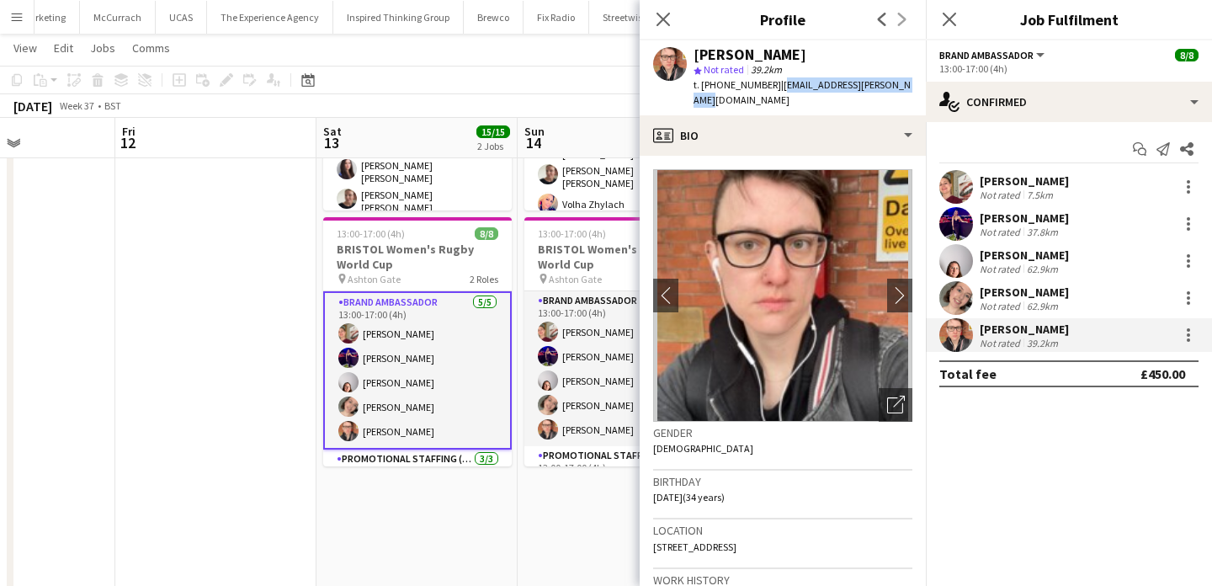
click at [894, 85] on span "| caitlin.chatfield@gmail.com" at bounding box center [802, 92] width 217 height 28
copy span "caitlin.chatfield@gmail.com"
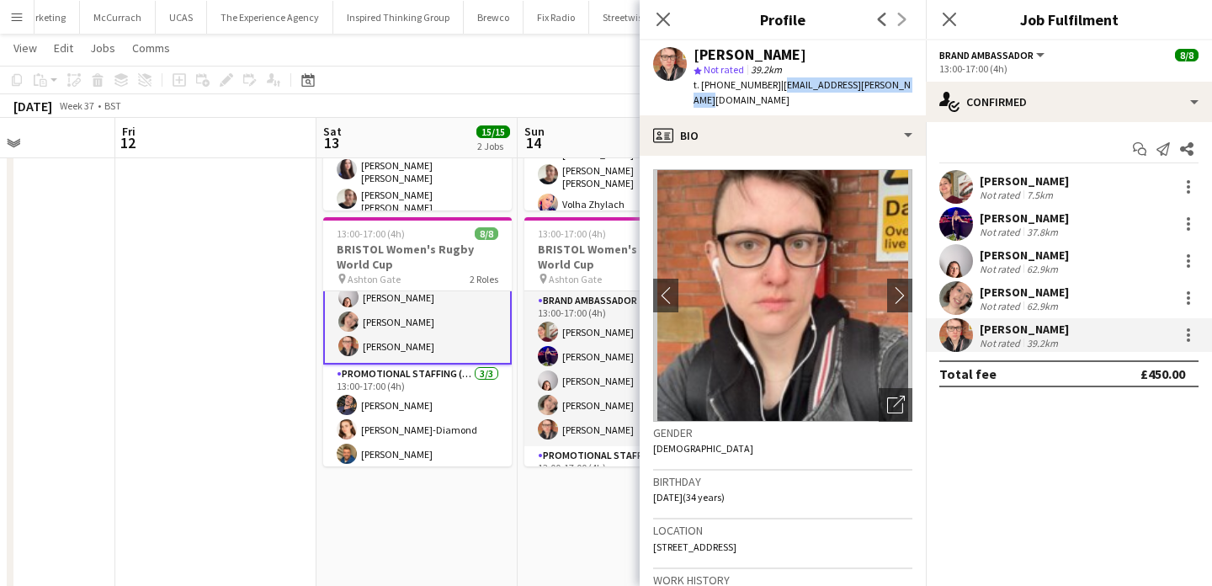
scroll to position [89, 0]
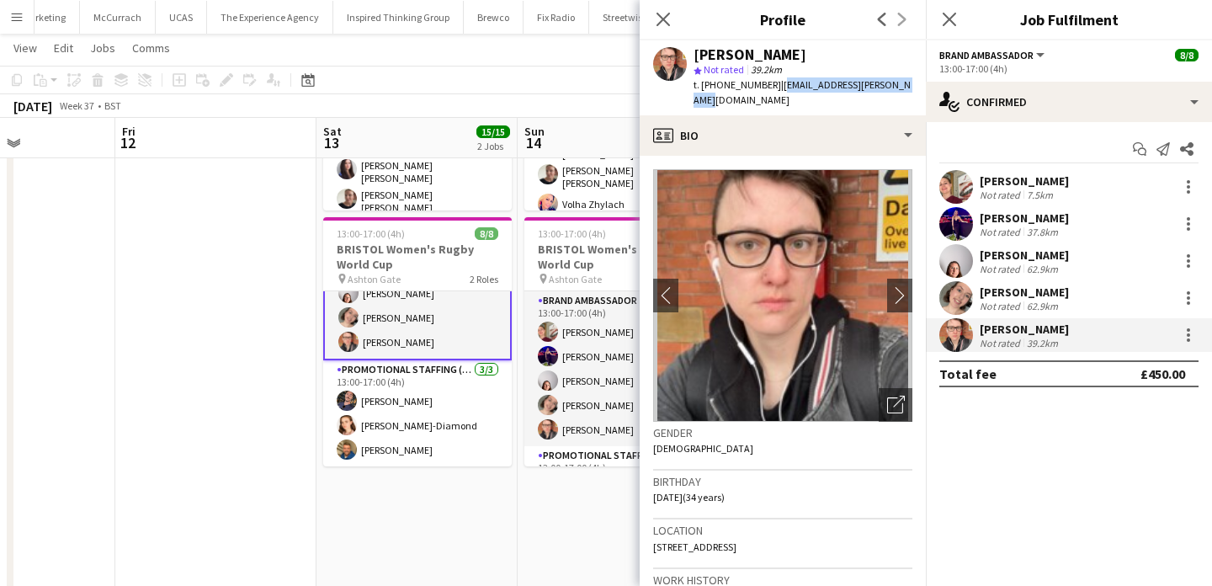
click at [472, 418] on app-card-role "Promotional Staffing (Brand Ambassadors) 3/3 13:00-17:00 (4h) Callum Lipscombe …" at bounding box center [417, 413] width 189 height 106
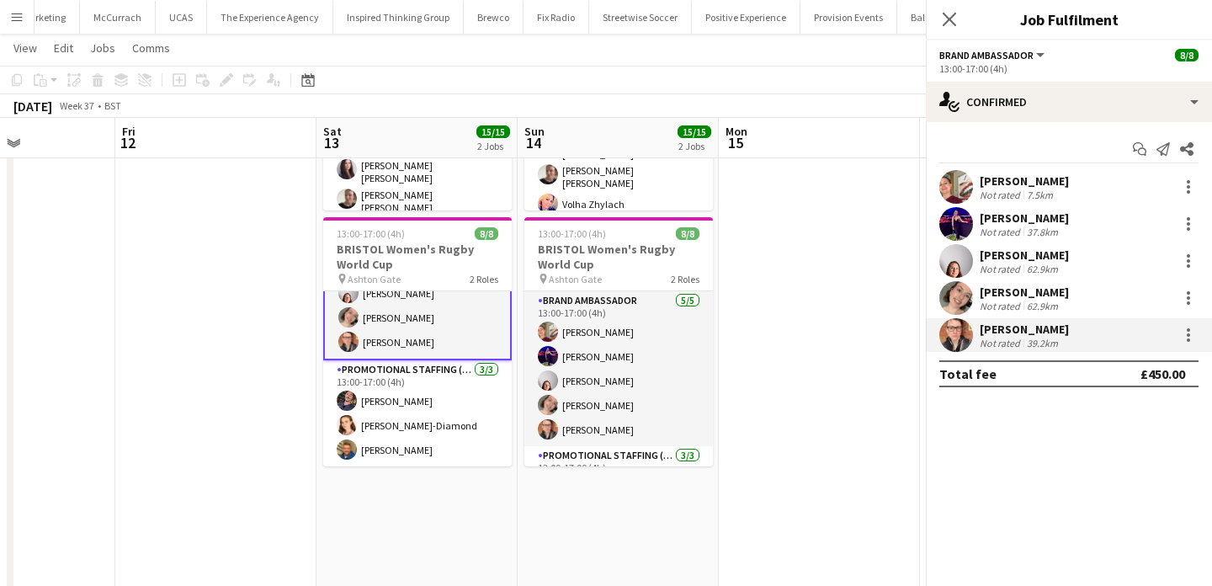
scroll to position [88, 0]
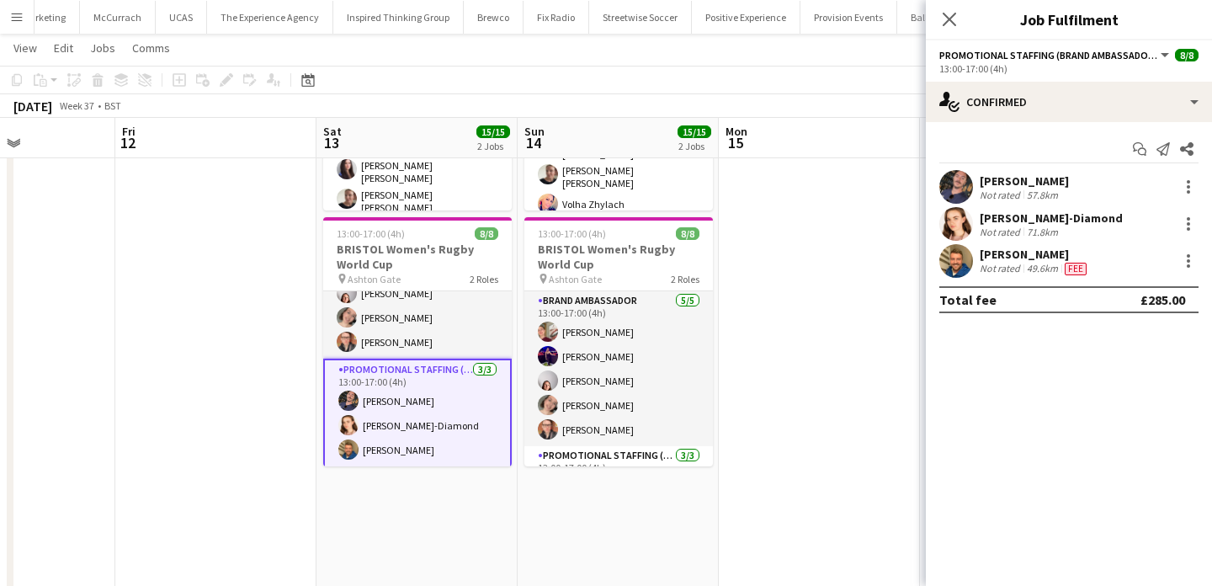
click at [955, 184] on app-user-avatar at bounding box center [957, 187] width 34 height 34
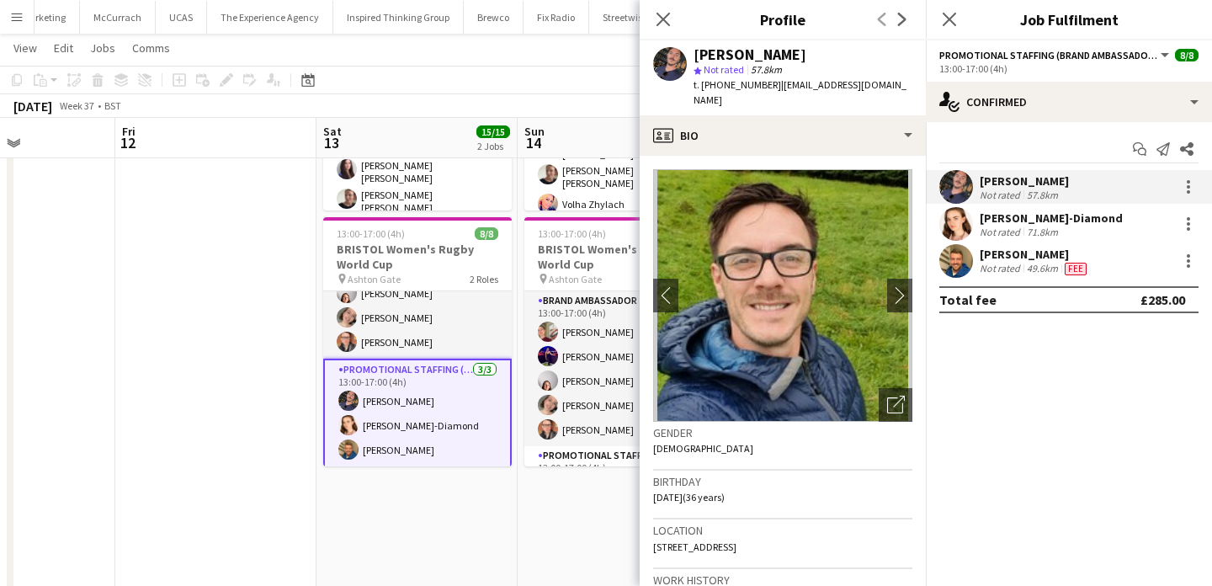
click at [717, 53] on div "Callum Lipscombe" at bounding box center [750, 54] width 113 height 15
drag, startPoint x: 717, startPoint y: 52, endPoint x: 785, endPoint y: 57, distance: 67.5
click at [785, 57] on div "Callum Lipscombe" at bounding box center [750, 54] width 113 height 15
copy div "Callum Lipscombe"
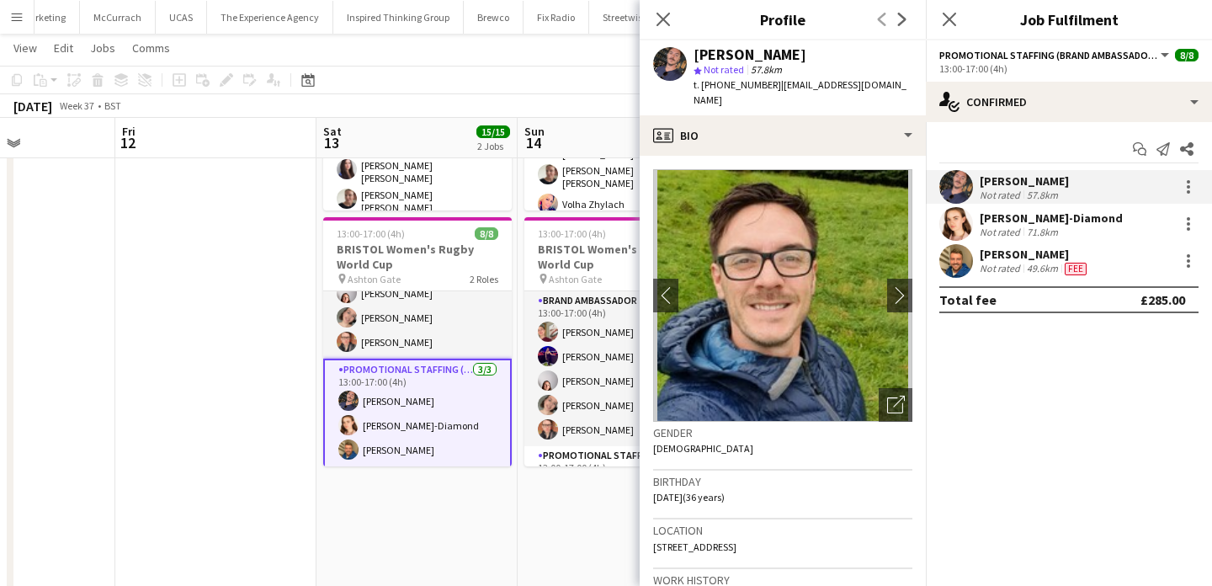
click at [747, 84] on span "t. +447470371134" at bounding box center [738, 84] width 88 height 13
drag, startPoint x: 747, startPoint y: 84, endPoint x: 702, endPoint y: 86, distance: 44.7
click at [702, 86] on span "t. +447470371134" at bounding box center [738, 84] width 88 height 13
click at [836, 82] on span "| lipscombecallum@gmail.com" at bounding box center [800, 92] width 213 height 28
drag, startPoint x: 836, startPoint y: 82, endPoint x: 781, endPoint y: 88, distance: 55.1
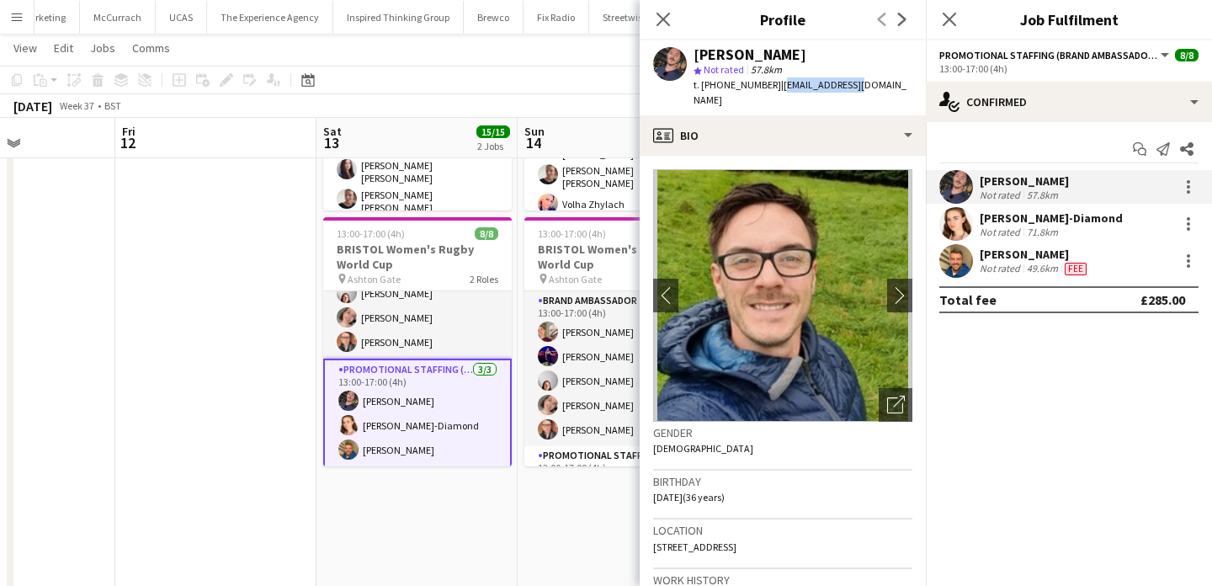
click at [781, 88] on span "| lipscombecallum@gmail.com" at bounding box center [800, 92] width 213 height 28
drag, startPoint x: 781, startPoint y: 88, endPoint x: 882, endPoint y: 89, distance: 101.0
click at [882, 91] on span "| lipscombecallum@gmail.com" at bounding box center [800, 92] width 213 height 28
click at [983, 223] on div "Athena Gibson-Diamond" at bounding box center [1051, 217] width 143 height 15
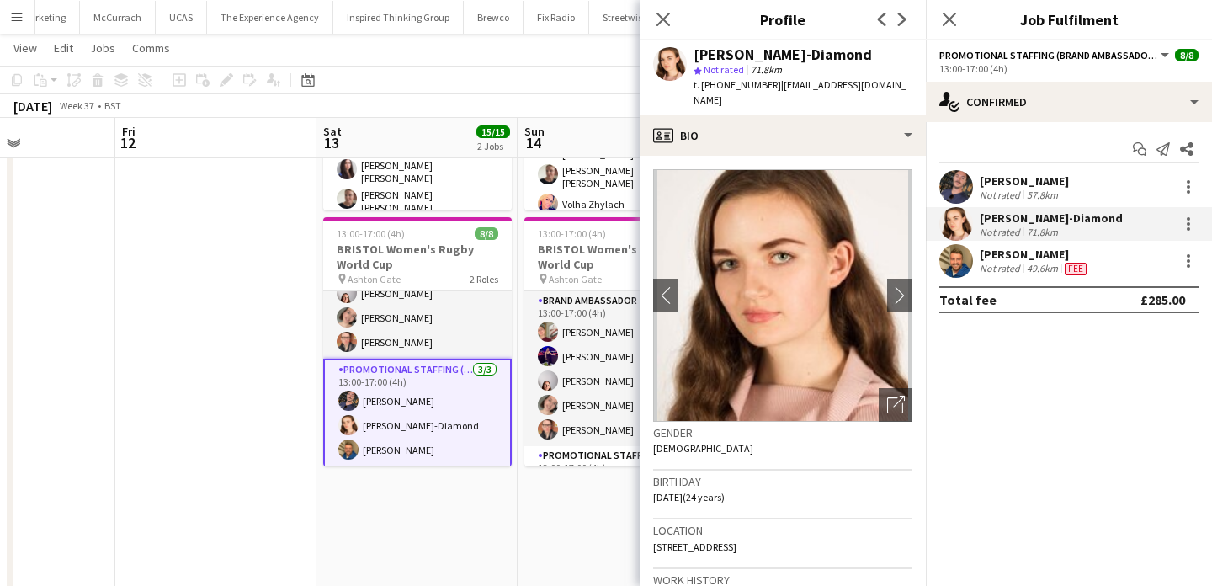
click at [717, 47] on div "Athena Gibson-Diamond" at bounding box center [783, 54] width 178 height 15
drag, startPoint x: 717, startPoint y: 45, endPoint x: 818, endPoint y: 57, distance: 102.7
click at [818, 57] on div "Athena Gibson-Diamond" at bounding box center [783, 54] width 178 height 15
click at [749, 93] on div "Athena Gibson-Diamond star Not rated 71.8km t. +447789774417 | athenadiamond@gm…" at bounding box center [783, 77] width 286 height 75
click at [745, 88] on span "t. +447789774417" at bounding box center [738, 84] width 88 height 13
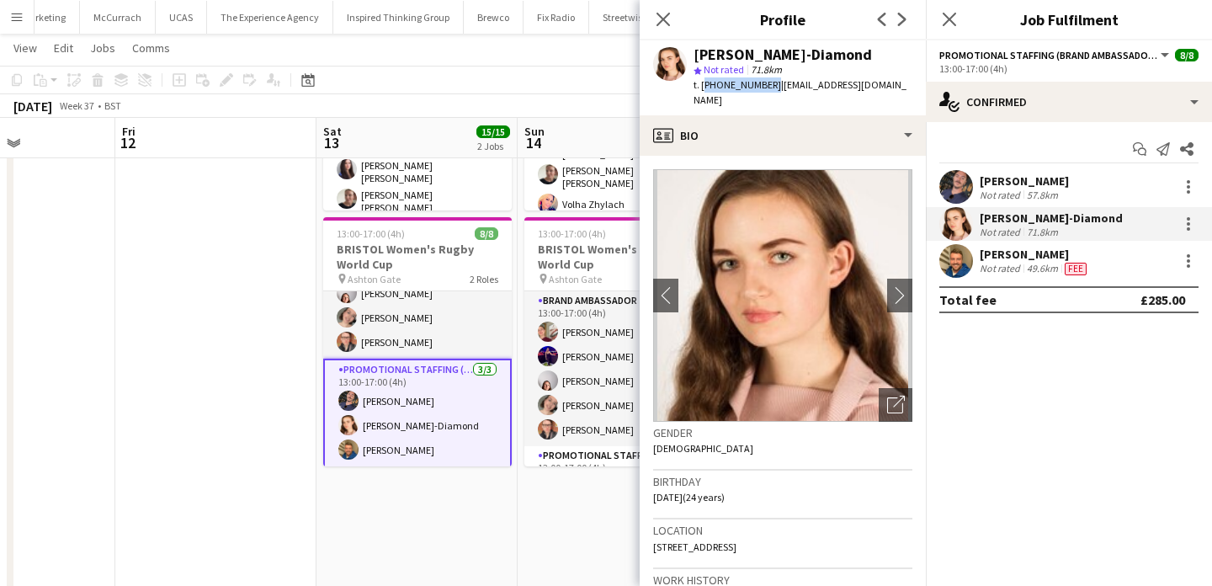
drag, startPoint x: 745, startPoint y: 88, endPoint x: 701, endPoint y: 88, distance: 43.8
click at [701, 88] on span "t. +447789774417" at bounding box center [738, 84] width 88 height 13
drag, startPoint x: 774, startPoint y: 86, endPoint x: 893, endPoint y: 93, distance: 119.7
click at [893, 93] on div "t. +447789774417 | athenadiamond@gmail.com" at bounding box center [803, 92] width 219 height 30
click at [967, 270] on app-user-avatar at bounding box center [957, 261] width 34 height 34
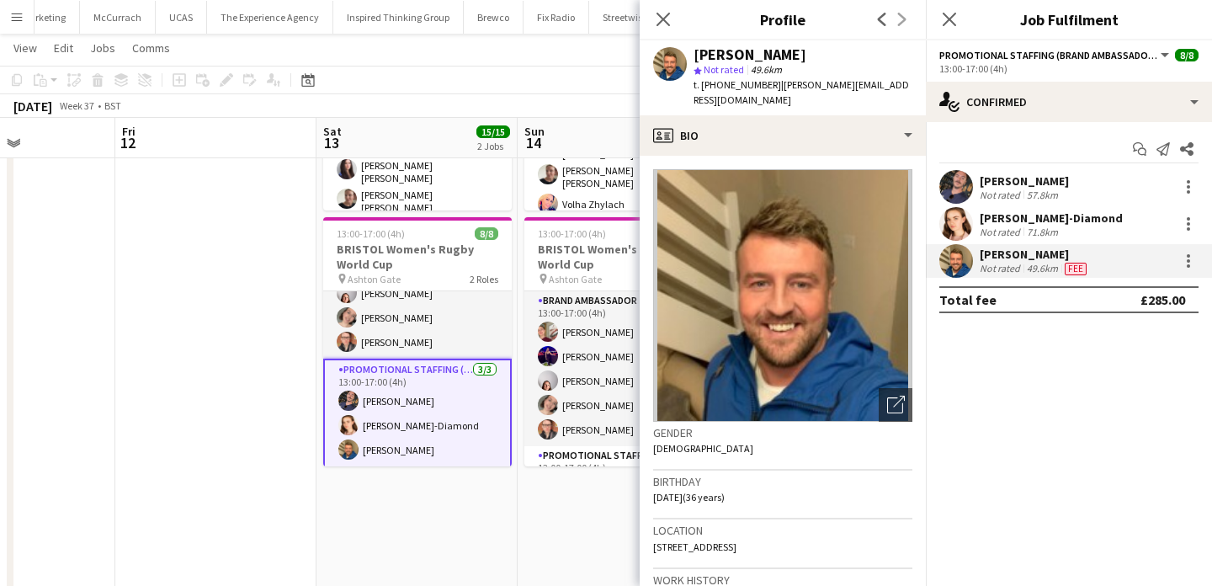
click at [794, 58] on div "Matthew Howard" at bounding box center [750, 54] width 113 height 15
drag, startPoint x: 793, startPoint y: 58, endPoint x: 735, endPoint y: 58, distance: 58.1
click at [735, 58] on div "Matthew Howard" at bounding box center [750, 54] width 113 height 15
click at [721, 87] on span "t. +447572808151" at bounding box center [738, 84] width 88 height 13
drag, startPoint x: 721, startPoint y: 87, endPoint x: 703, endPoint y: 88, distance: 17.7
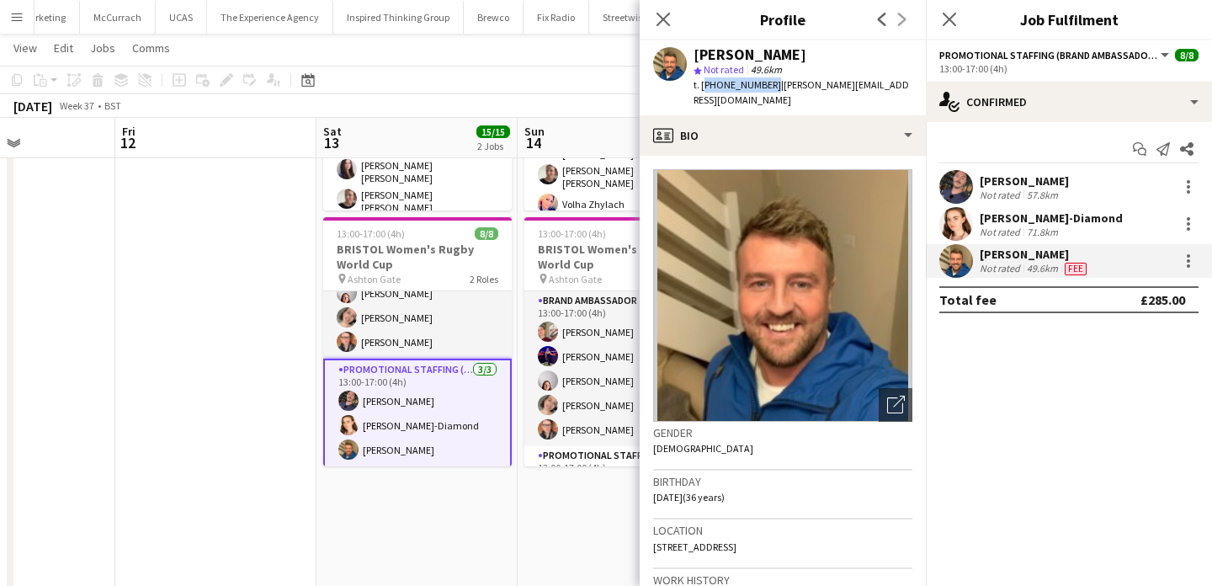
click at [703, 88] on span "t. +447572808151" at bounding box center [738, 84] width 88 height 13
drag, startPoint x: 777, startPoint y: 87, endPoint x: 873, endPoint y: 88, distance: 96.0
click at [873, 88] on div "Matthew Howard star Not rated 49.6km t. +447572808151 | matthew@ibrolly.com" at bounding box center [783, 77] width 286 height 75
drag, startPoint x: 873, startPoint y: 87, endPoint x: 775, endPoint y: 88, distance: 97.7
click at [775, 88] on div "Matthew Howard star Not rated 49.6km t. +447572808151 | matthew@ibrolly.com" at bounding box center [783, 77] width 286 height 75
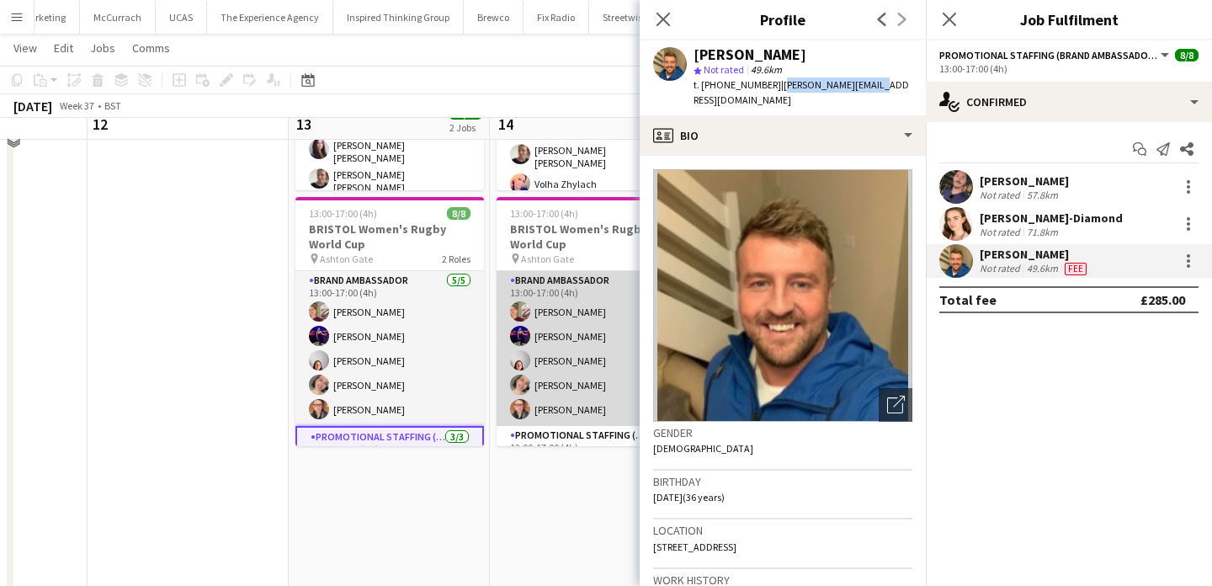
scroll to position [233, 0]
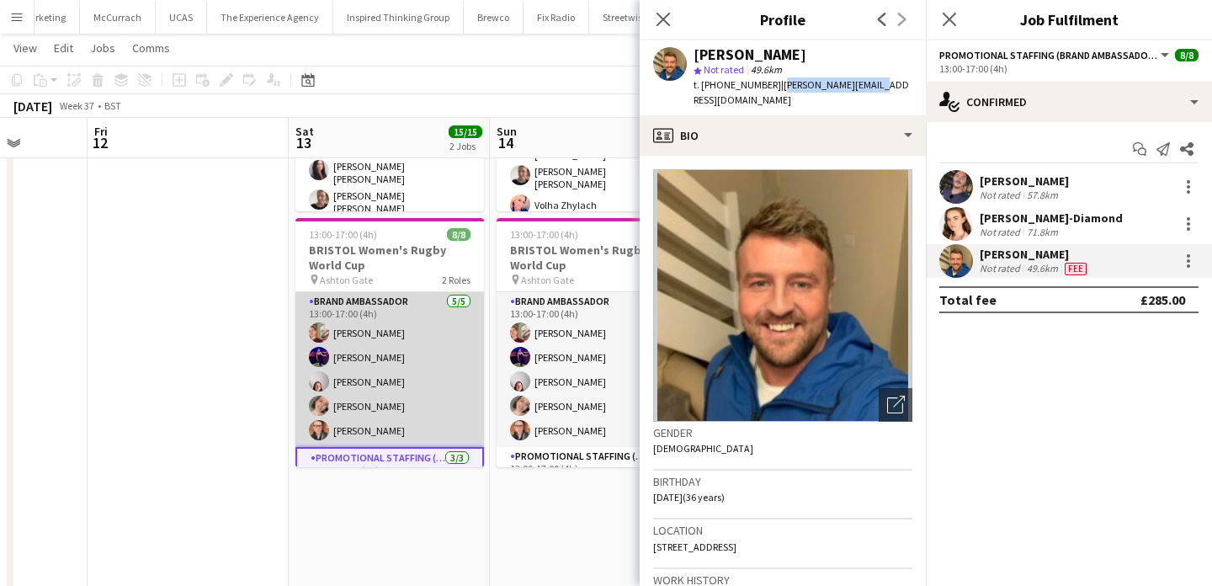
click at [445, 354] on app-card-role "Brand Ambassador 5/5 13:00-17:00 (4h) Gemma Farr Jennifer Duffy Genevieve Calla…" at bounding box center [390, 369] width 189 height 155
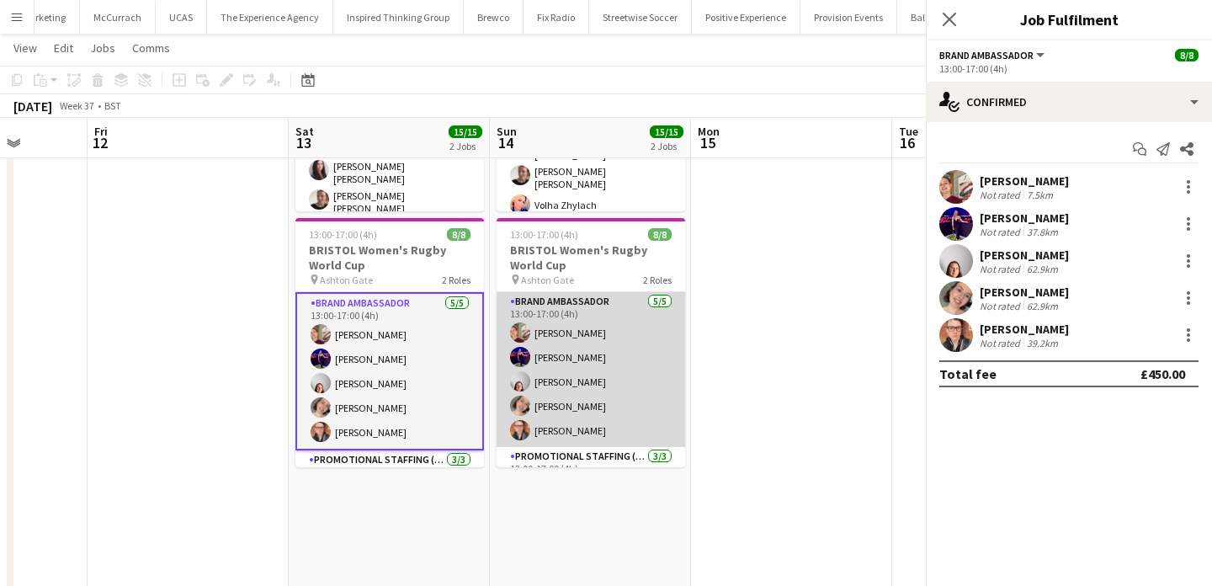
click at [535, 392] on app-card-role "Brand Ambassador 5/5 13:00-17:00 (4h) Gemma Farr Jennifer Duffy Genevieve Calla…" at bounding box center [591, 369] width 189 height 155
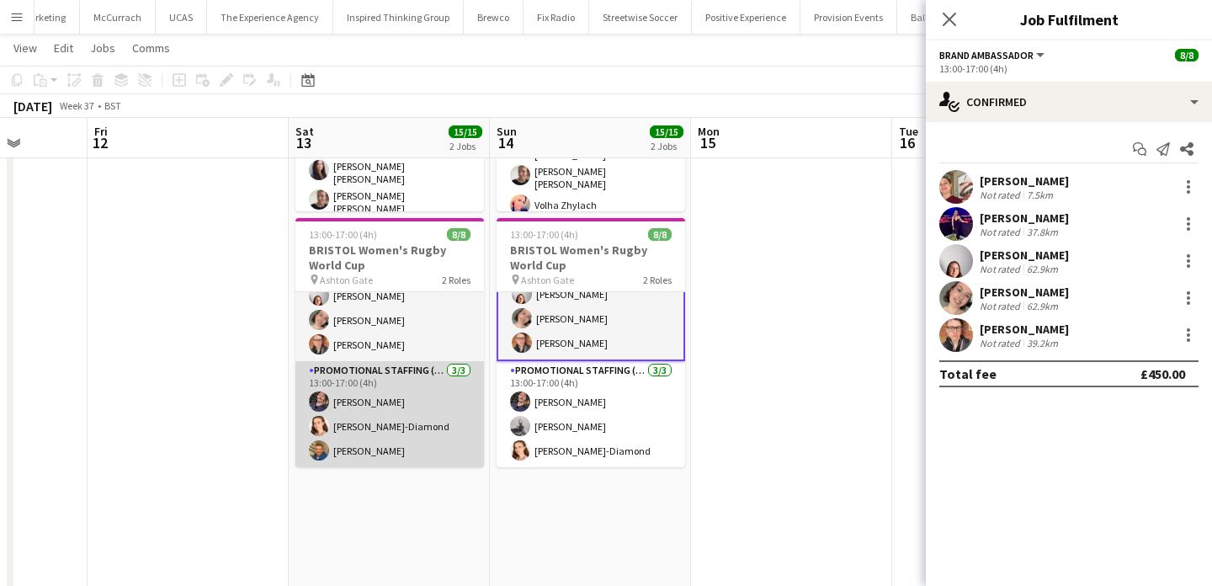
scroll to position [0, 0]
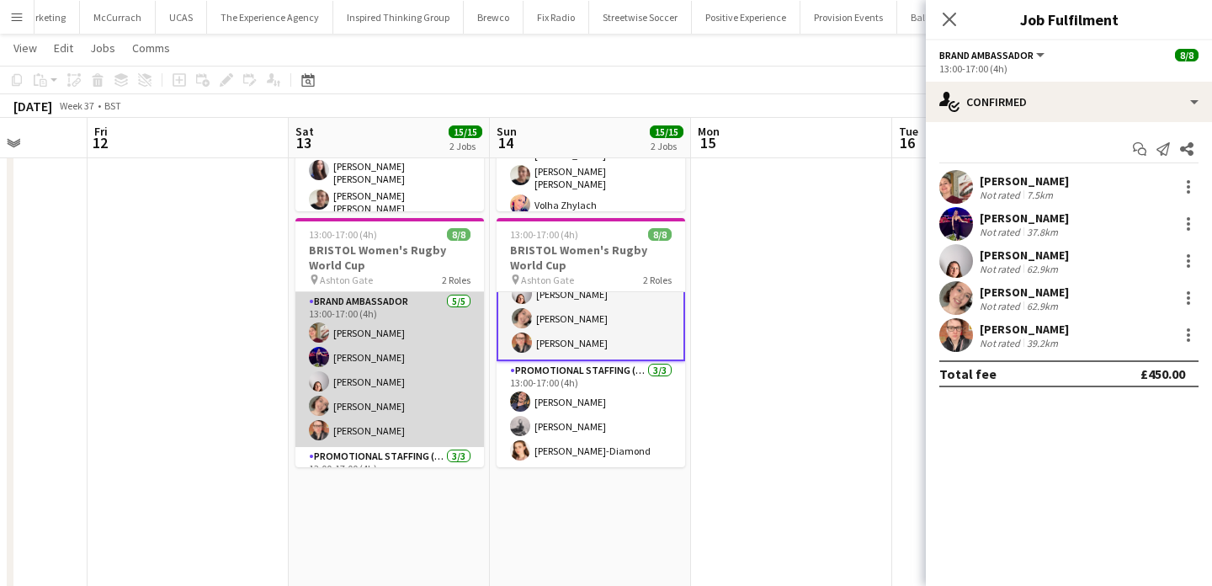
click at [439, 349] on app-card-role "Brand Ambassador 5/5 13:00-17:00 (4h) Gemma Farr Jennifer Duffy Genevieve Calla…" at bounding box center [390, 369] width 189 height 155
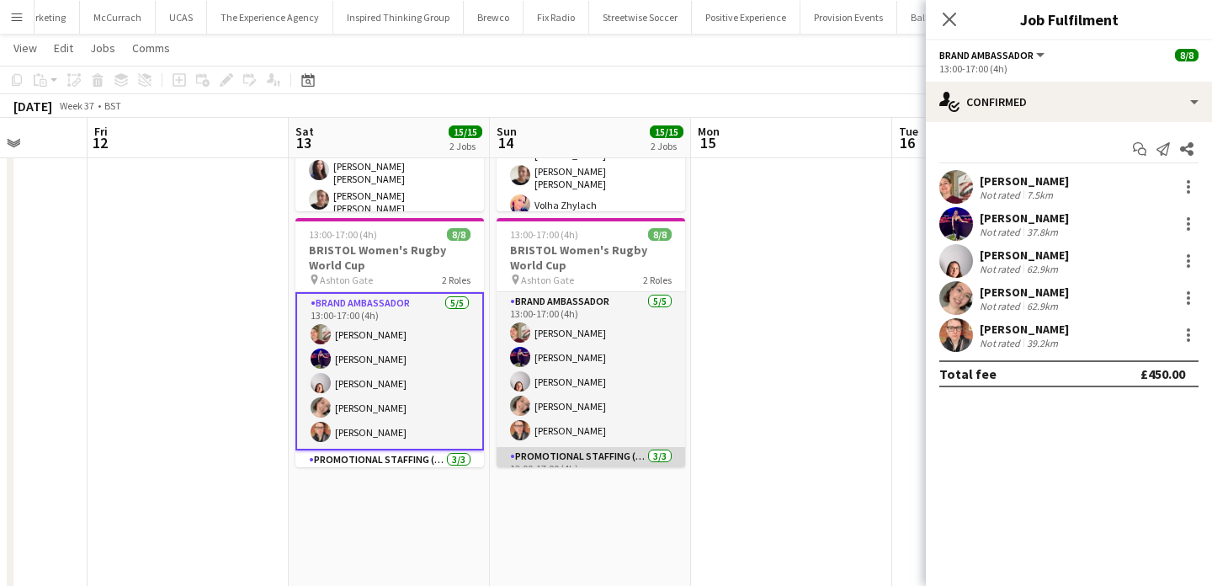
click at [541, 373] on app-card-role "Brand Ambassador 5/5 13:00-17:00 (4h) Gemma Farr Jennifer Duffy Genevieve Calla…" at bounding box center [591, 369] width 189 height 155
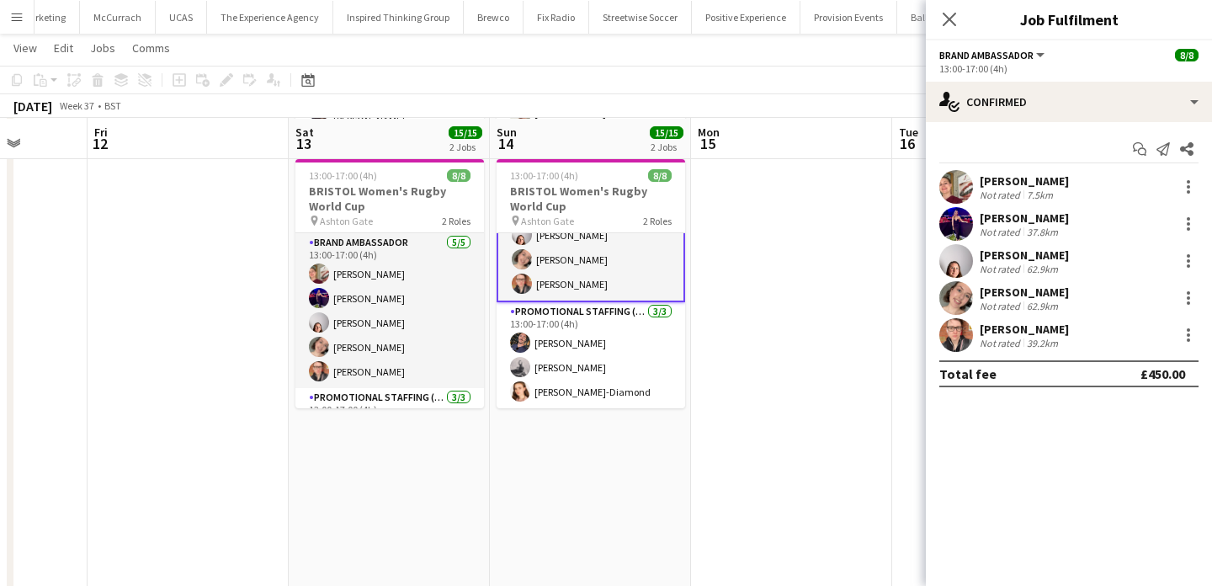
click at [572, 342] on app-card-role "Promotional Staffing (Brand Ambassadors) 3/3 13:00-17:00 (4h) Callum Lipscombe …" at bounding box center [591, 355] width 189 height 106
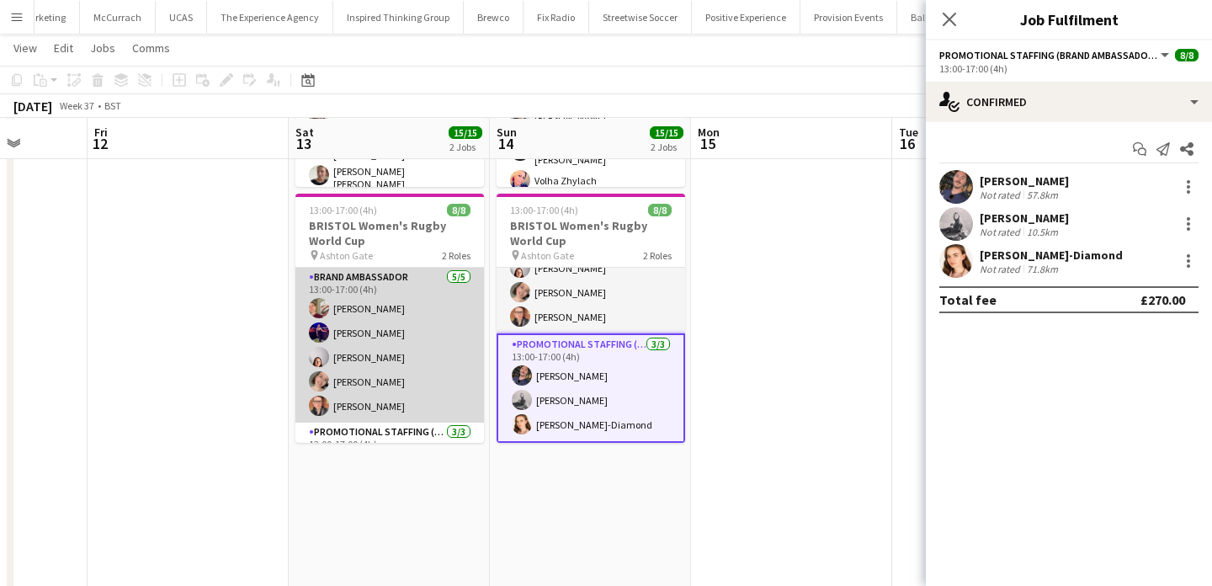
scroll to position [86, 0]
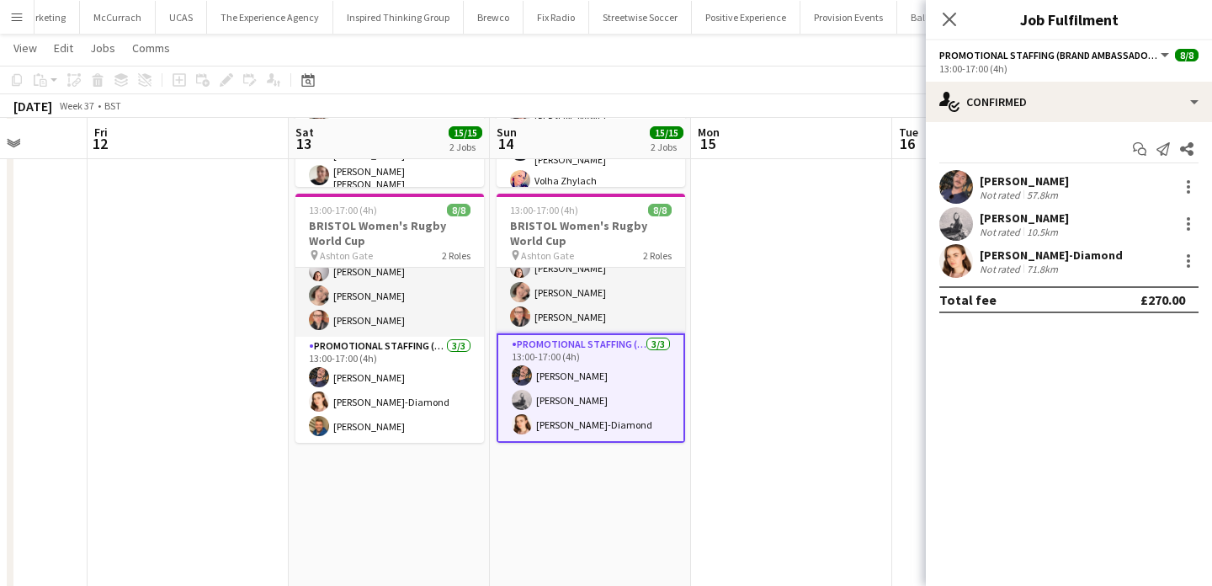
click at [951, 229] on app-user-avatar at bounding box center [957, 224] width 34 height 34
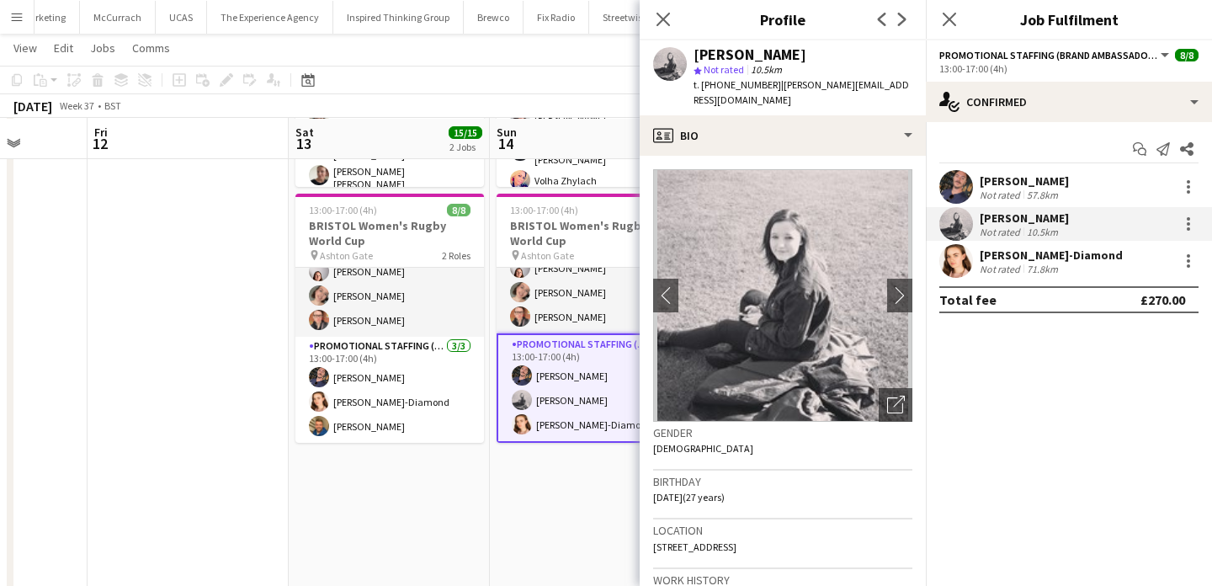
click at [767, 47] on div "Emily Brown" at bounding box center [750, 54] width 113 height 15
drag, startPoint x: 767, startPoint y: 46, endPoint x: 717, endPoint y: 50, distance: 49.8
click at [717, 50] on div "Emily Brown" at bounding box center [750, 54] width 113 height 15
click at [711, 84] on span "t. +447791589170" at bounding box center [738, 84] width 88 height 13
drag, startPoint x: 712, startPoint y: 84, endPoint x: 703, endPoint y: 84, distance: 9.3
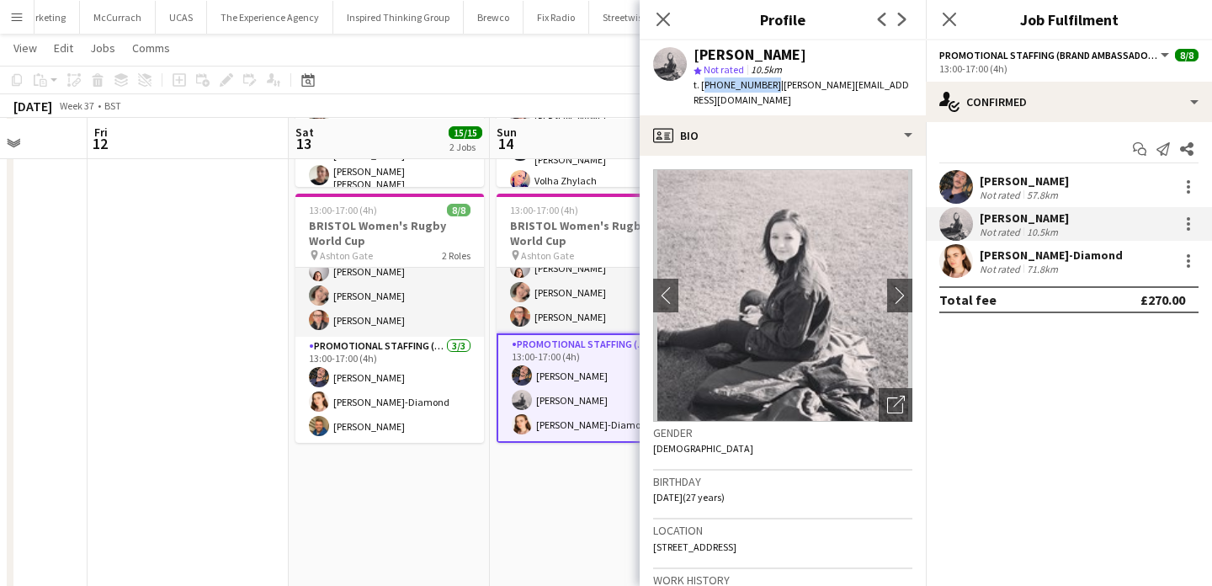
click at [703, 84] on span "t. +447791589170" at bounding box center [738, 84] width 88 height 13
drag, startPoint x: 776, startPoint y: 84, endPoint x: 906, endPoint y: 83, distance: 129.7
click at [906, 83] on div "Emily Brown star Not rated 10.5km t. +447791589170 | emily-brown23@outlook.com" at bounding box center [783, 77] width 286 height 75
click at [774, 86] on span "| emily-brown23@outlook.com" at bounding box center [802, 92] width 216 height 28
click at [777, 86] on span "| emily-brown23@outlook.com" at bounding box center [802, 92] width 216 height 28
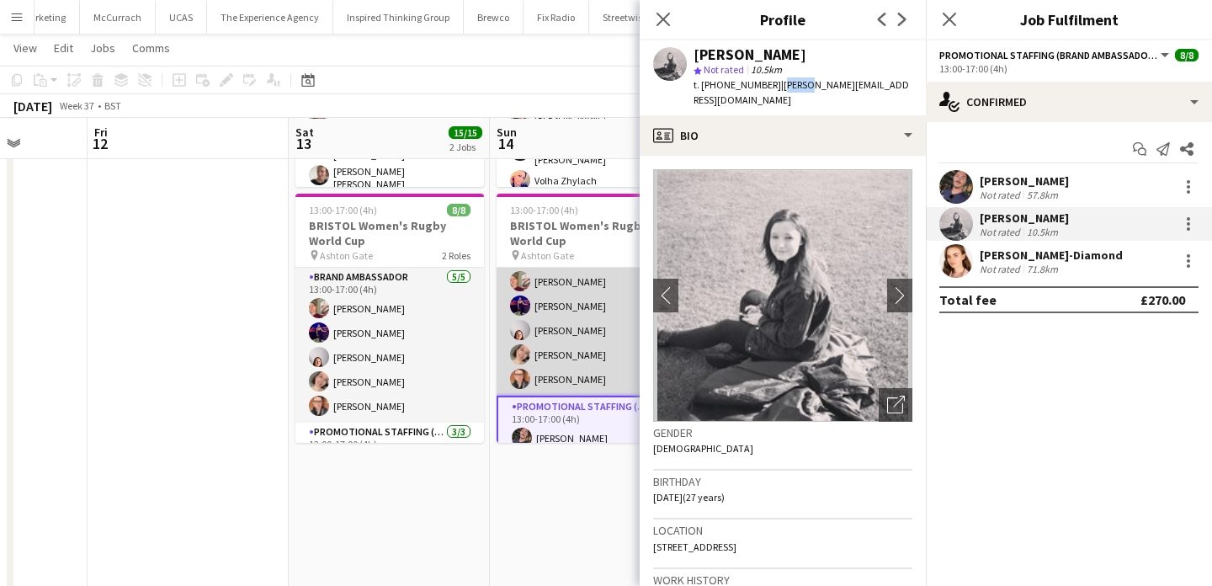
scroll to position [0, 0]
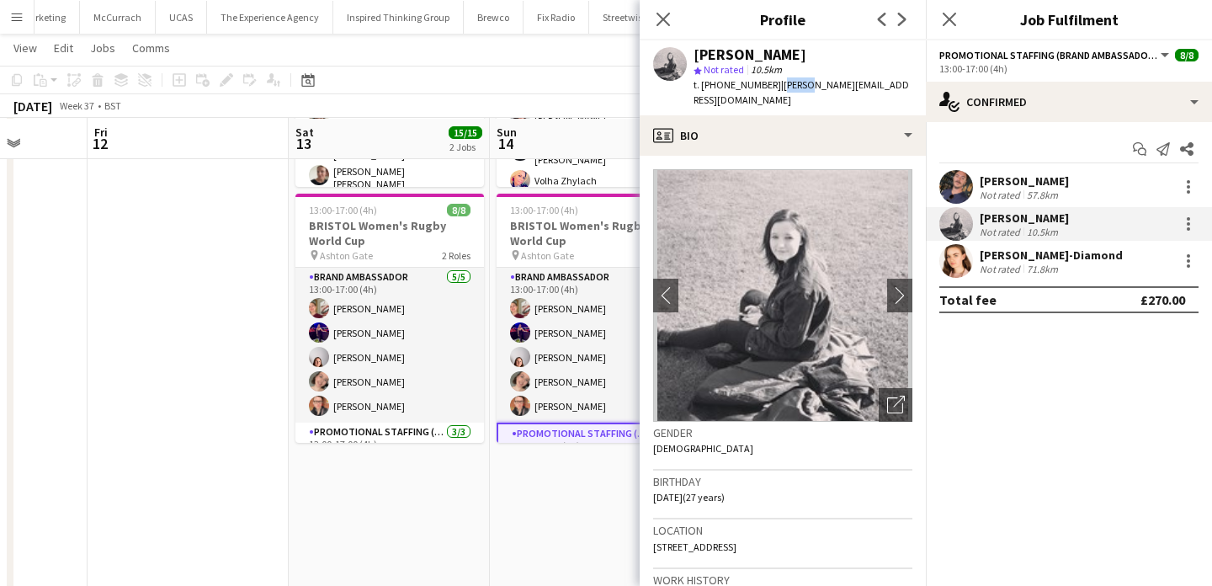
click at [552, 485] on app-date-cell "09:00-14:00 (5h) 7/7 EXETER Women's Rugby World Cup pin Sandy Park 2 Roles Bran…" at bounding box center [590, 298] width 201 height 734
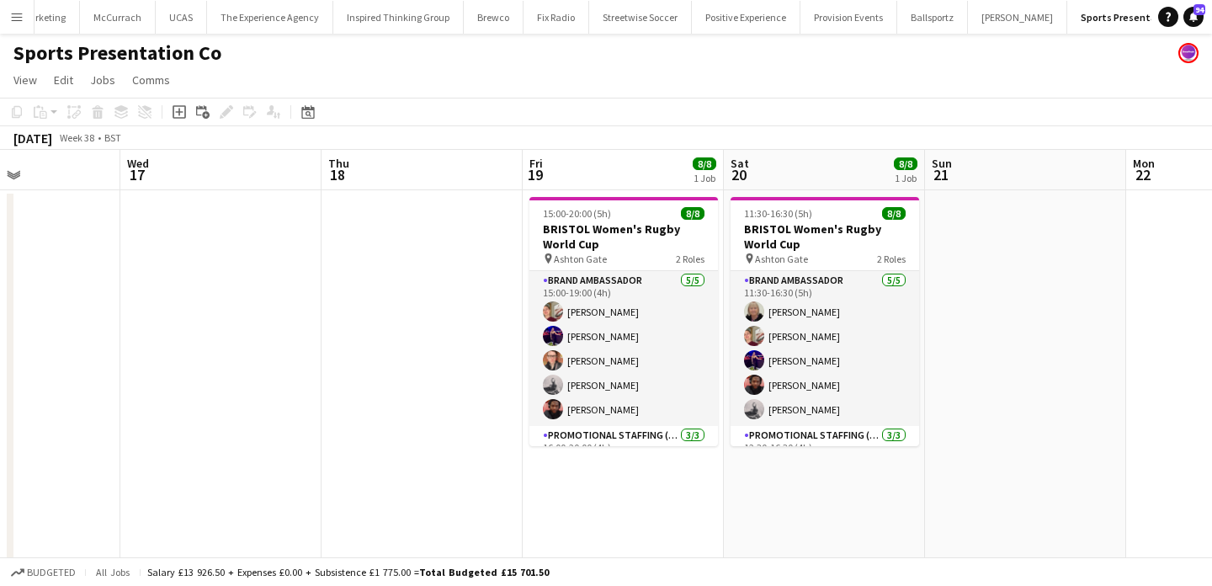
scroll to position [0, 687]
click at [711, 385] on app-card-role "Brand Ambassador 5/5 15:00-19:00 (4h) Gemma Farr Jennifer Duffy Caitlin Cordwel…" at bounding box center [621, 348] width 189 height 155
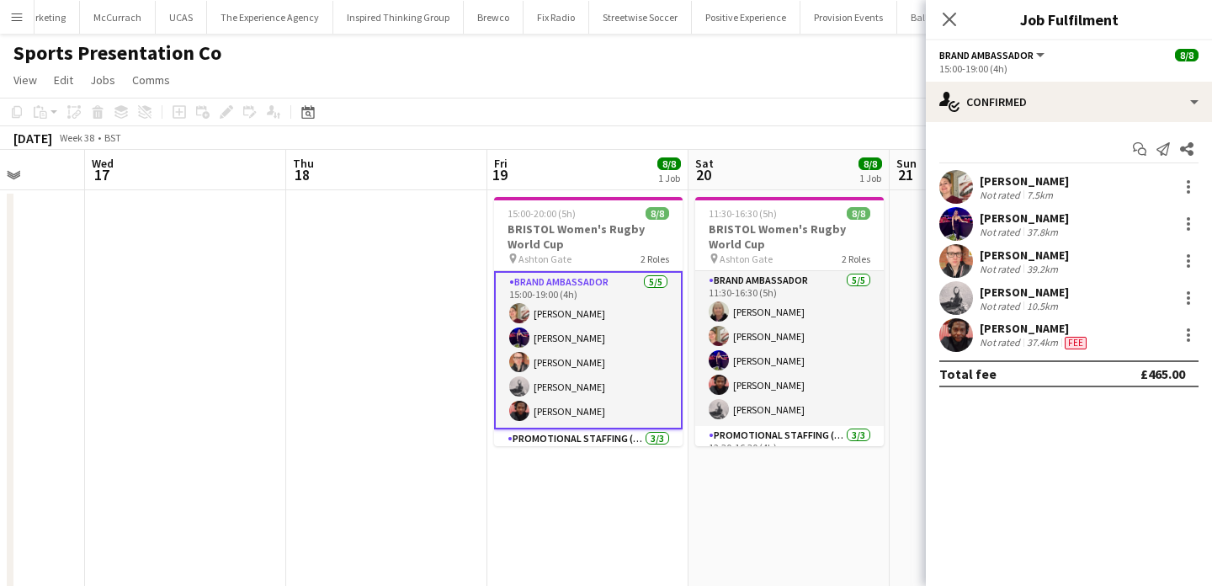
scroll to position [0, 722]
click at [964, 223] on app-user-avatar at bounding box center [957, 224] width 34 height 34
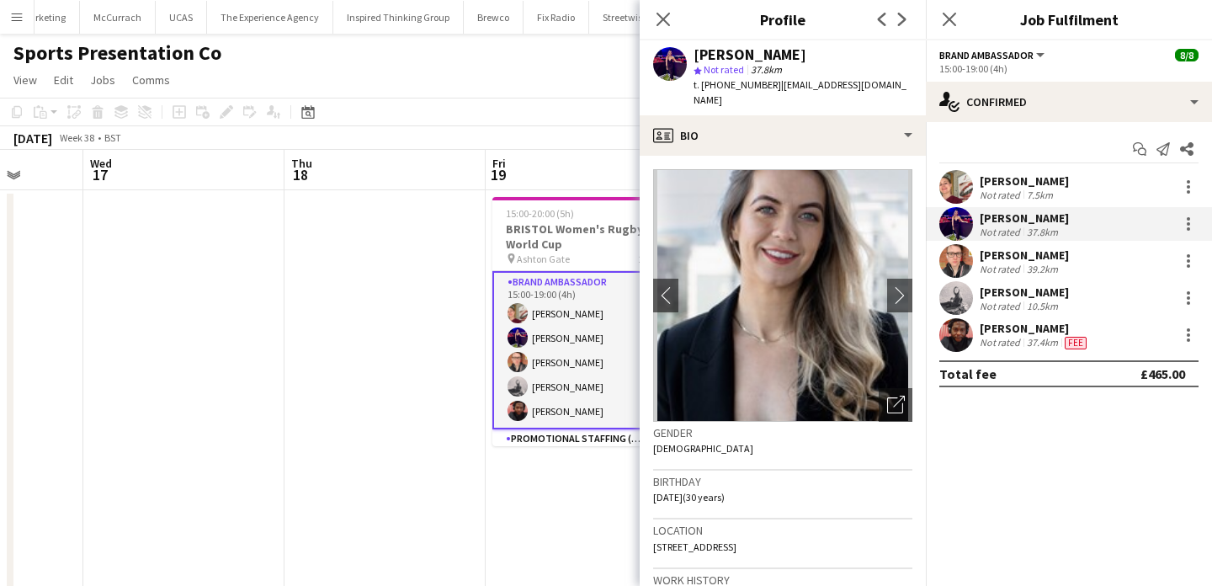
click at [792, 83] on span "| jenniduffy6@hotmail.com" at bounding box center [800, 92] width 213 height 28
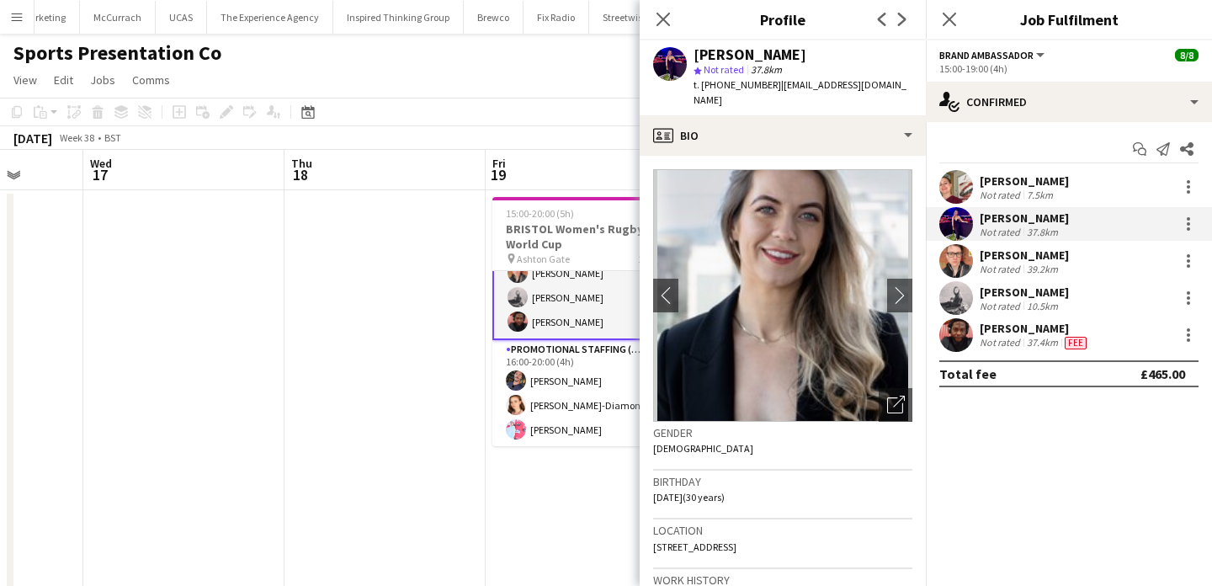
click at [459, 415] on app-date-cell at bounding box center [385, 557] width 201 height 734
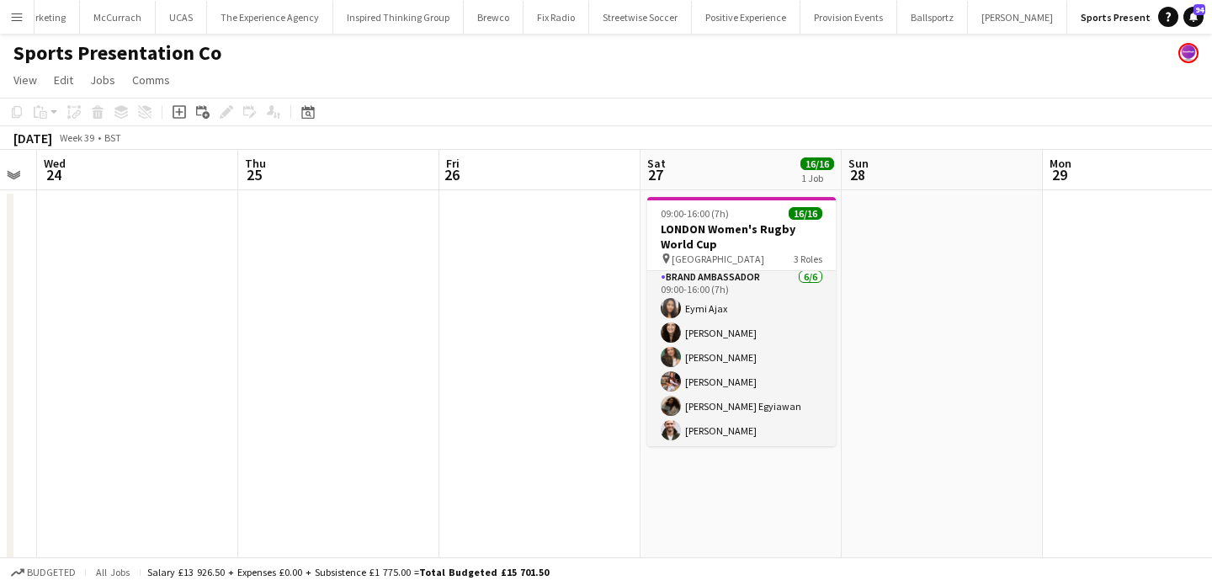
scroll to position [0, 0]
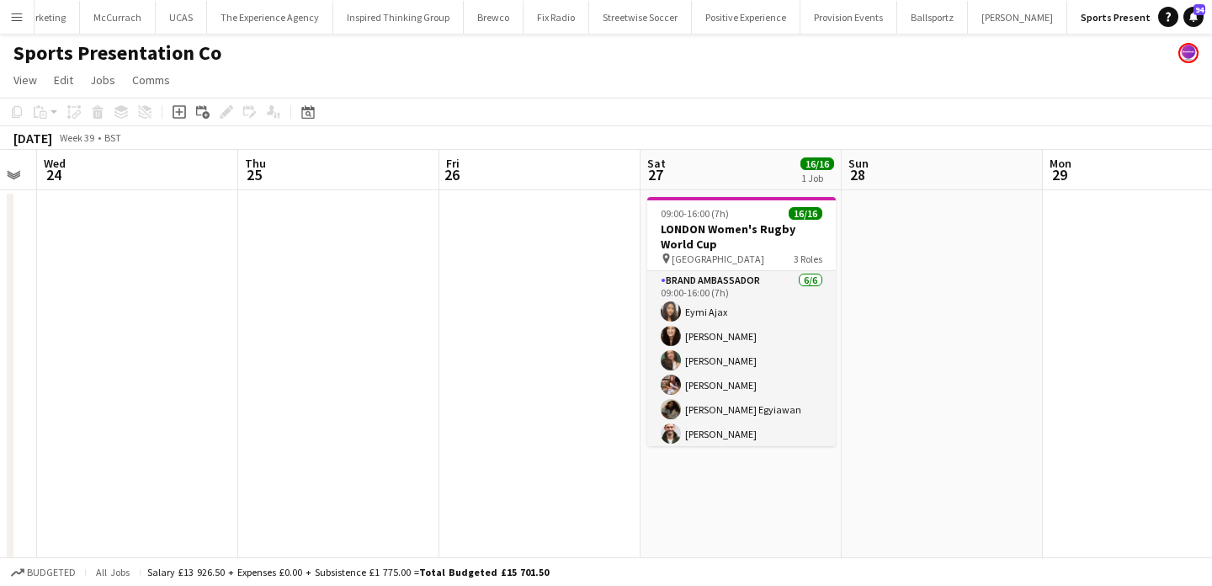
click at [743, 353] on app-card-role "Brand Ambassador 6/6 09:00-16:00 (7h) Eymi Ajax Helen Karadoruk Rebecca Cilento…" at bounding box center [741, 360] width 189 height 179
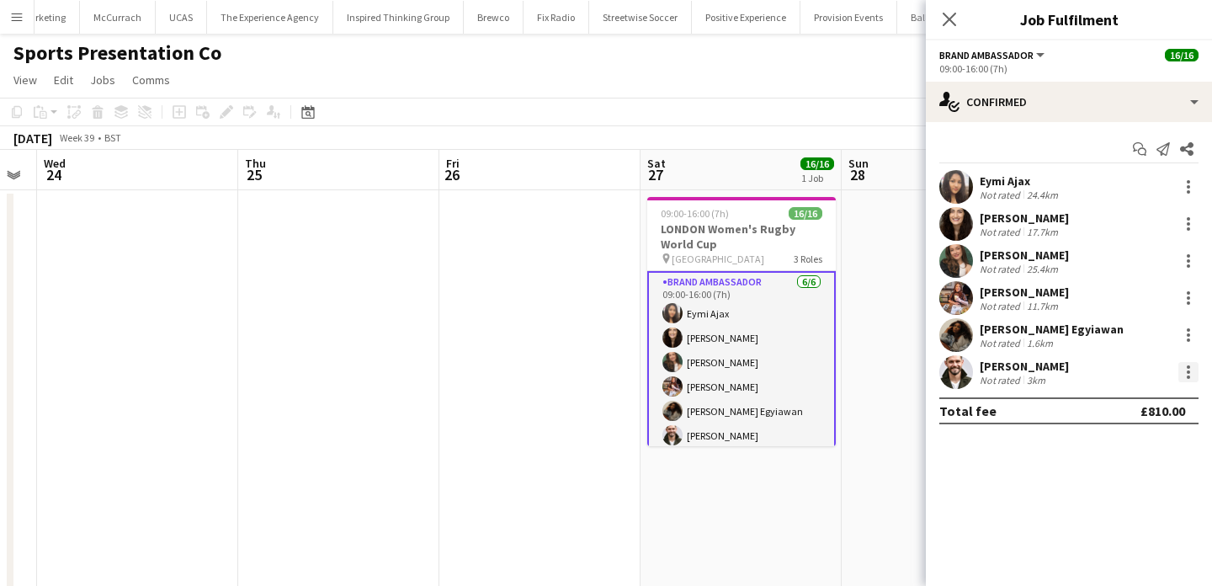
click at [1191, 374] on div at bounding box center [1189, 372] width 20 height 20
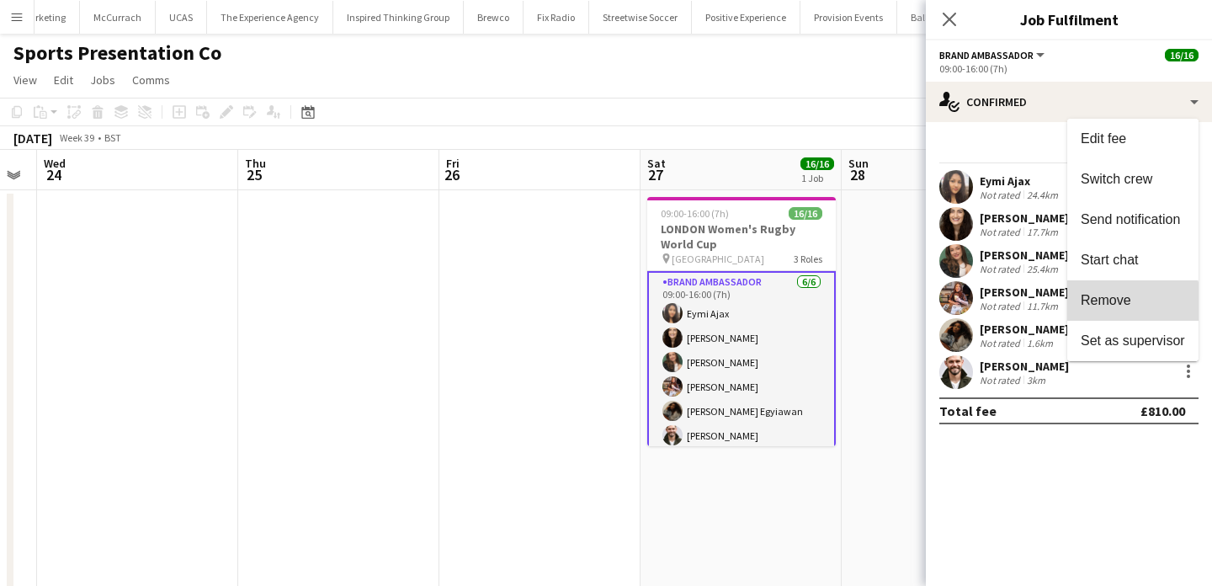
click at [1128, 307] on span "Remove" at bounding box center [1106, 300] width 51 height 14
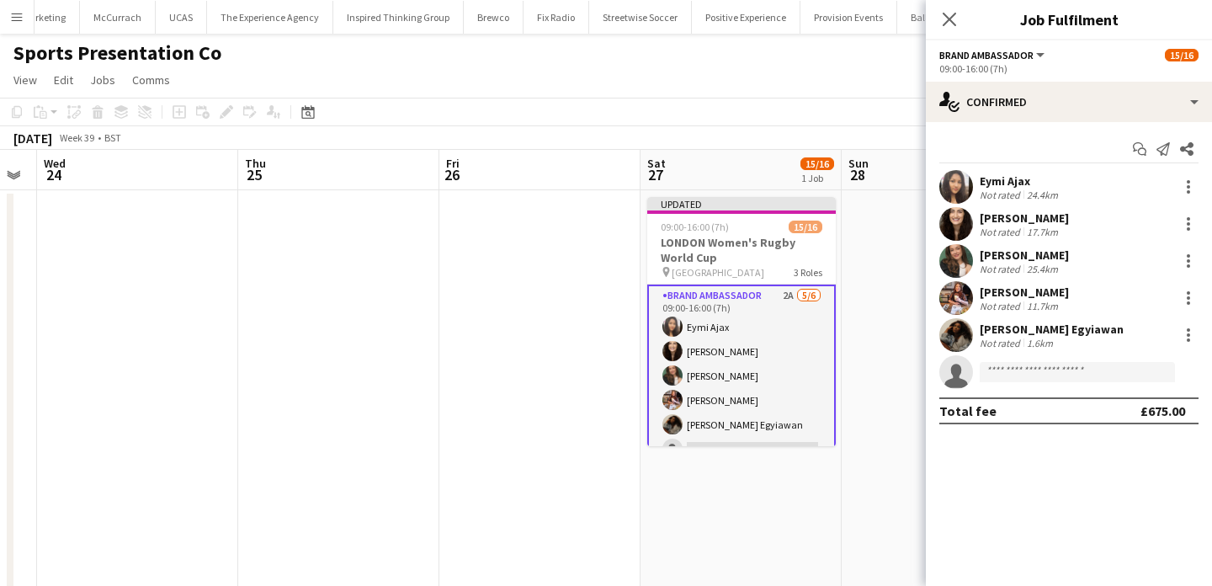
click at [891, 308] on app-date-cell at bounding box center [942, 557] width 201 height 734
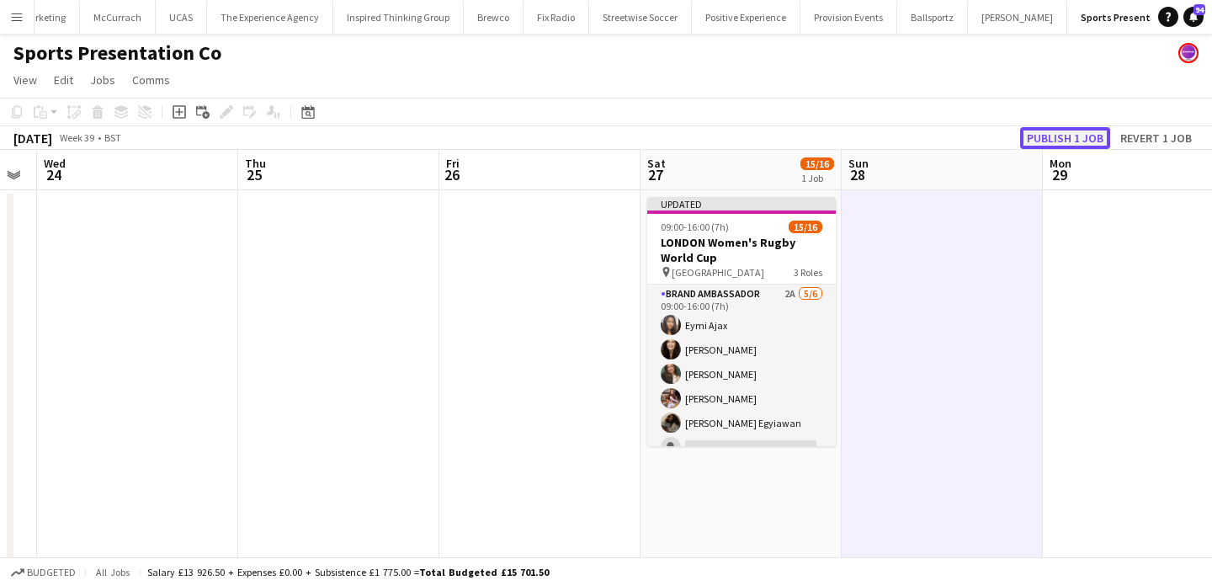
click at [1077, 143] on button "Publish 1 job" at bounding box center [1065, 138] width 90 height 22
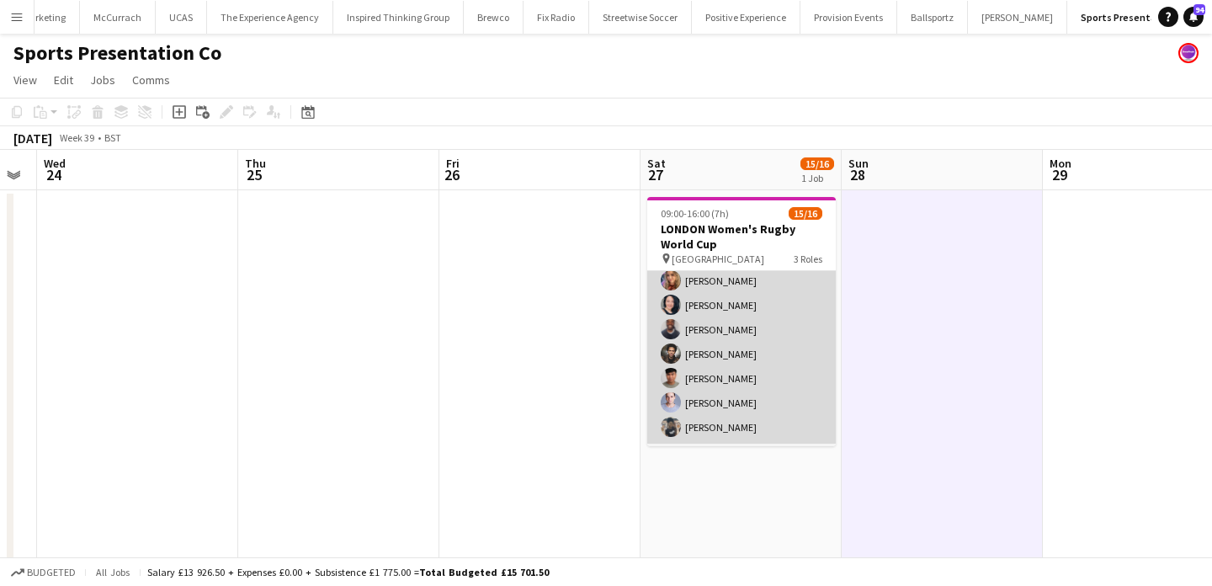
scroll to position [216, 0]
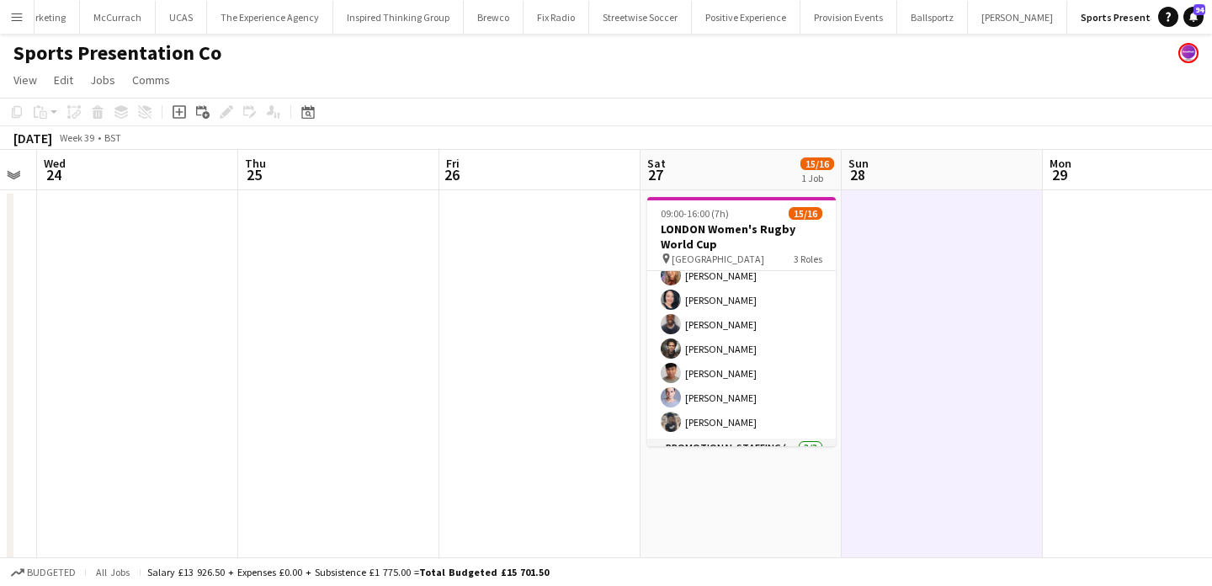
click at [452, 331] on app-date-cell at bounding box center [539, 557] width 201 height 734
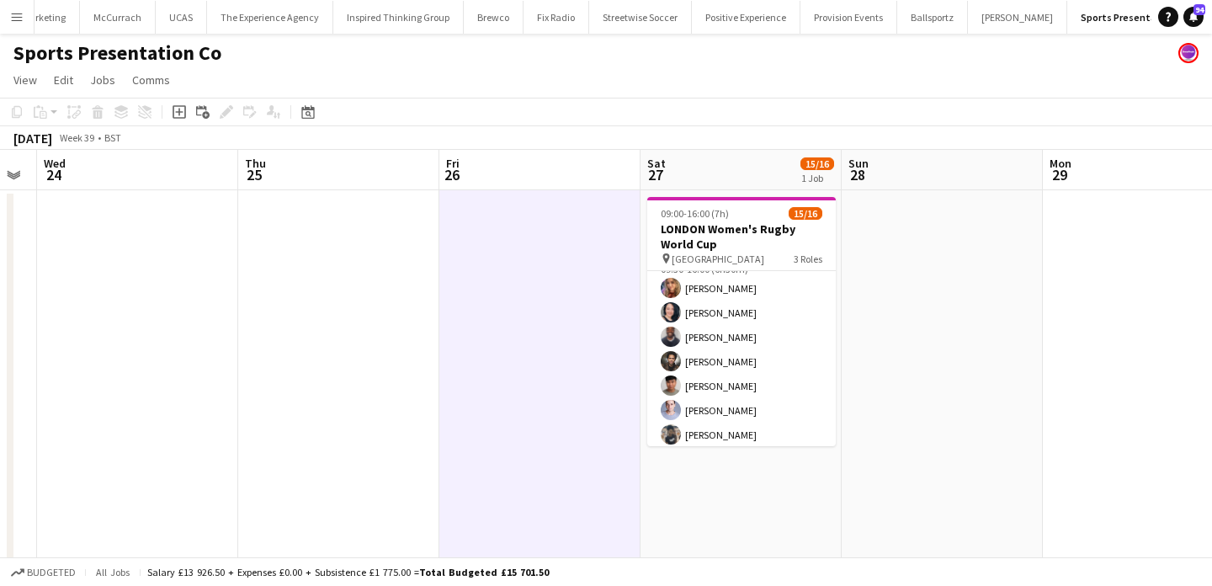
scroll to position [198, 0]
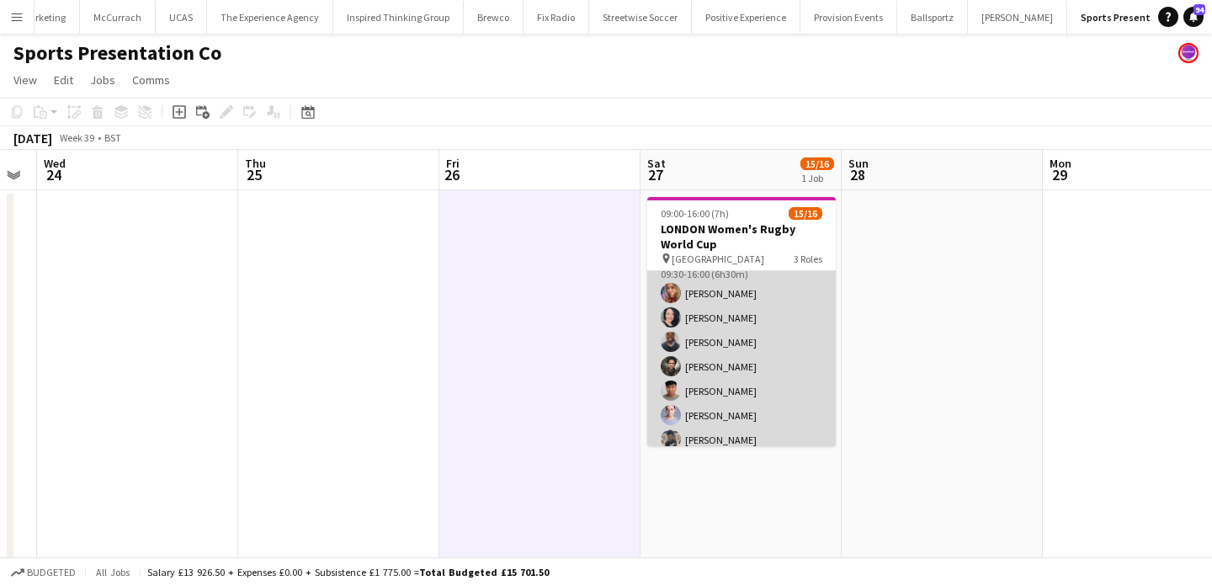
click at [742, 301] on app-card-role "Brand Ambassador 7/7 09:30-16:00 (6h30m) Kelly Darcy Victoria Khmeleva Isaac Ol…" at bounding box center [741, 355] width 189 height 204
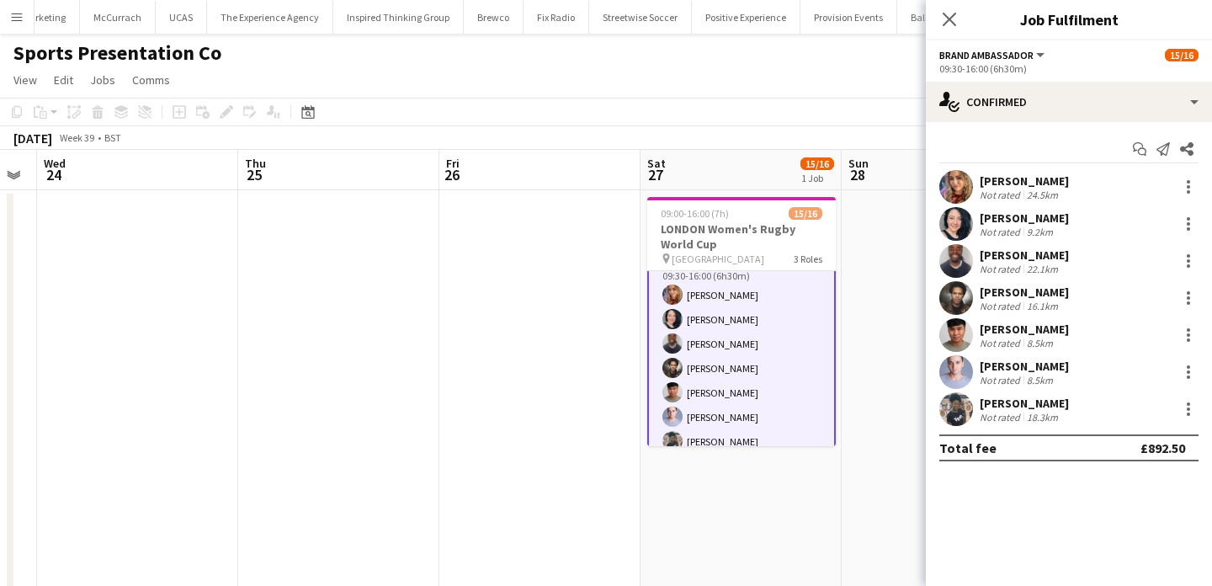
scroll to position [200, 0]
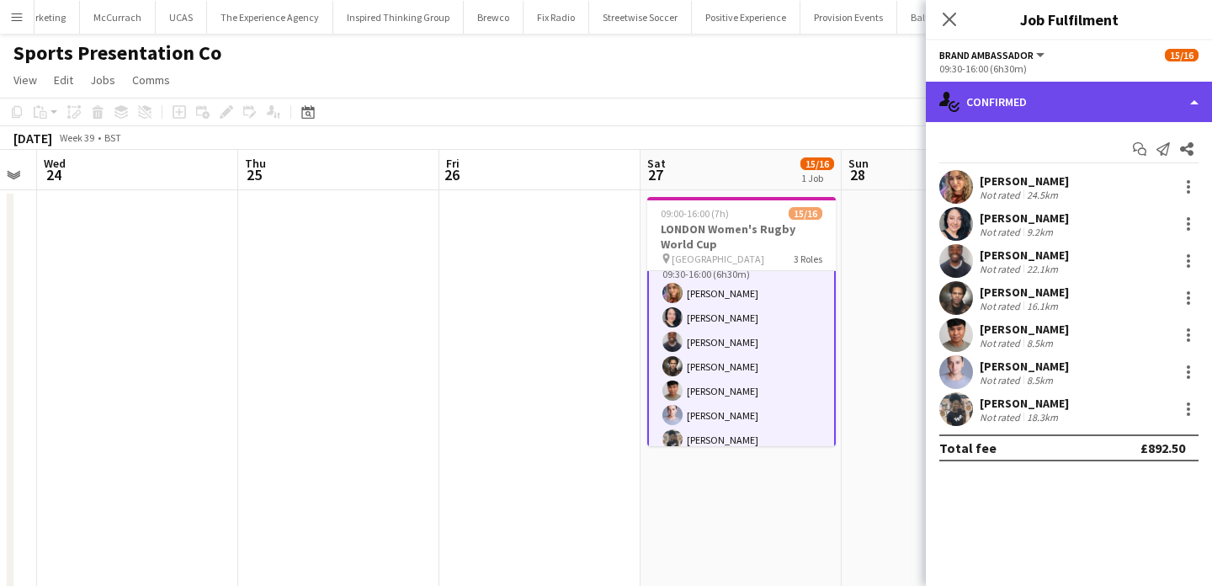
click at [1096, 110] on div "single-neutral-actions-check-2 Confirmed" at bounding box center [1069, 102] width 286 height 40
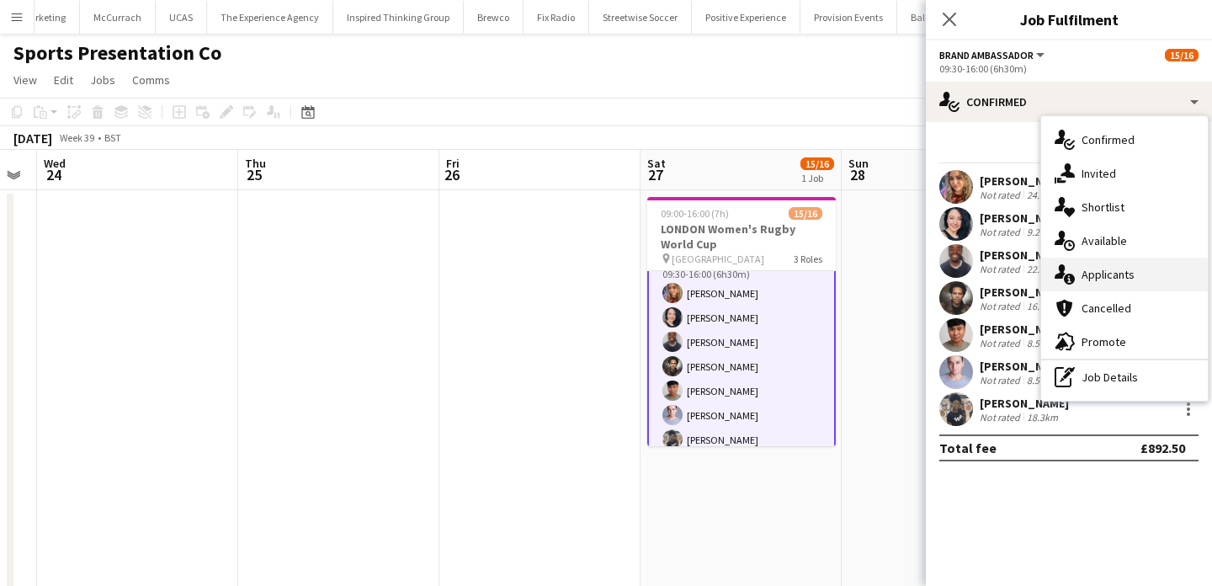
click at [1132, 276] on span "Applicants" at bounding box center [1108, 274] width 53 height 15
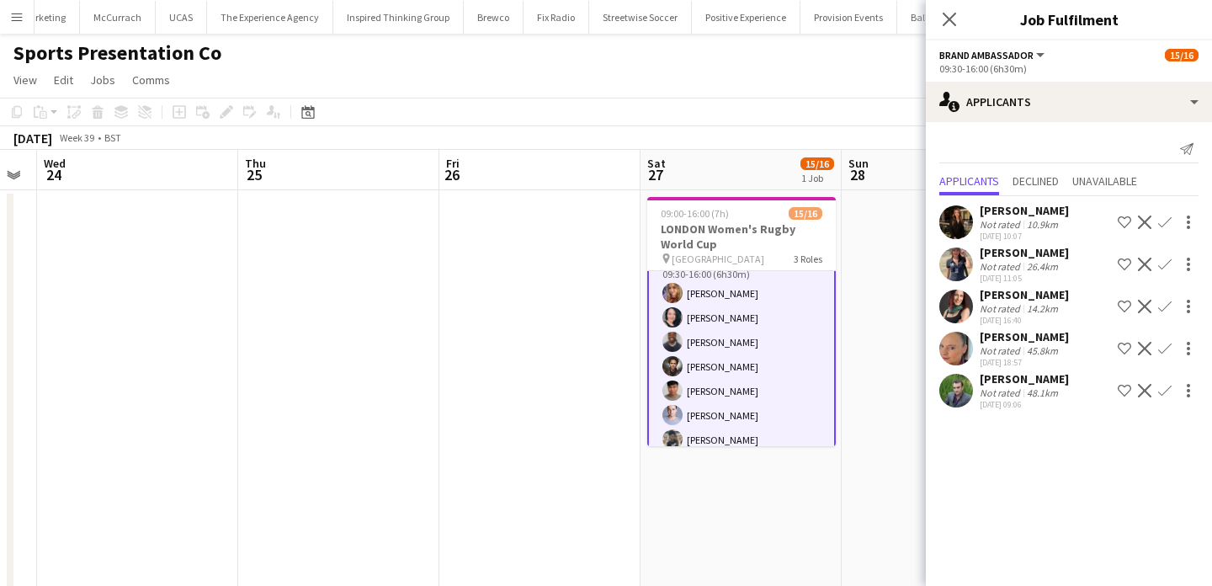
click at [1010, 301] on div "Elena Zilio" at bounding box center [1024, 294] width 89 height 15
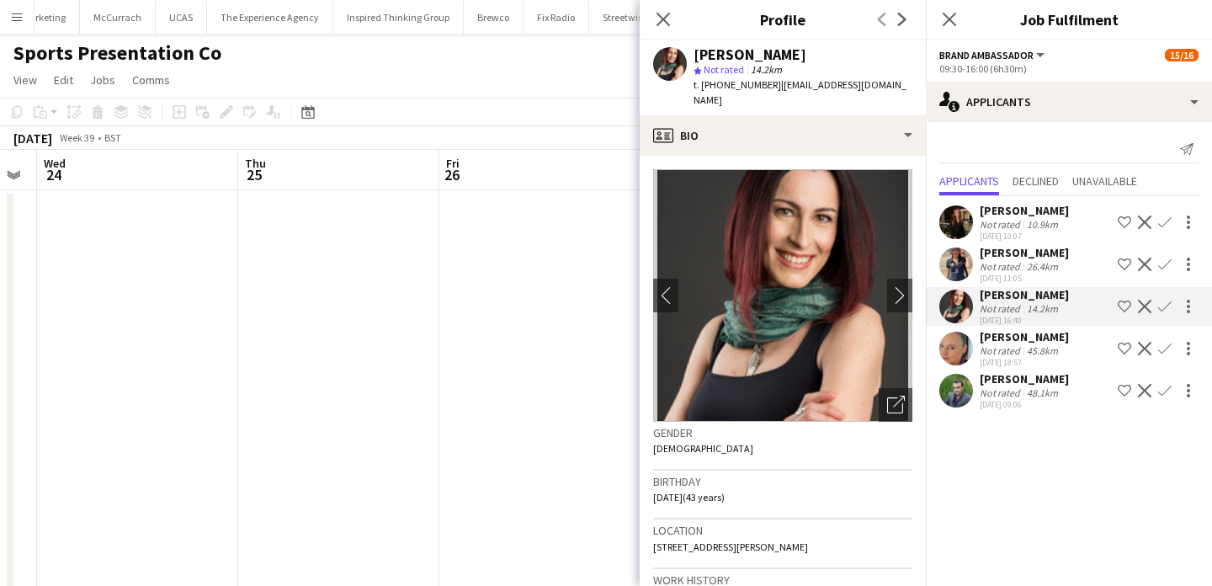
click at [726, 85] on span "t. +447769431293" at bounding box center [738, 84] width 88 height 13
drag, startPoint x: 726, startPoint y: 85, endPoint x: 702, endPoint y: 85, distance: 23.6
click at [702, 85] on span "t. +447769431293" at bounding box center [738, 84] width 88 height 13
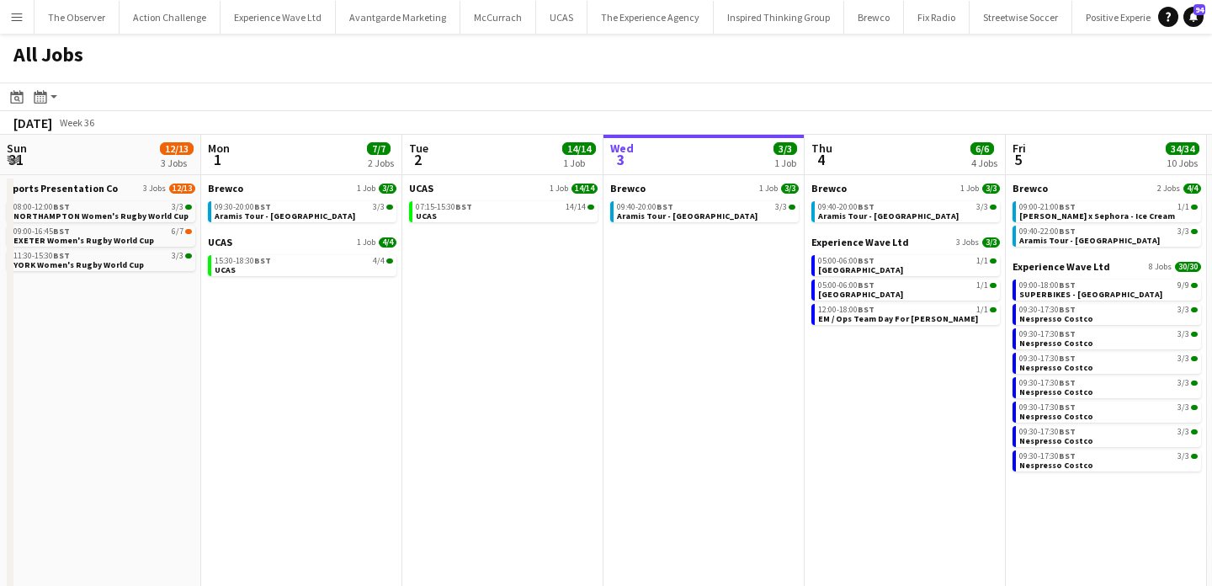
scroll to position [0, 702]
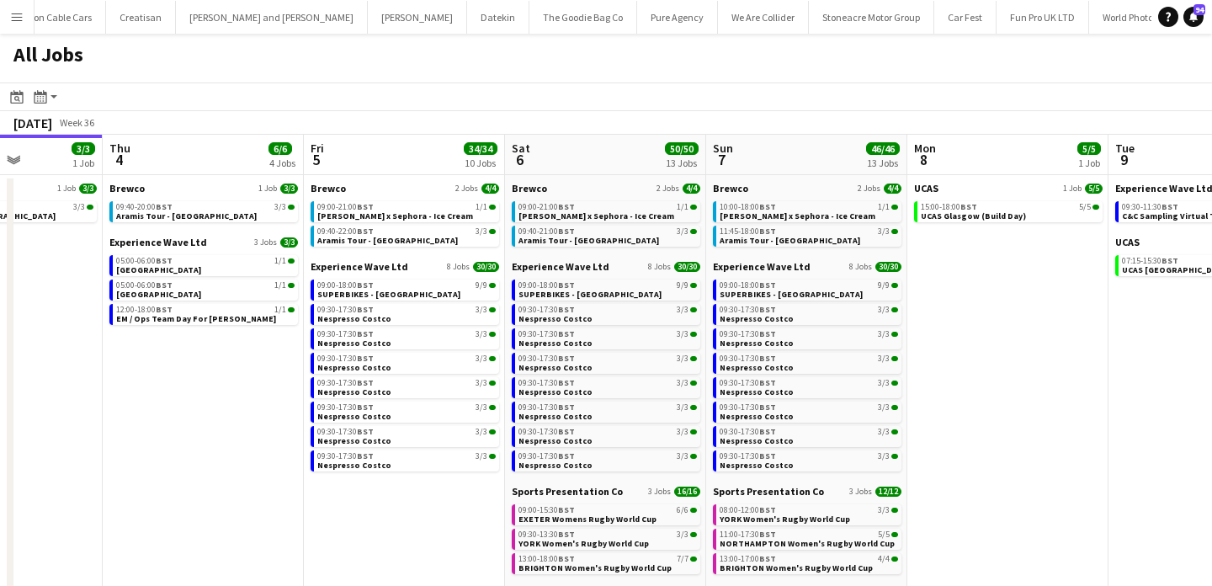
click at [16, 21] on app-icon "Menu" at bounding box center [16, 16] width 13 height 13
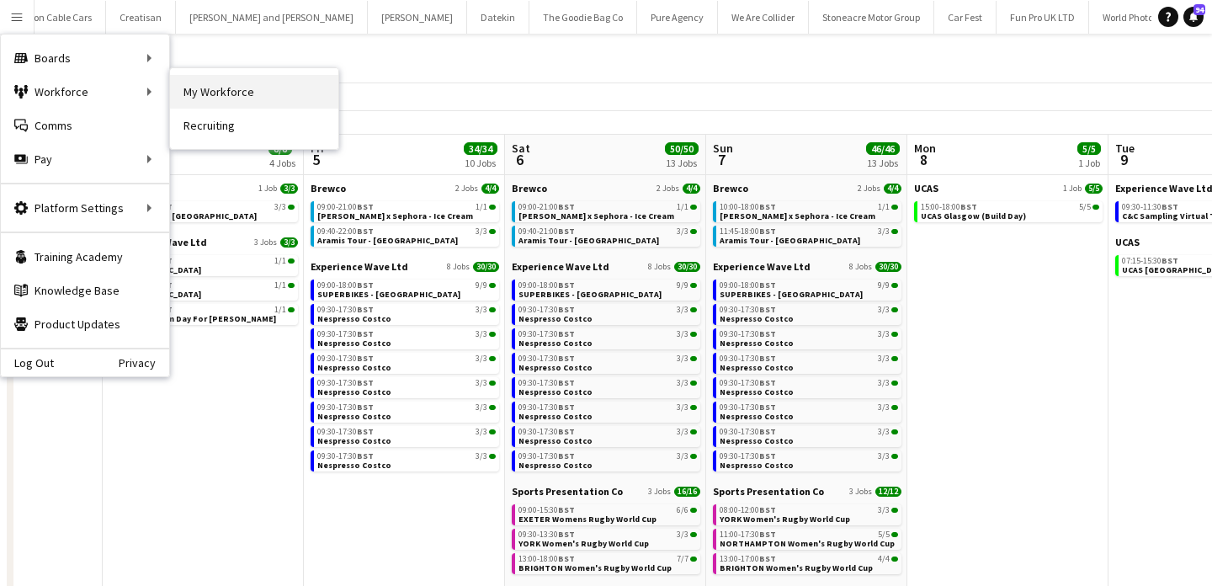
click at [216, 108] on link "My Workforce" at bounding box center [254, 92] width 168 height 34
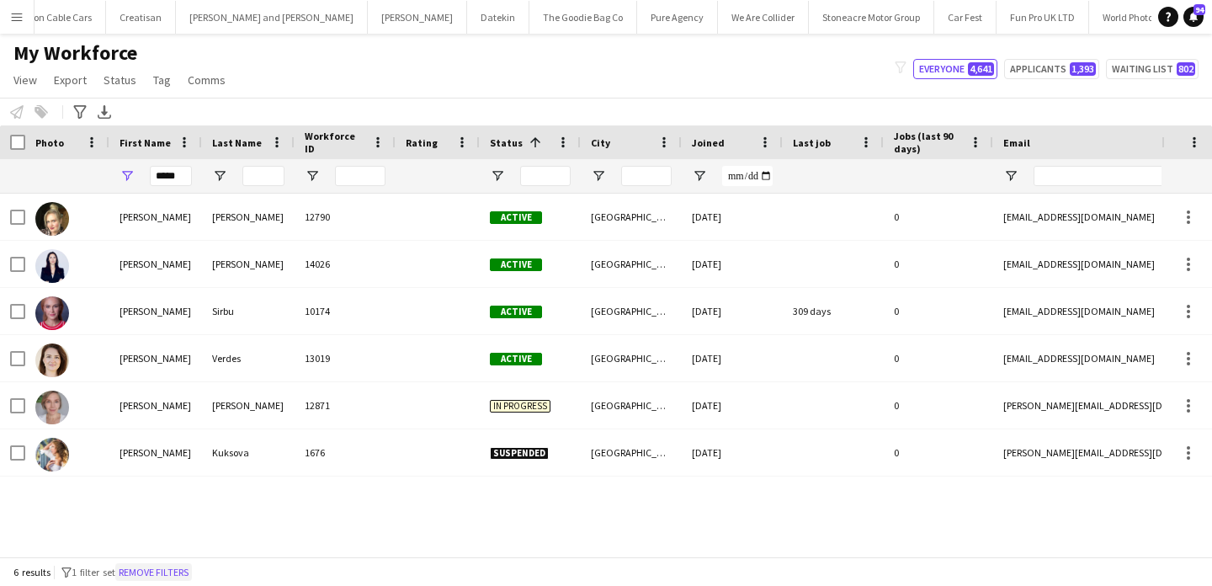
click at [188, 573] on button "Remove filters" at bounding box center [153, 572] width 77 height 19
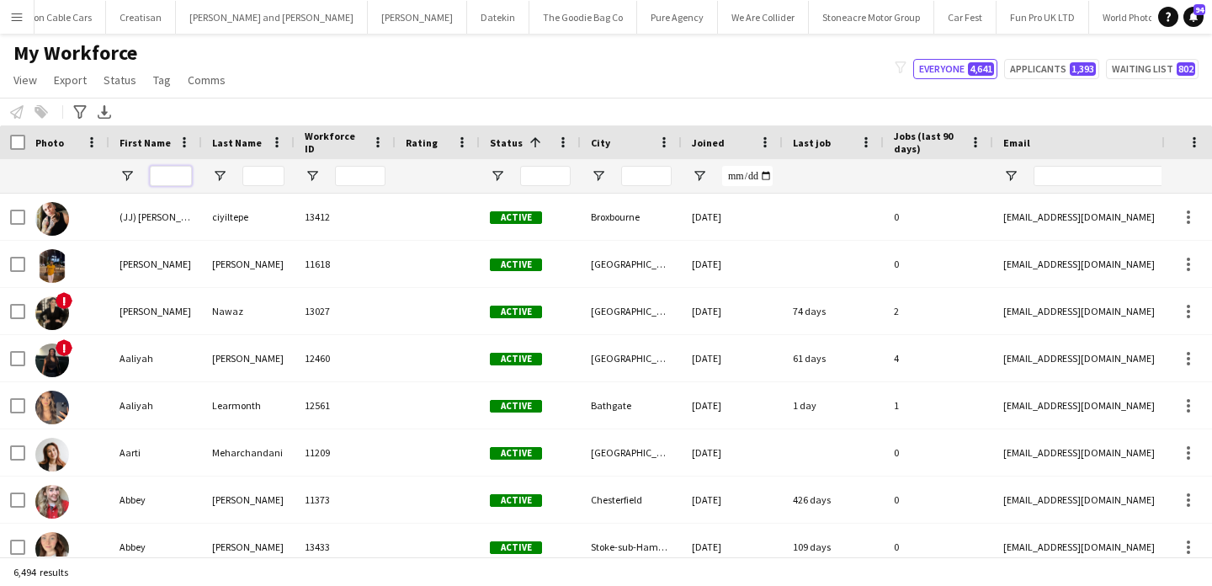
click at [162, 172] on input "First Name Filter Input" at bounding box center [171, 176] width 42 height 20
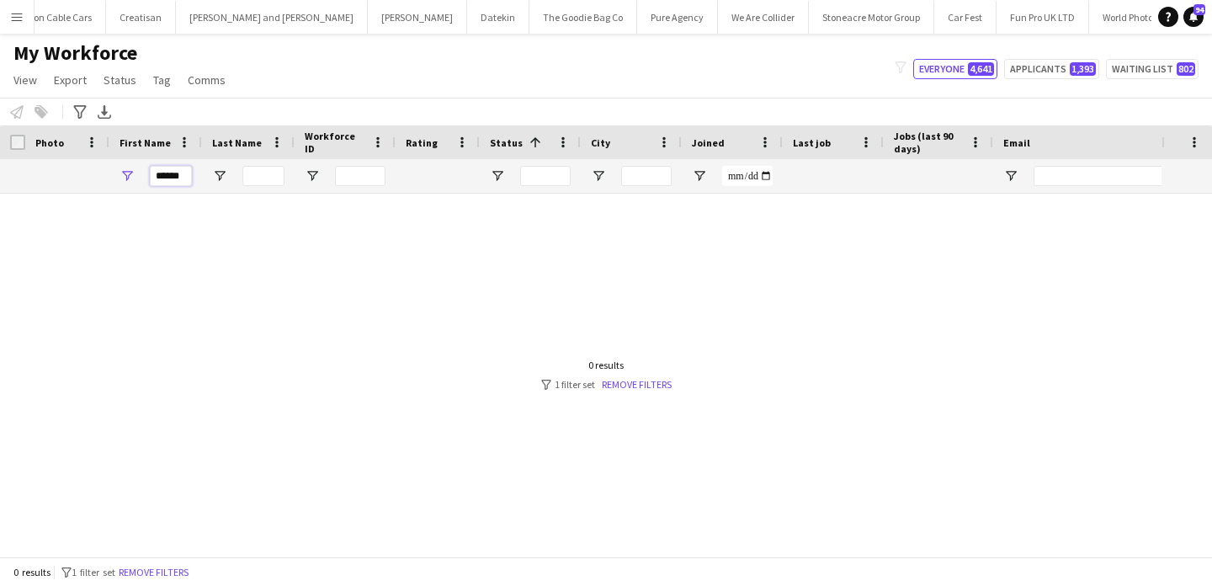
type input "******"
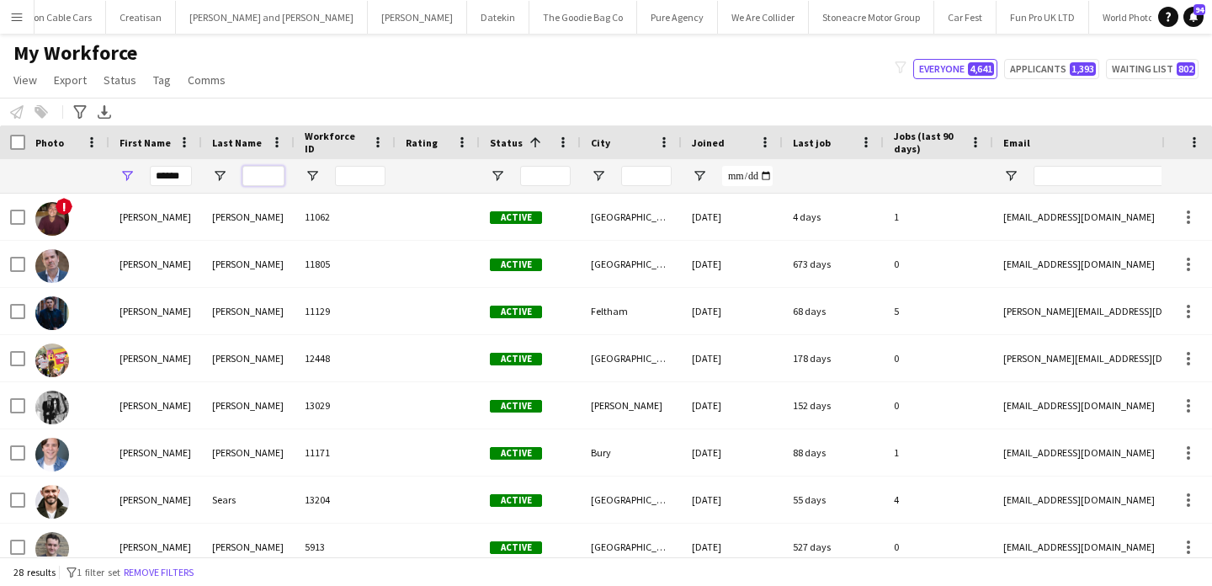
click at [263, 174] on input "Last Name Filter Input" at bounding box center [263, 176] width 42 height 20
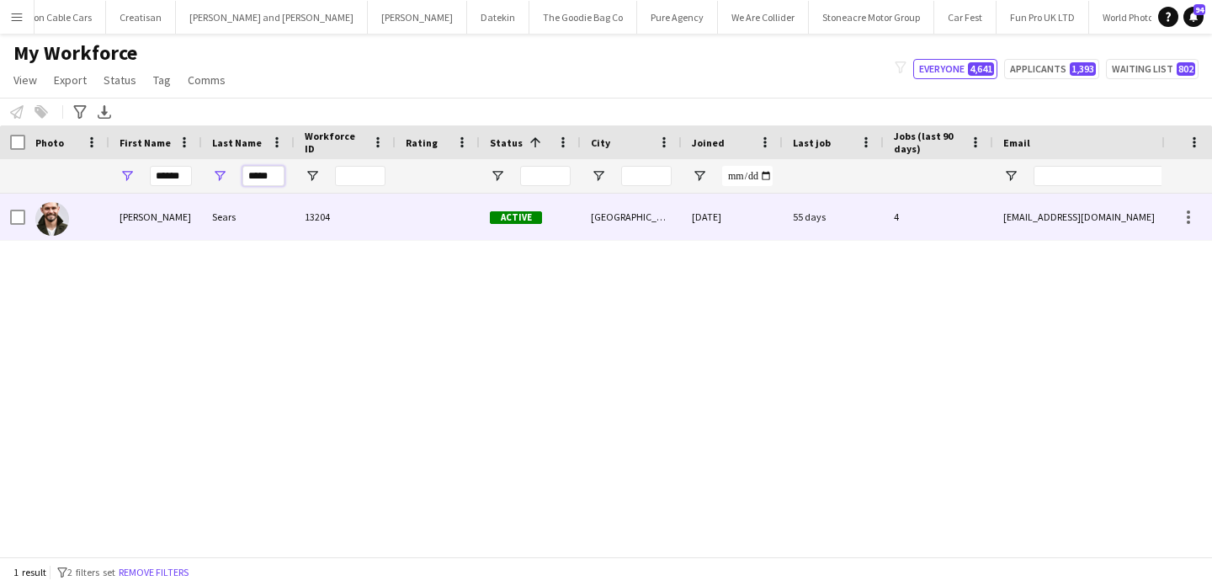
type input "*****"
click at [264, 215] on div "Sears" at bounding box center [248, 217] width 93 height 46
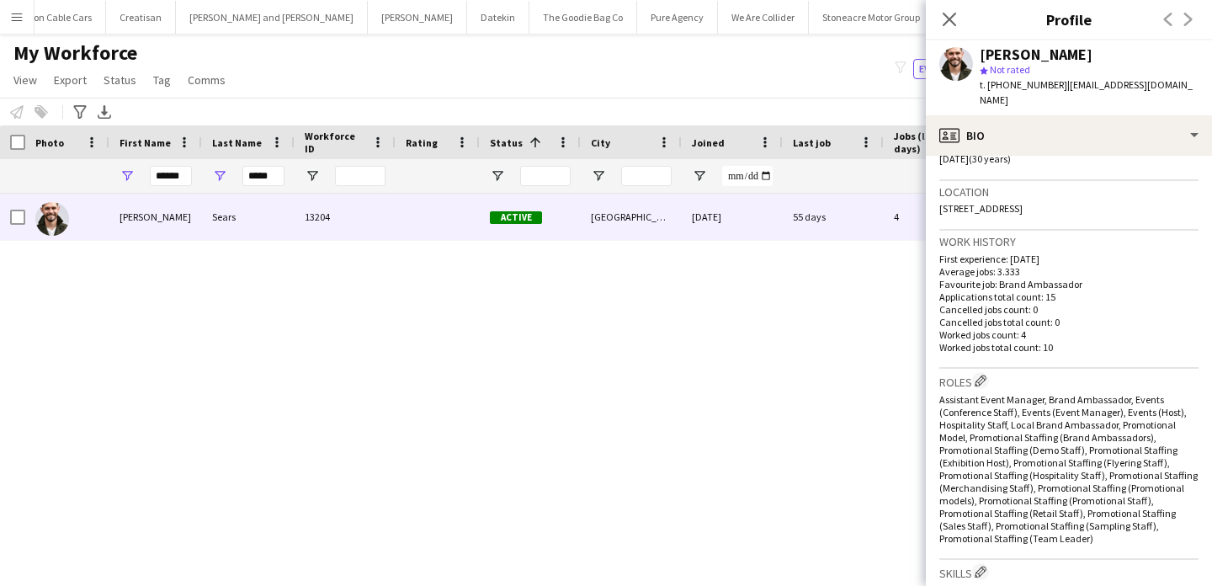
scroll to position [978, 0]
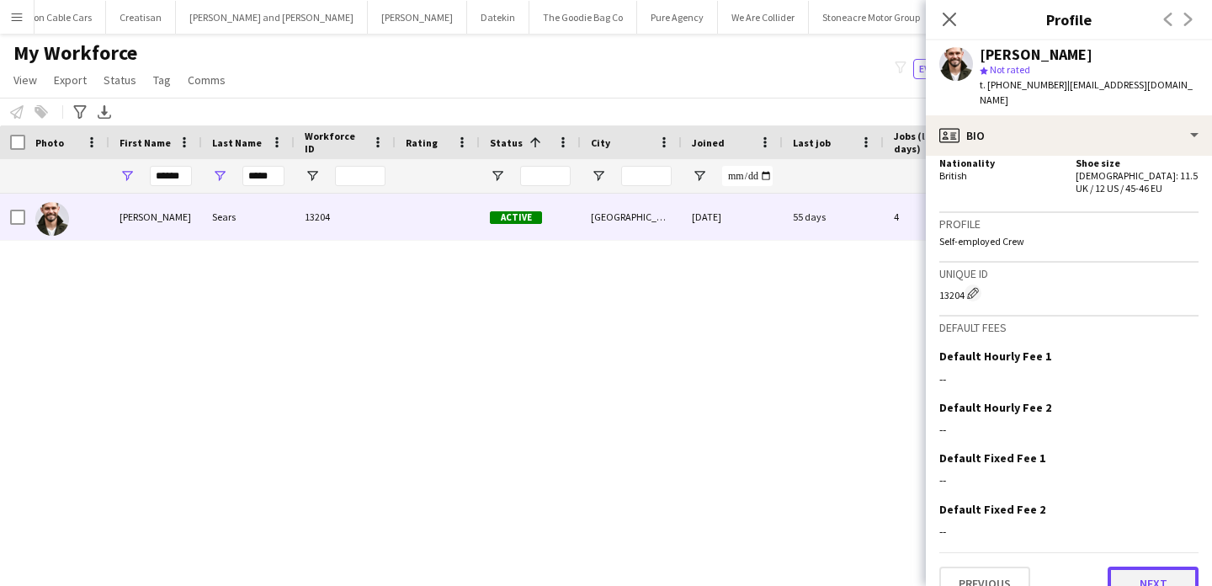
click at [1161, 567] on button "Next" at bounding box center [1153, 584] width 91 height 34
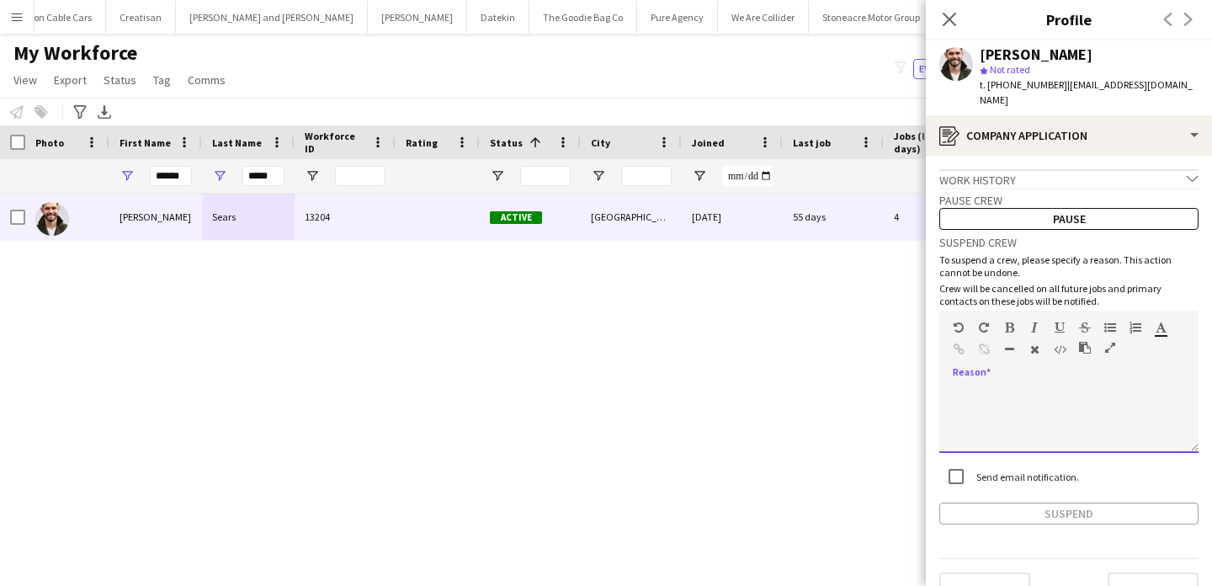
click at [1117, 411] on div at bounding box center [1069, 419] width 259 height 67
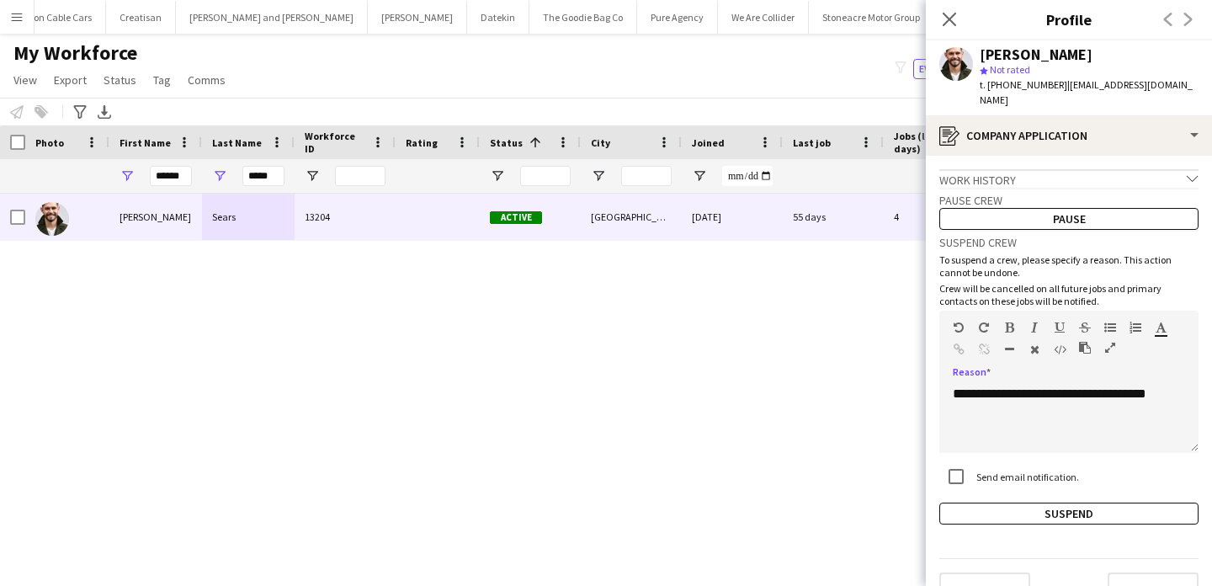
click at [1092, 482] on div "**********" at bounding box center [1069, 377] width 259 height 295
click at [1095, 503] on button "Suspend" at bounding box center [1069, 514] width 259 height 22
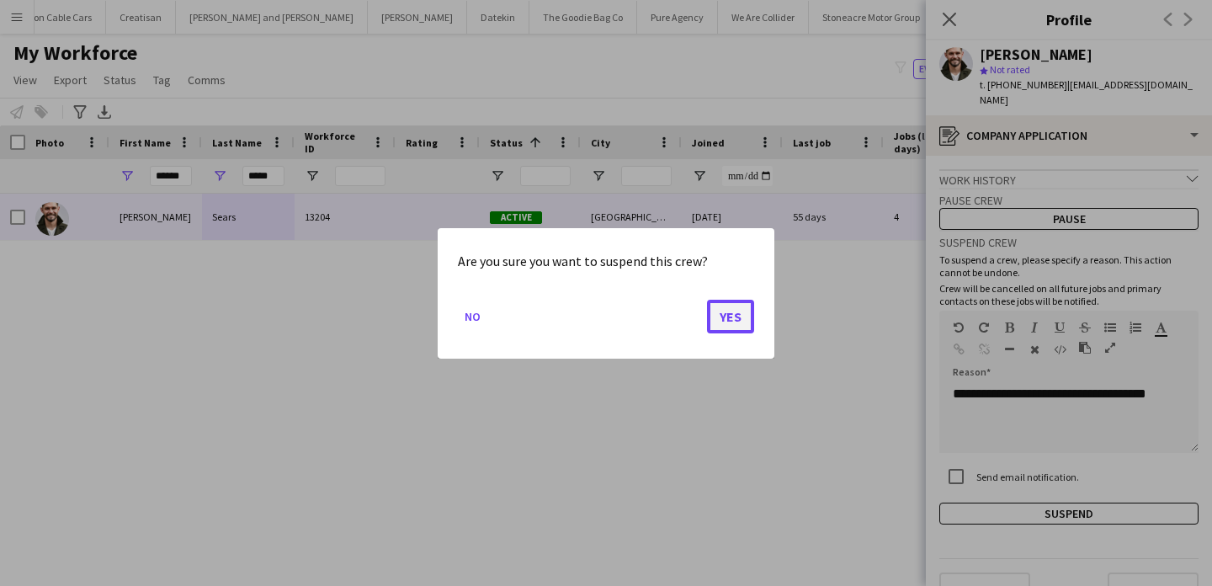
click at [720, 324] on button "Yes" at bounding box center [730, 316] width 47 height 34
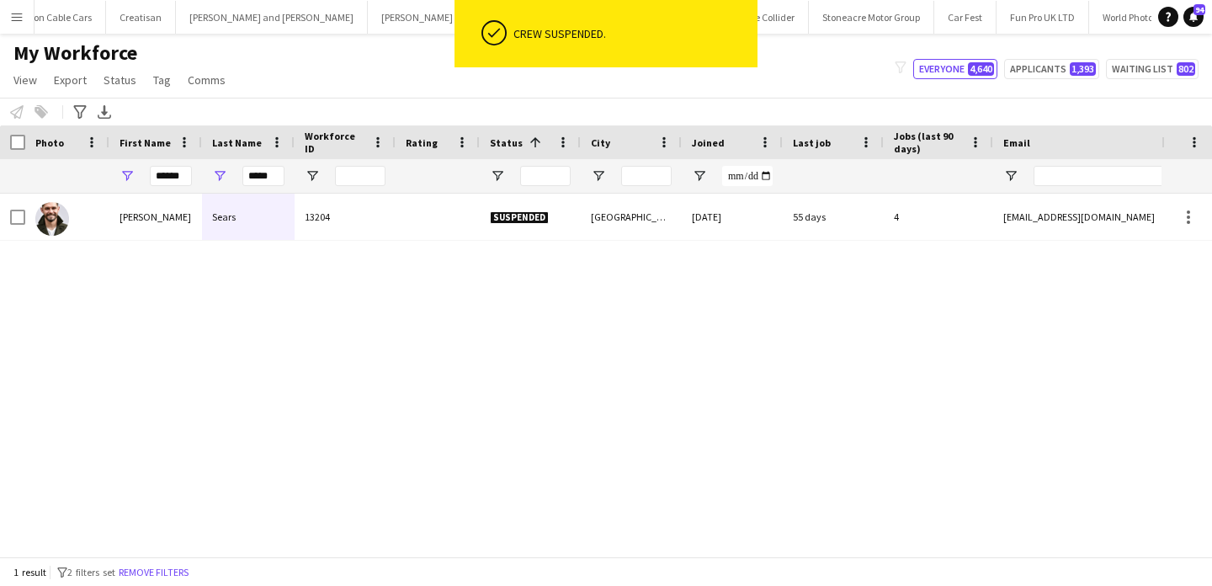
click at [569, 384] on div "[PERSON_NAME] 13204 Suspended London [DATE] 55 days 4 [EMAIL_ADDRESS][DOMAIN_NA…" at bounding box center [581, 375] width 1162 height 363
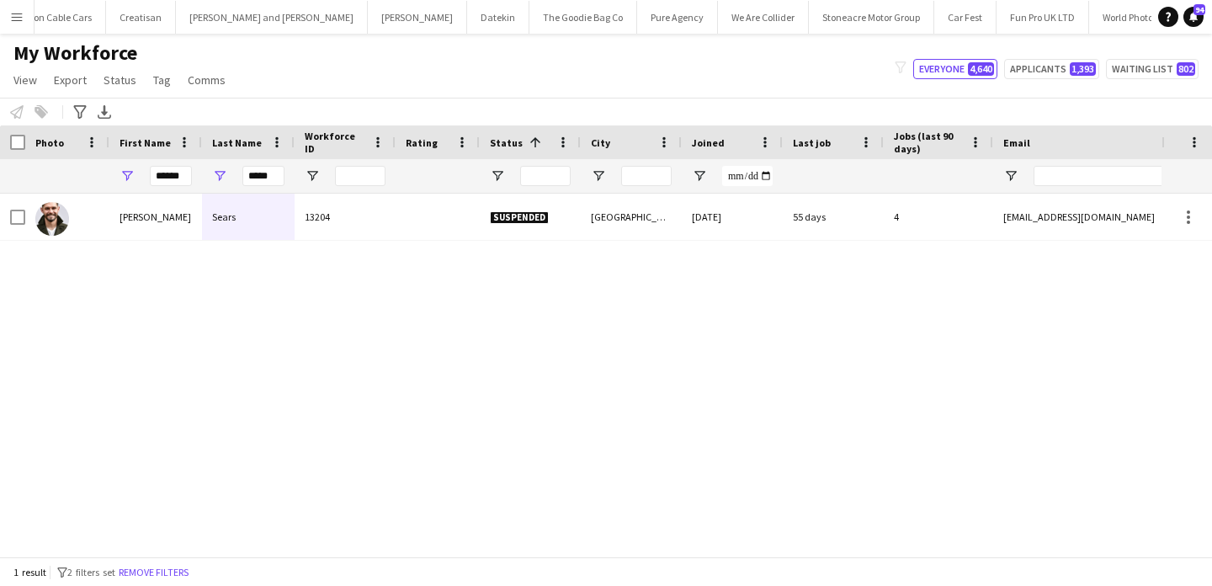
click at [9, 14] on button "Menu" at bounding box center [17, 17] width 34 height 34
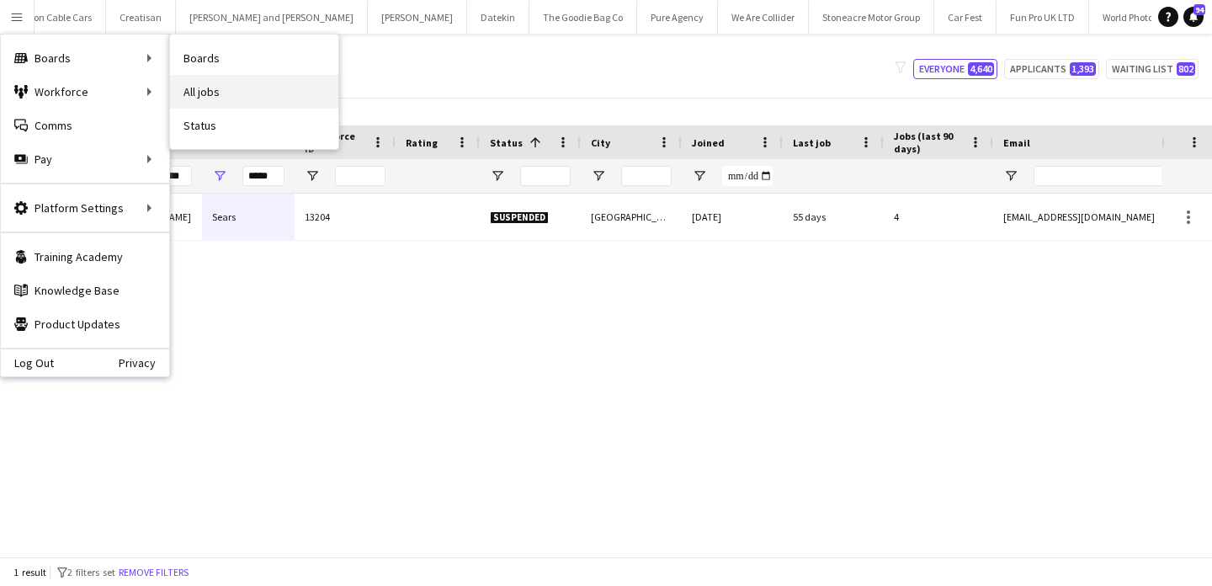
click at [220, 77] on link "All jobs" at bounding box center [254, 92] width 168 height 34
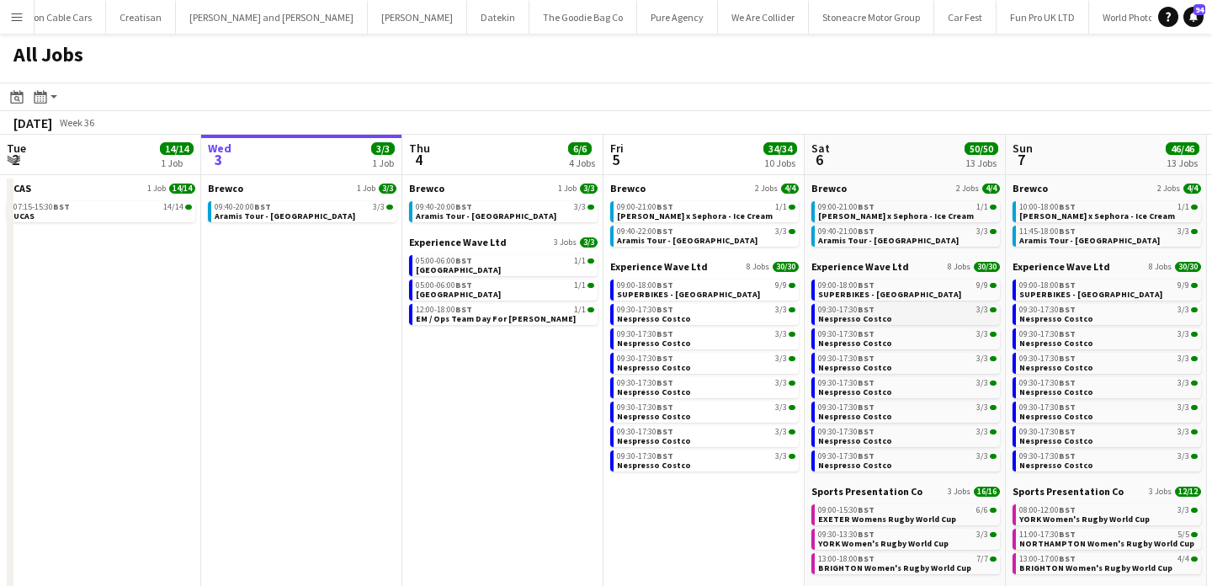
scroll to position [0, 424]
